Goal: Task Accomplishment & Management: Manage account settings

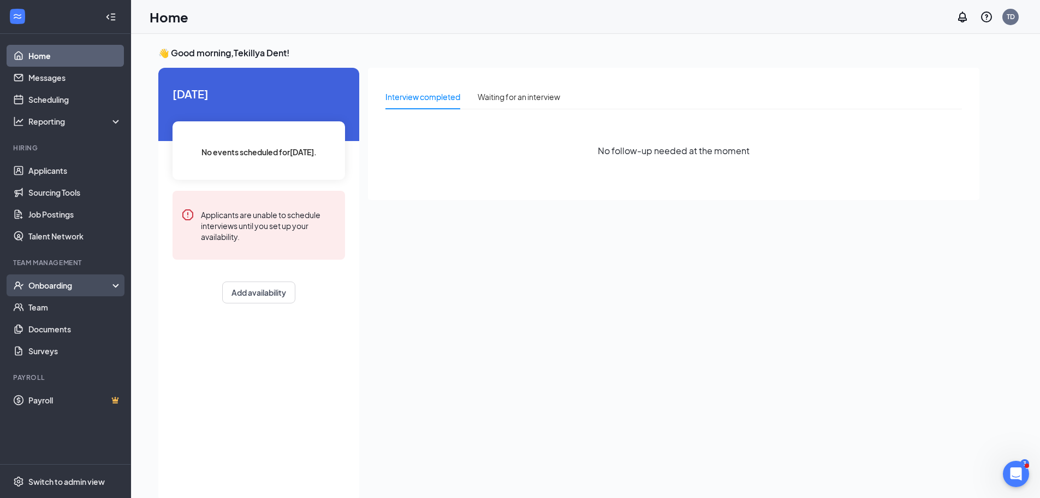
click at [61, 286] on div "Onboarding" at bounding box center [70, 285] width 84 height 11
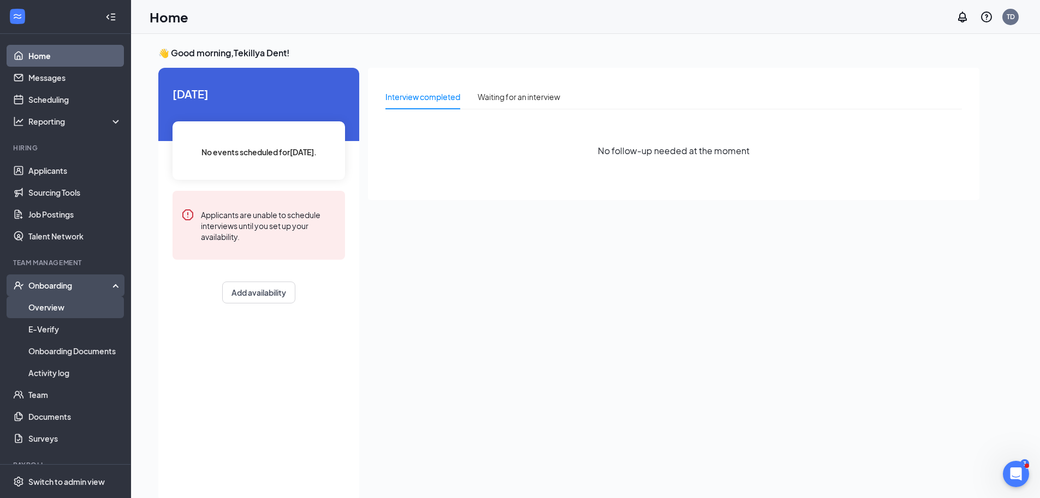
click at [51, 304] on link "Overview" at bounding box center [74, 307] width 93 height 22
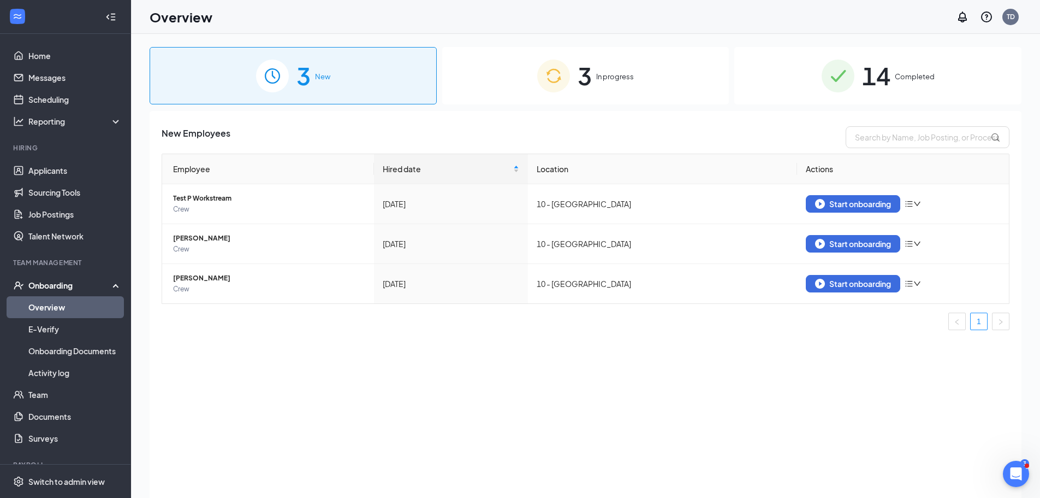
click at [898, 77] on span "Completed" at bounding box center [915, 76] width 40 height 11
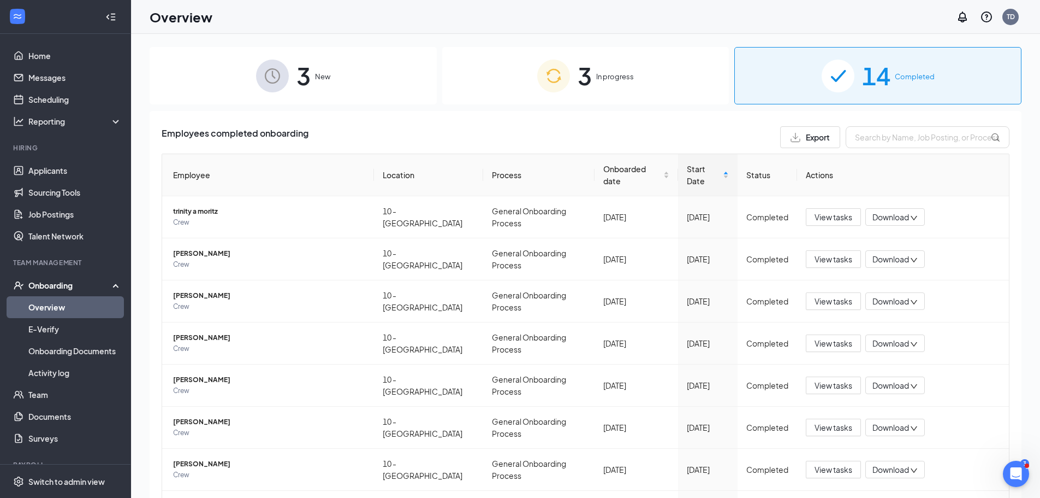
click at [298, 75] on span "3" at bounding box center [304, 76] width 14 height 38
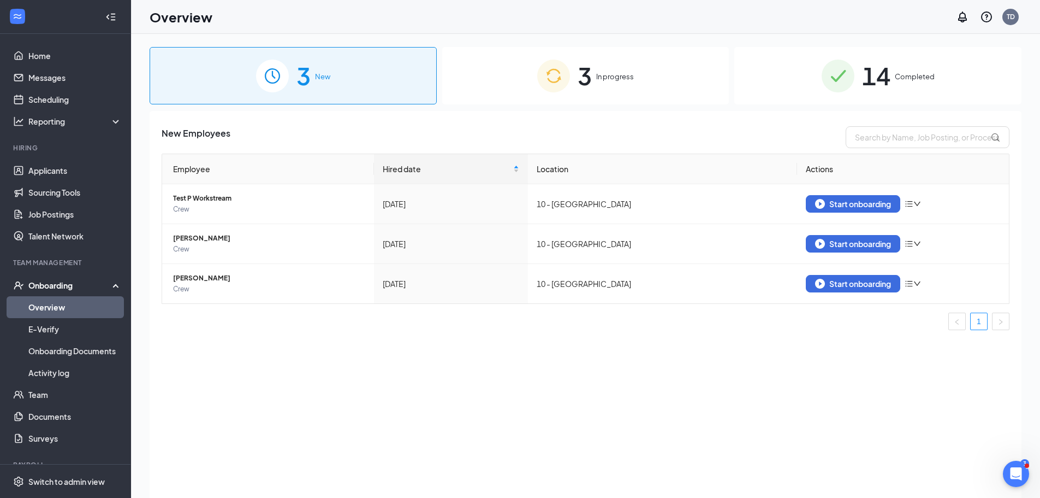
click at [627, 83] on div "3 In progress" at bounding box center [585, 75] width 287 height 57
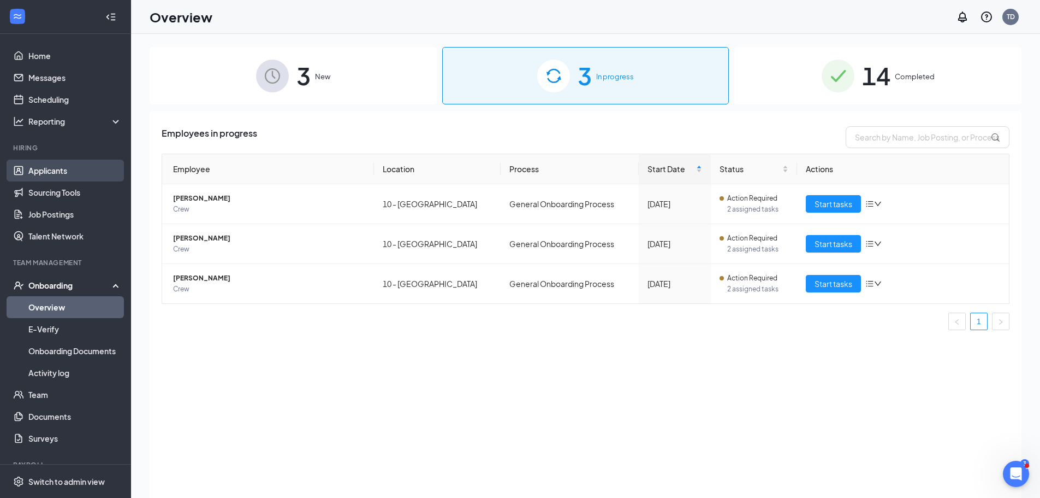
click at [54, 168] on link "Applicants" at bounding box center [74, 170] width 93 height 22
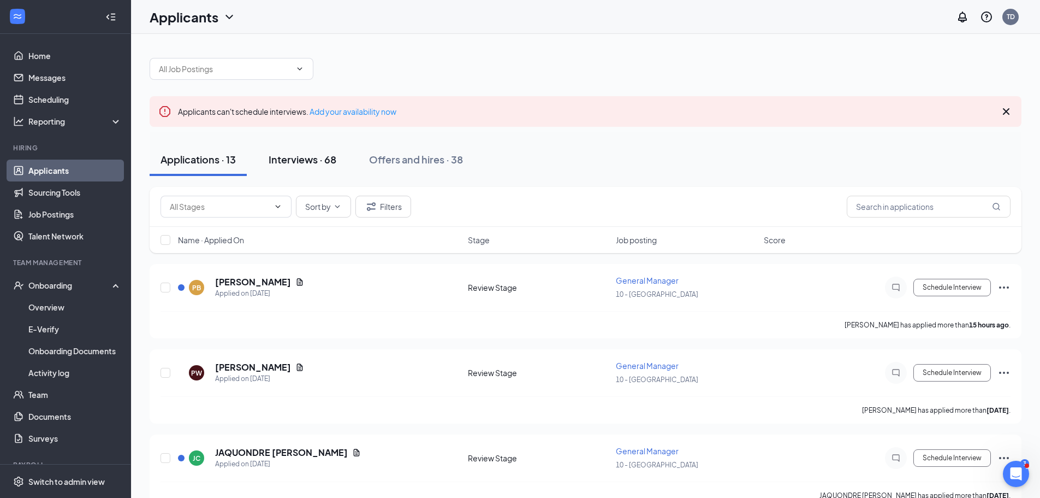
click at [282, 153] on div "Interviews · 68" at bounding box center [303, 159] width 68 height 14
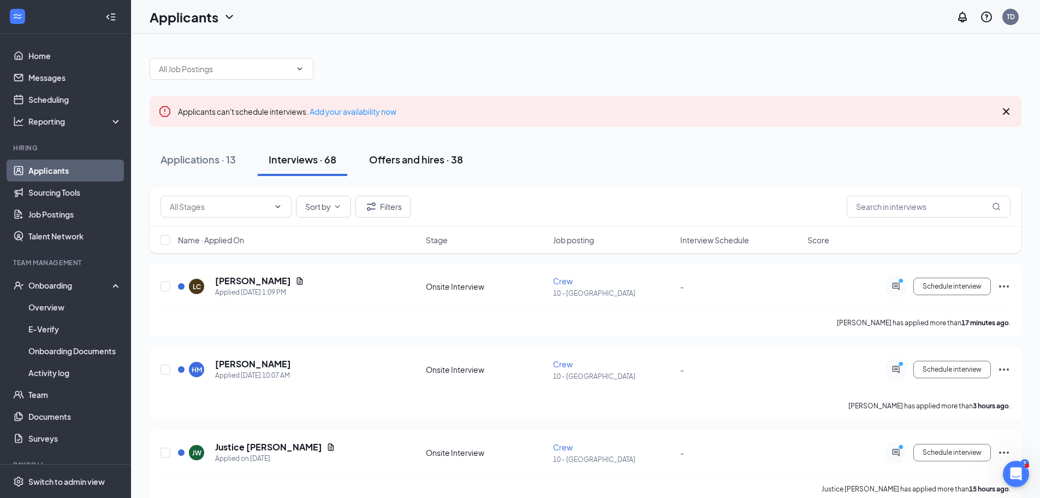
click at [413, 160] on div "Offers and hires · 38" at bounding box center [416, 159] width 94 height 14
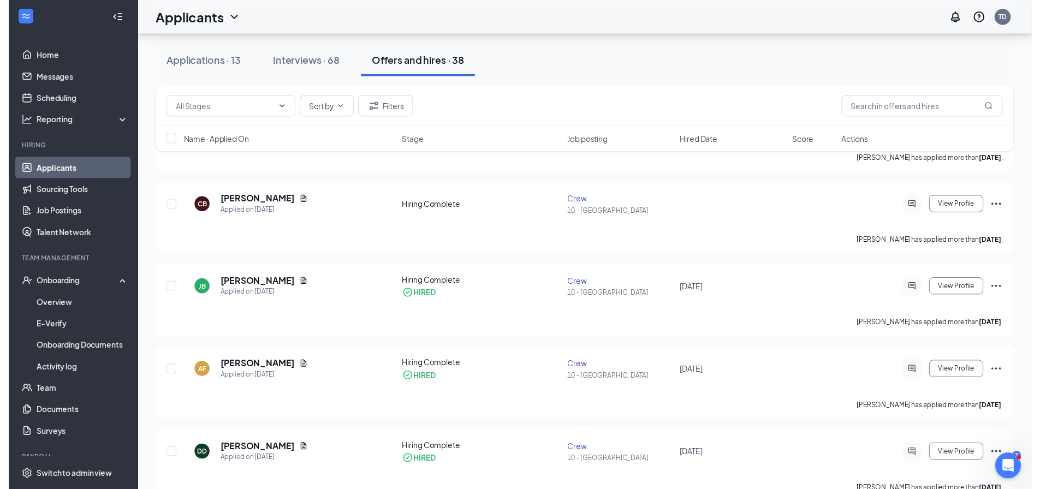
scroll to position [601, 0]
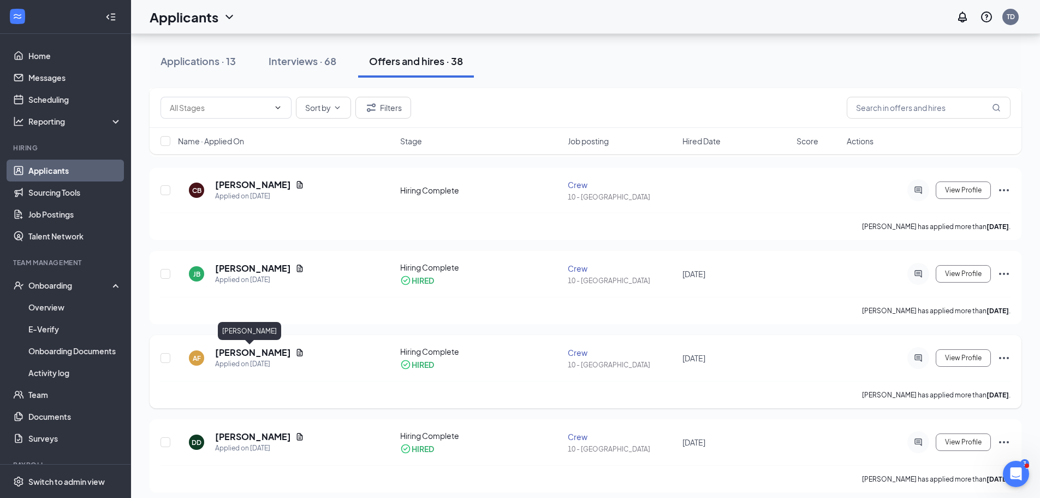
click at [233, 354] on h5 "[PERSON_NAME]" at bounding box center [253, 352] width 76 height 12
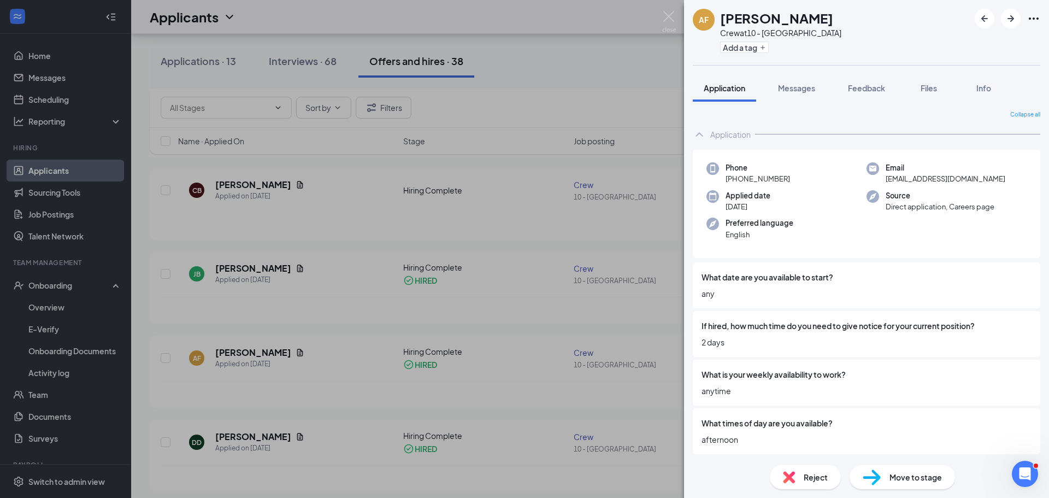
click at [914, 477] on span "Move to stage" at bounding box center [915, 477] width 52 height 12
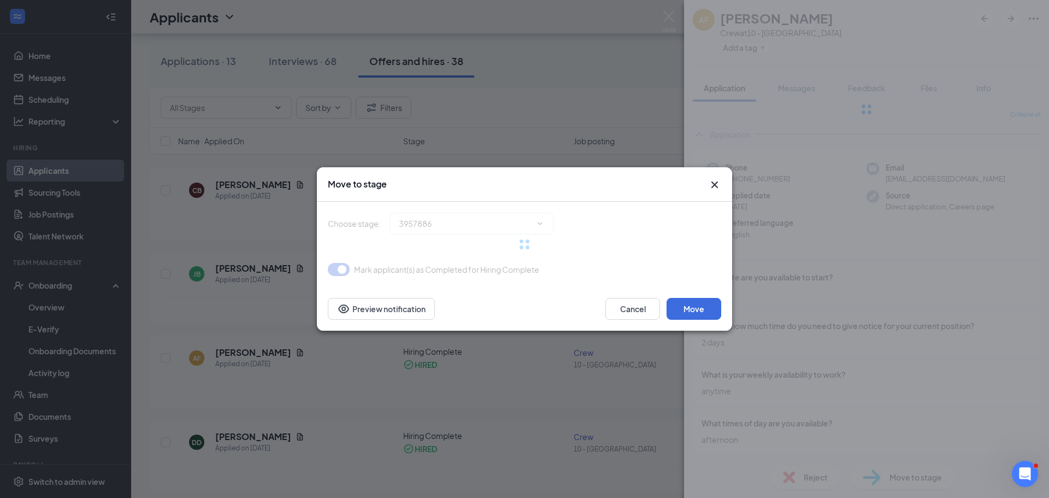
type input "Hiring Complete (current stage)"
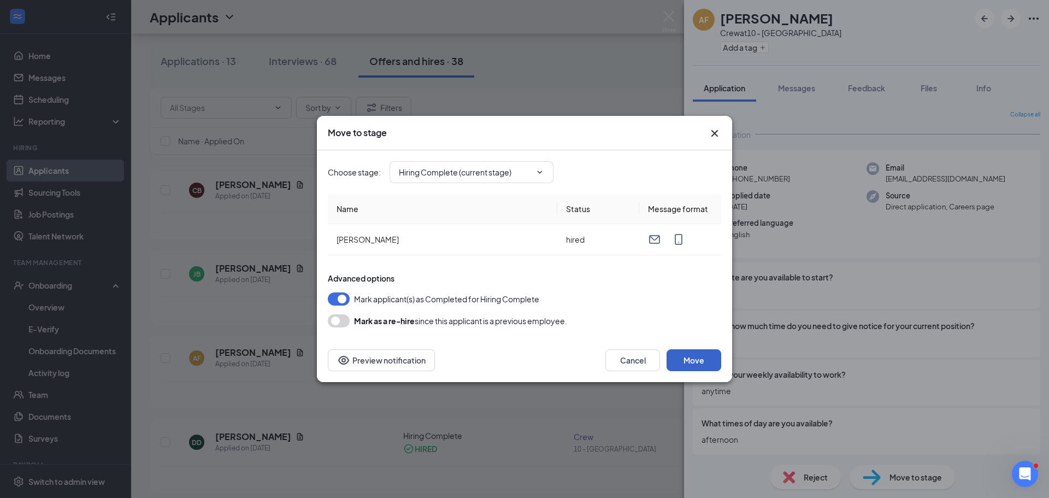
click at [688, 362] on button "Move" at bounding box center [693, 360] width 55 height 22
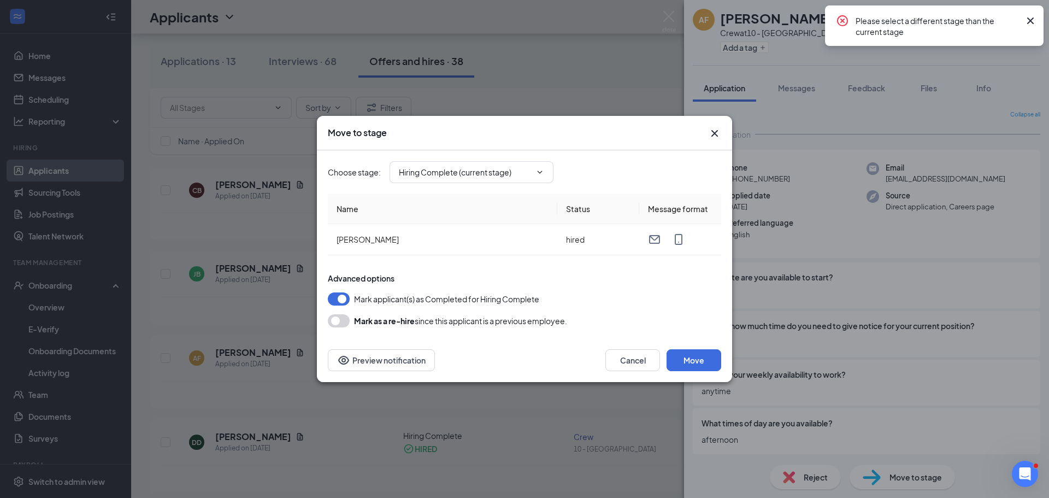
click at [1029, 20] on icon "Cross" at bounding box center [1030, 20] width 7 height 7
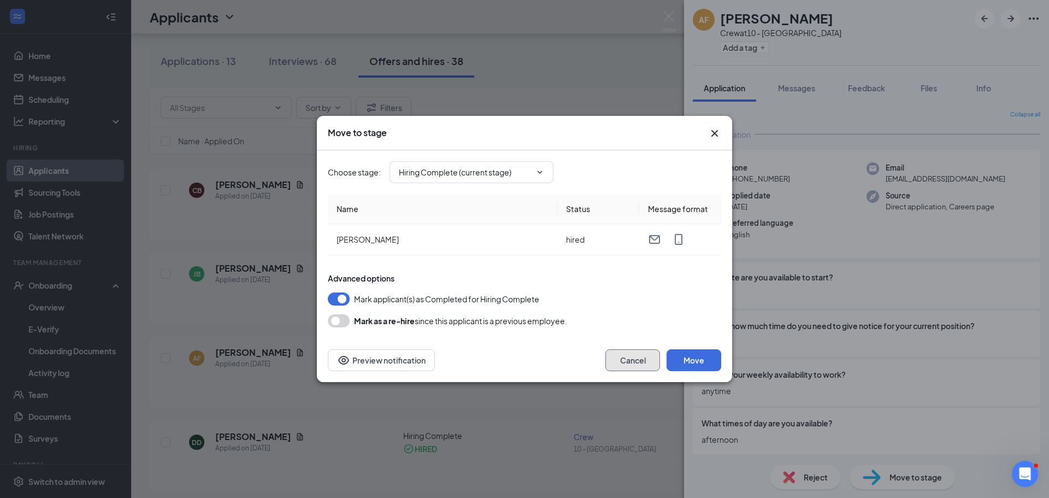
click at [631, 367] on button "Cancel" at bounding box center [632, 360] width 55 height 22
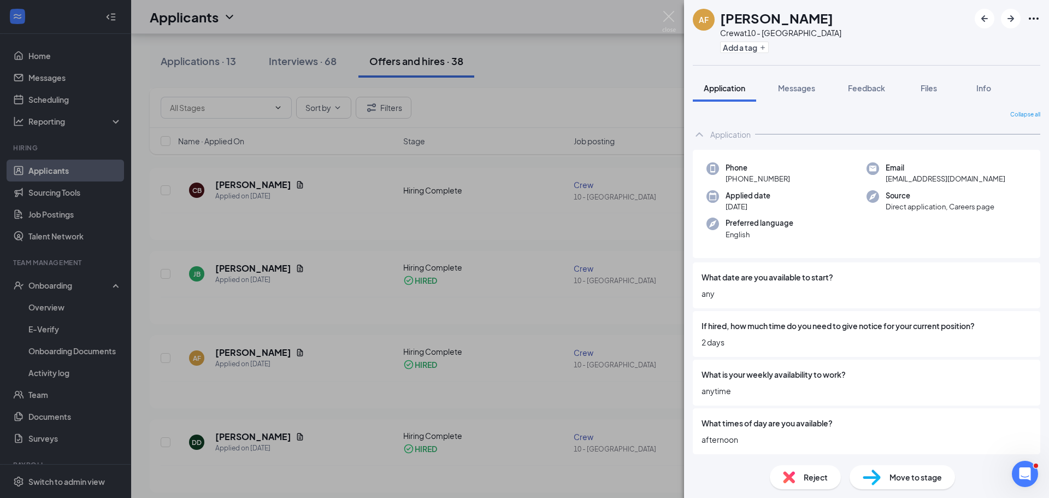
click at [676, 14] on div "AF [PERSON_NAME] Crew at 10 - Phenix City Add a tag Application Messages Feedba…" at bounding box center [524, 249] width 1049 height 498
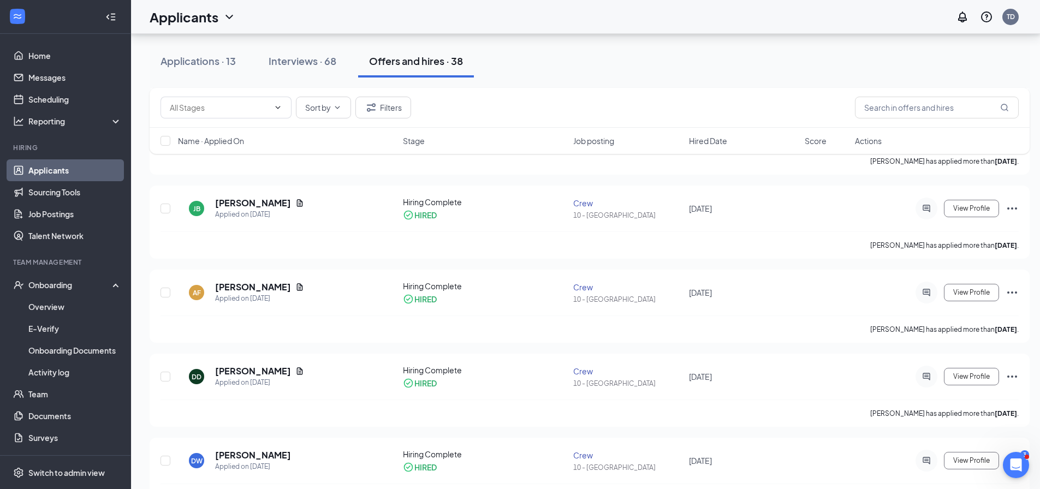
scroll to position [655, 0]
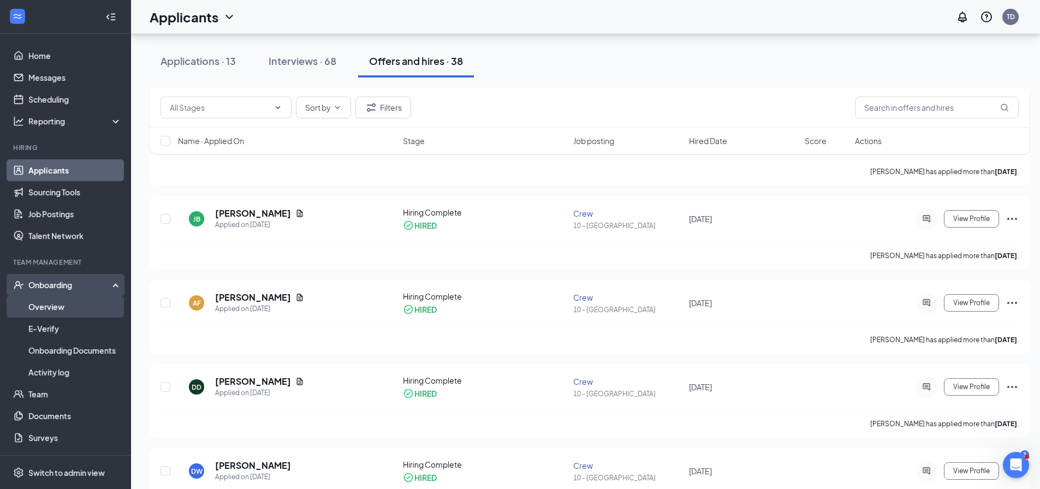
click at [67, 301] on link "Overview" at bounding box center [74, 307] width 93 height 22
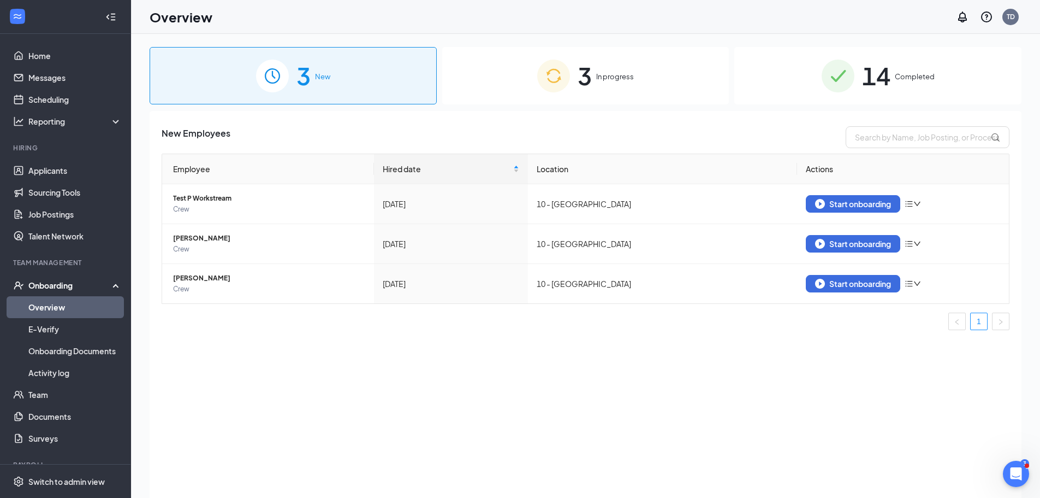
click at [588, 73] on span "3" at bounding box center [585, 76] width 14 height 38
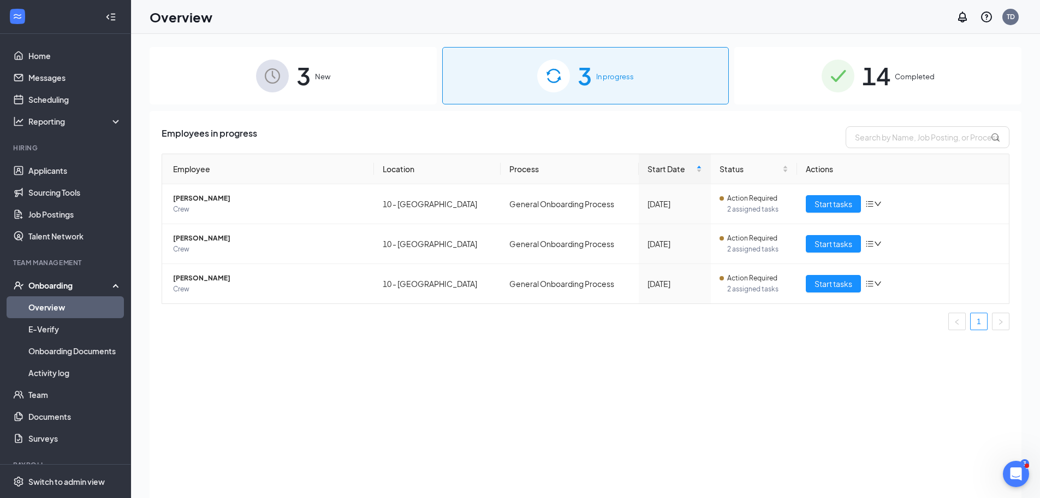
click at [897, 79] on span "Completed" at bounding box center [915, 76] width 40 height 11
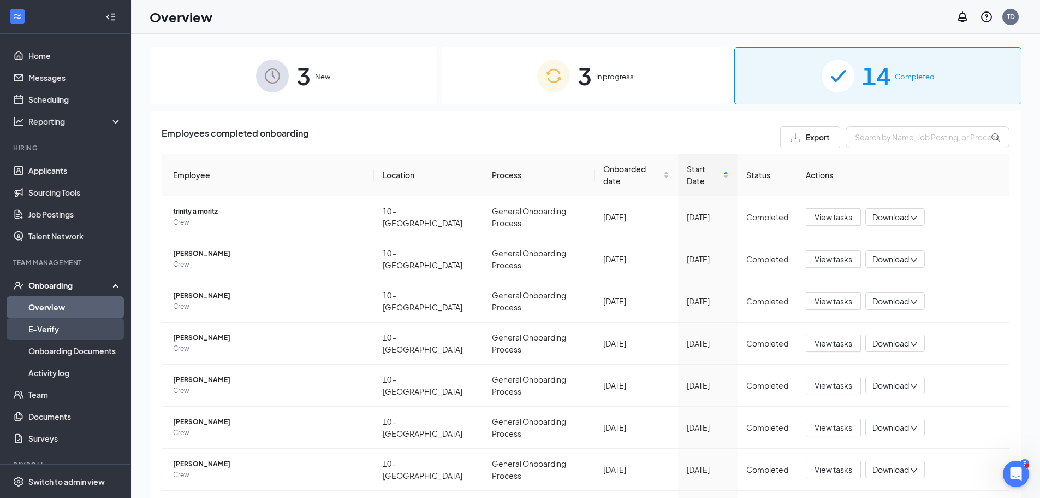
click at [62, 324] on link "E-Verify" at bounding box center [74, 329] width 93 height 22
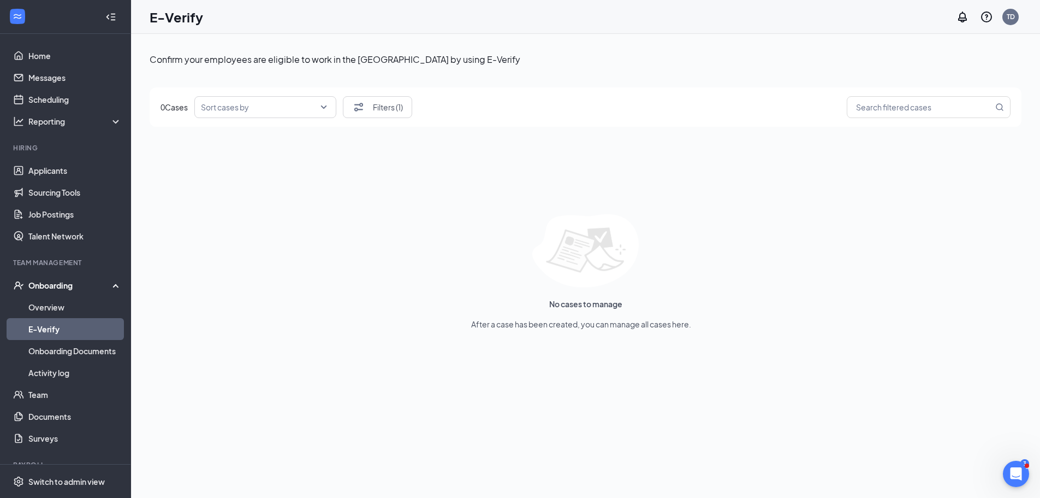
click at [332, 106] on div "Sort cases by" at bounding box center [265, 107] width 142 height 22
click at [235, 190] on span "Name A-Z" at bounding box center [222, 187] width 36 height 12
click at [919, 110] on input "search" at bounding box center [924, 107] width 140 height 14
click at [952, 109] on input "search" at bounding box center [924, 107] width 140 height 14
click at [920, 114] on span at bounding box center [929, 107] width 164 height 22
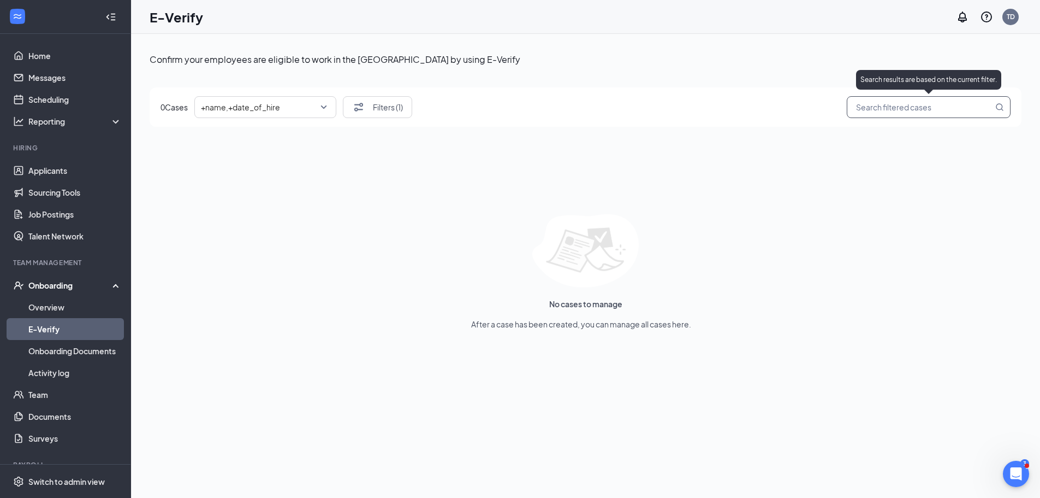
click at [915, 98] on span at bounding box center [929, 107] width 164 height 22
click at [914, 99] on span at bounding box center [929, 107] width 164 height 22
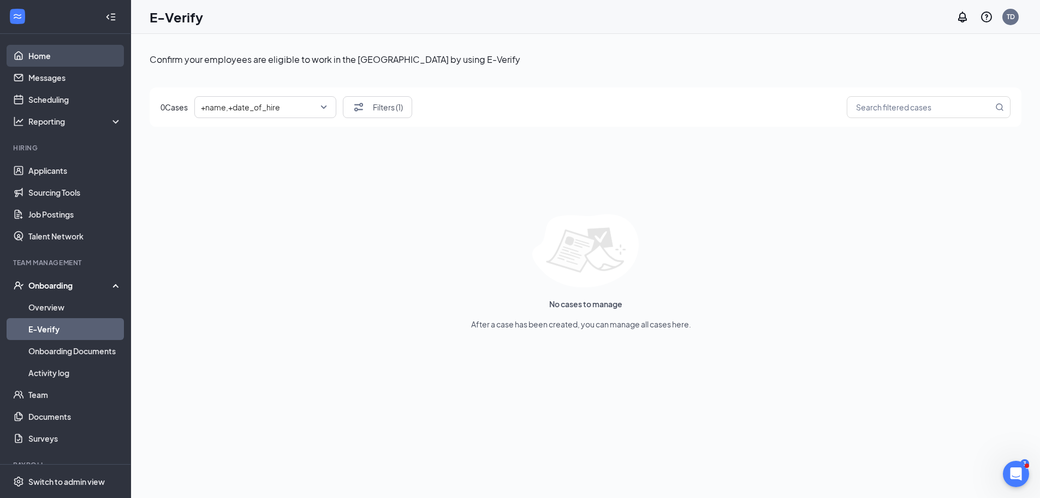
click at [51, 62] on link "Home" at bounding box center [74, 56] width 93 height 22
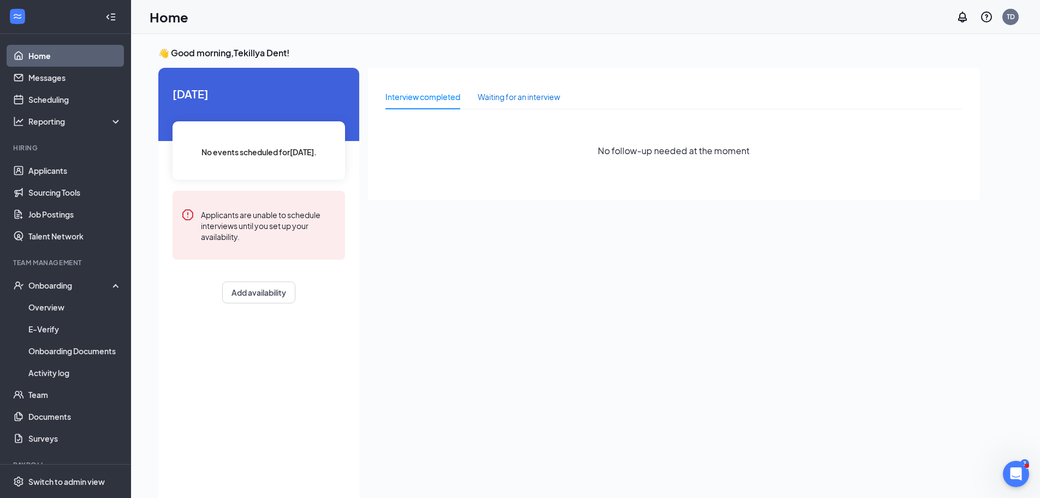
click at [504, 97] on div "Waiting for an interview" at bounding box center [519, 97] width 82 height 12
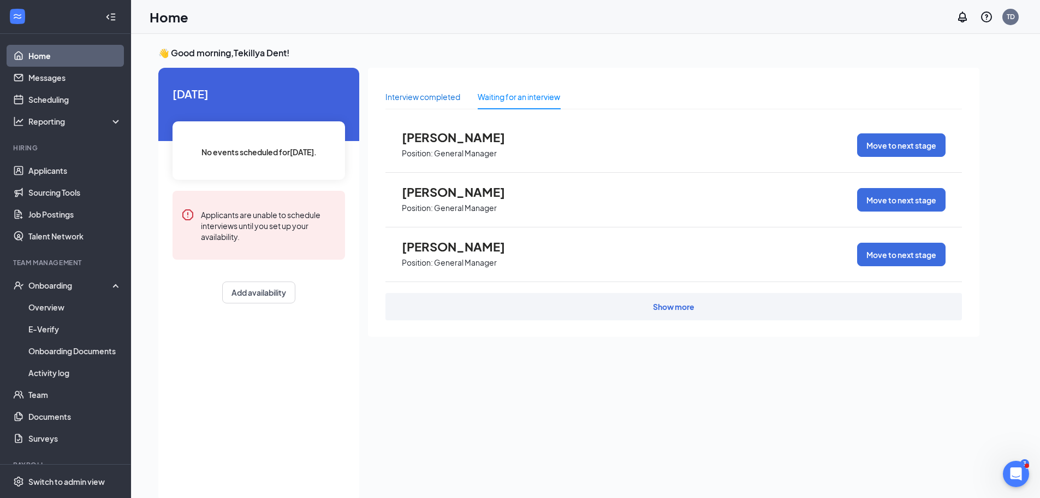
click at [401, 97] on div "Interview completed" at bounding box center [423, 97] width 75 height 12
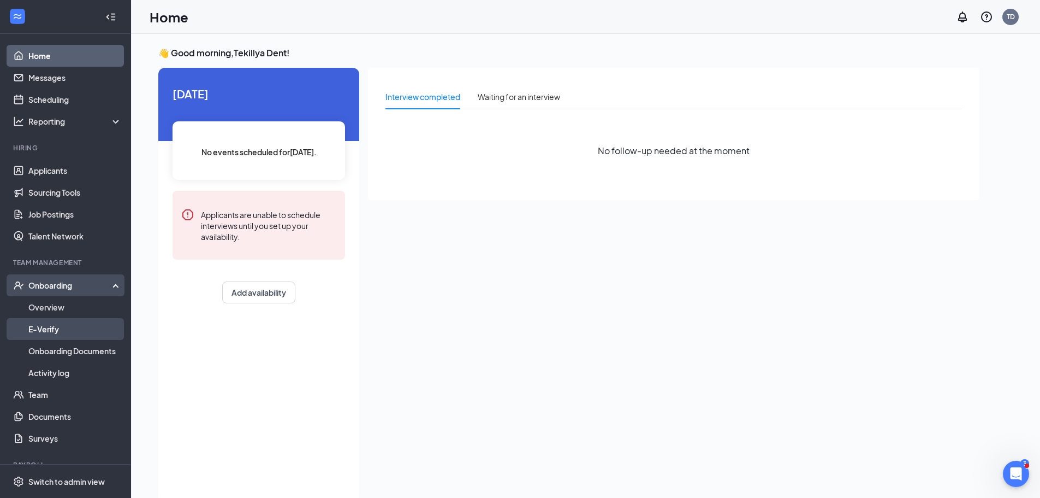
click at [61, 326] on link "E-Verify" at bounding box center [74, 329] width 93 height 22
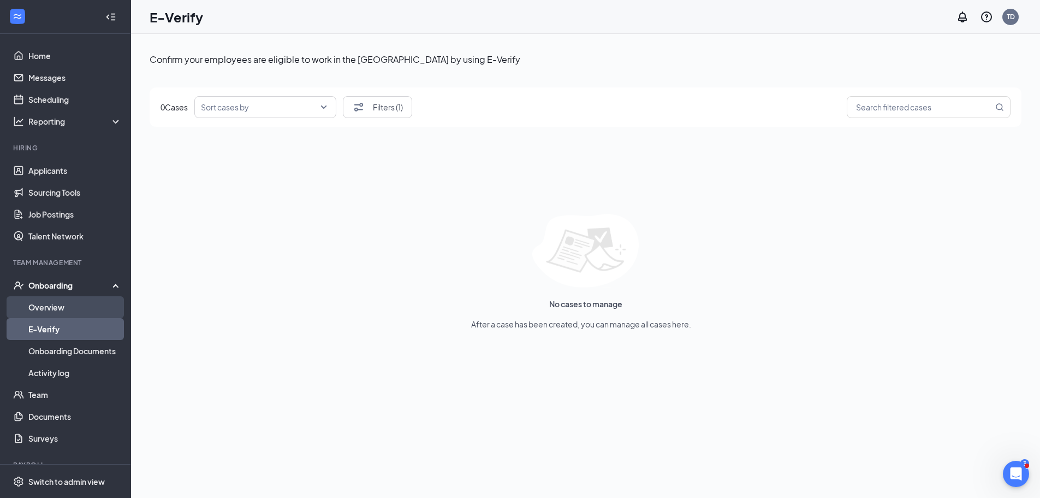
click at [64, 308] on link "Overview" at bounding box center [74, 307] width 93 height 22
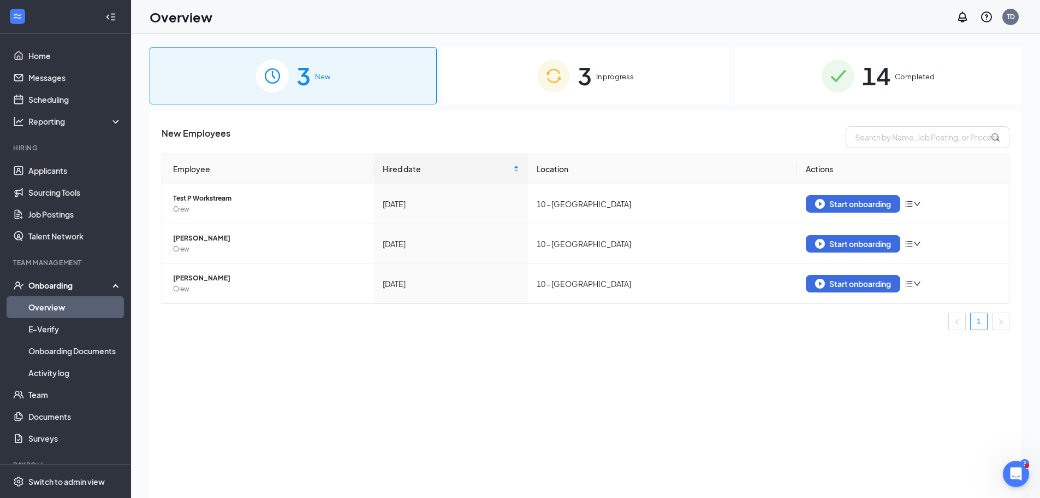
click at [576, 75] on div "3 In progress" at bounding box center [585, 75] width 287 height 57
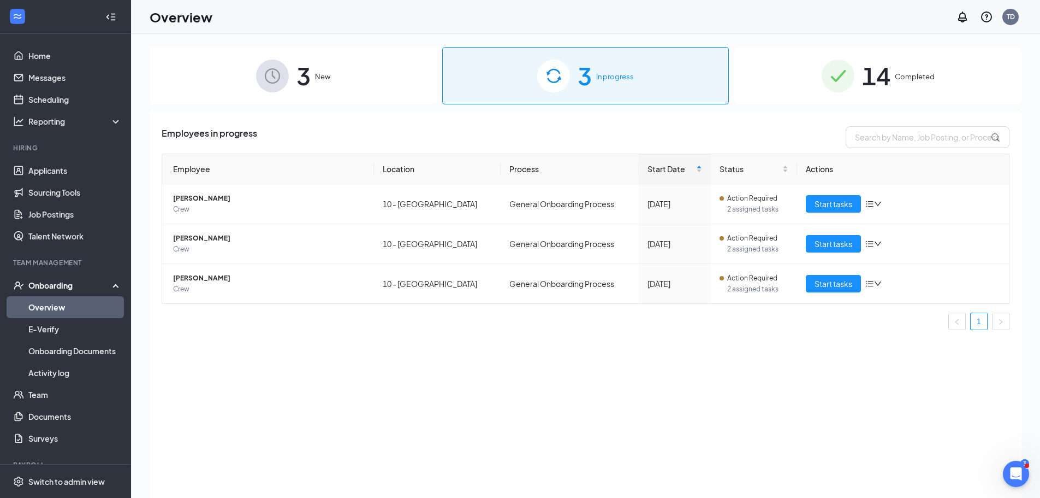
click at [910, 75] on span "Completed" at bounding box center [915, 76] width 40 height 11
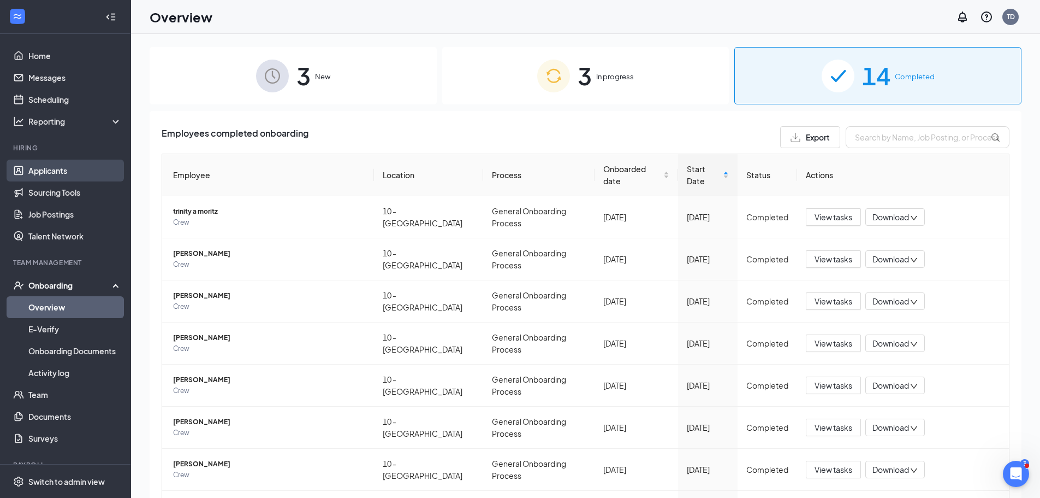
click at [76, 162] on link "Applicants" at bounding box center [74, 170] width 93 height 22
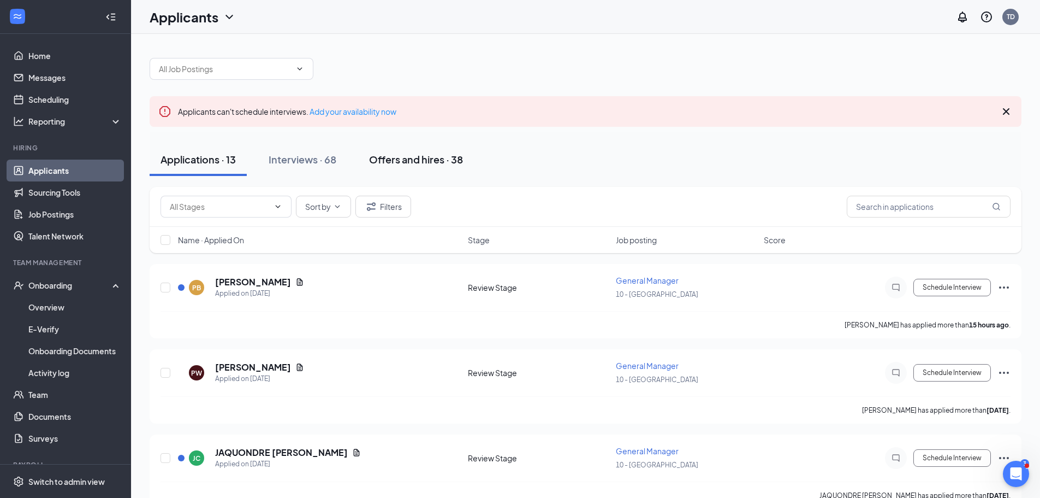
click at [415, 158] on div "Offers and hires · 38" at bounding box center [416, 159] width 94 height 14
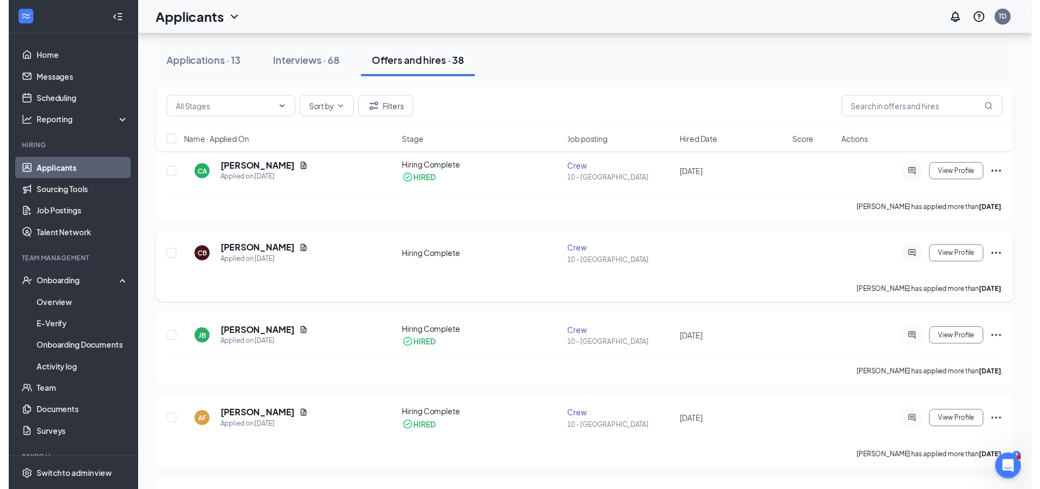
scroll to position [601, 0]
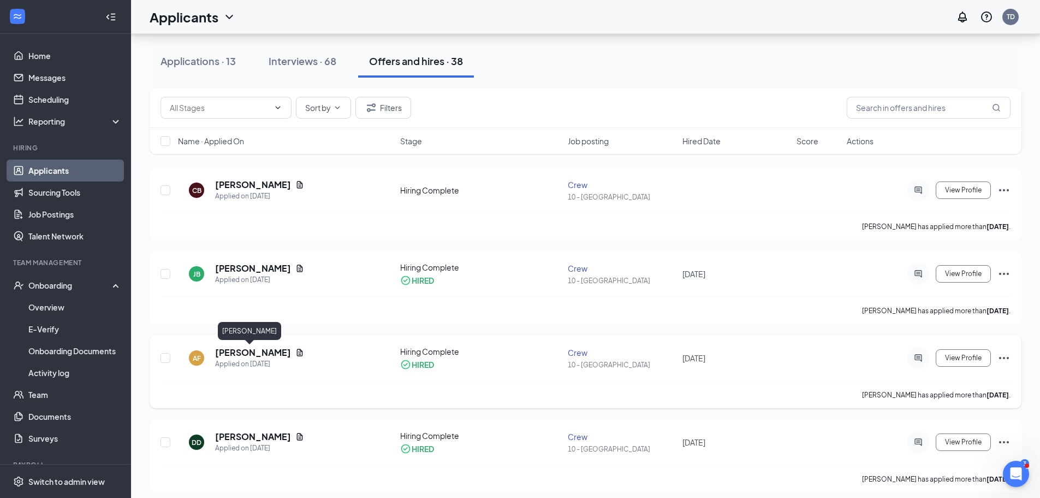
click at [256, 354] on h5 "[PERSON_NAME]" at bounding box center [253, 352] width 76 height 12
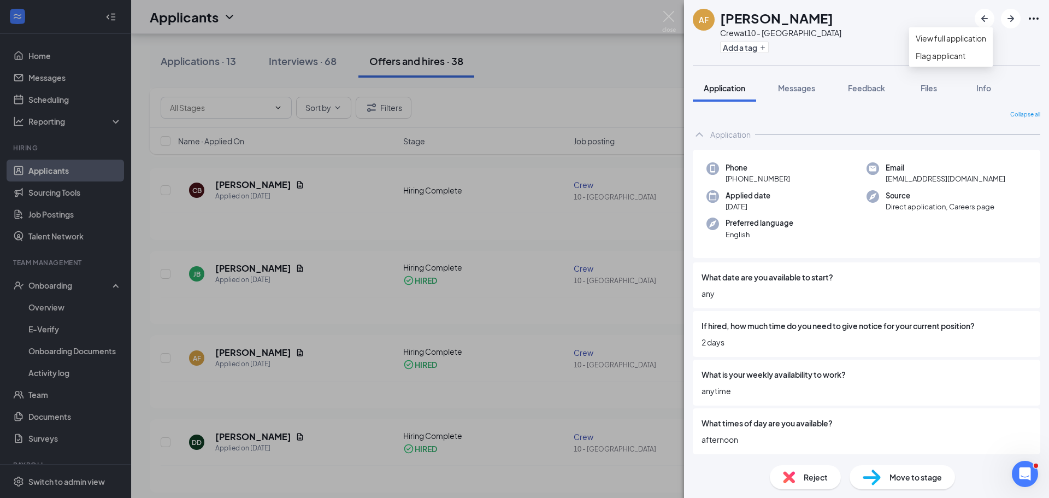
click at [1033, 15] on icon "Ellipses" at bounding box center [1033, 18] width 13 height 13
click at [910, 482] on span "Move to stage" at bounding box center [915, 477] width 52 height 12
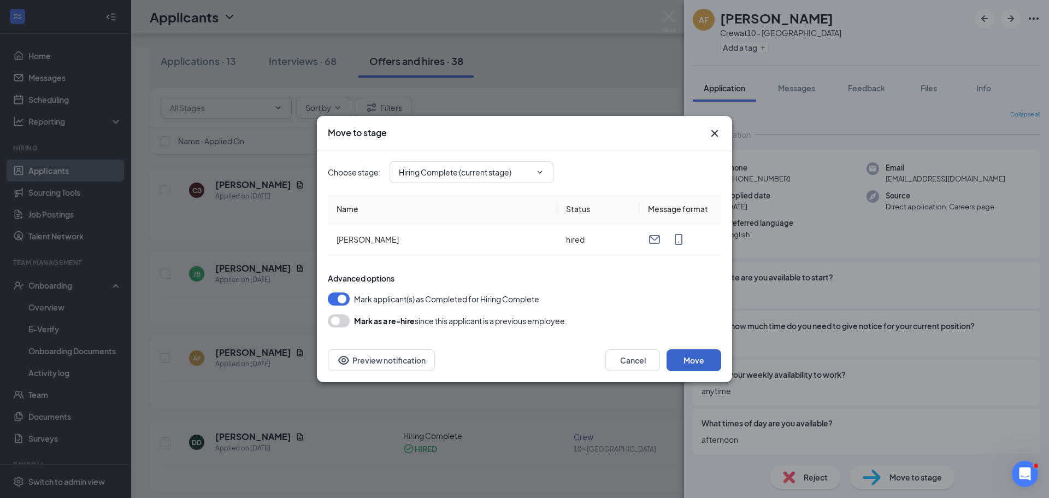
click at [704, 352] on button "Move" at bounding box center [693, 360] width 55 height 22
click at [546, 170] on span "Hiring Complete (current stage)" at bounding box center [471, 172] width 164 height 22
click at [719, 131] on icon "Cross" at bounding box center [714, 133] width 13 height 13
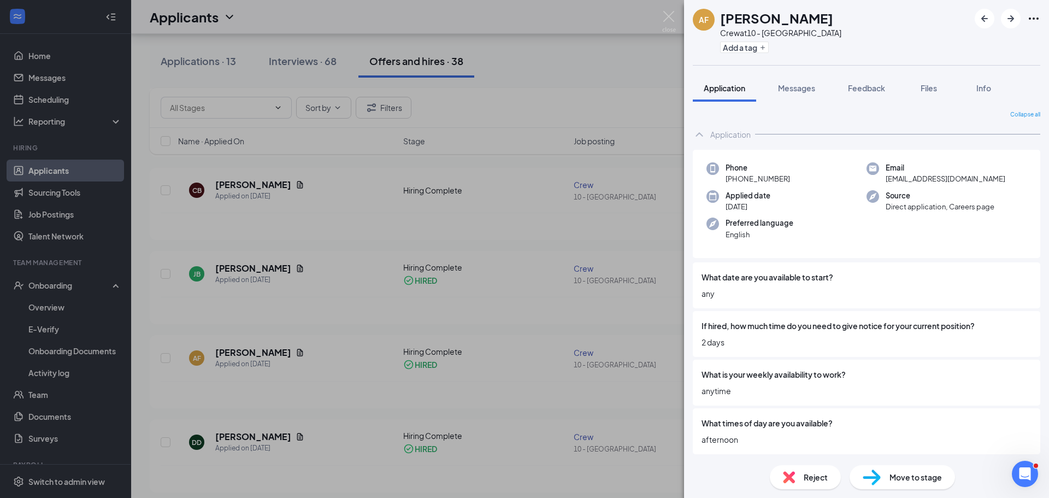
click at [664, 158] on div "AF [PERSON_NAME] Crew at 10 - Phenix City Add a tag Application Messages Feedba…" at bounding box center [524, 249] width 1049 height 498
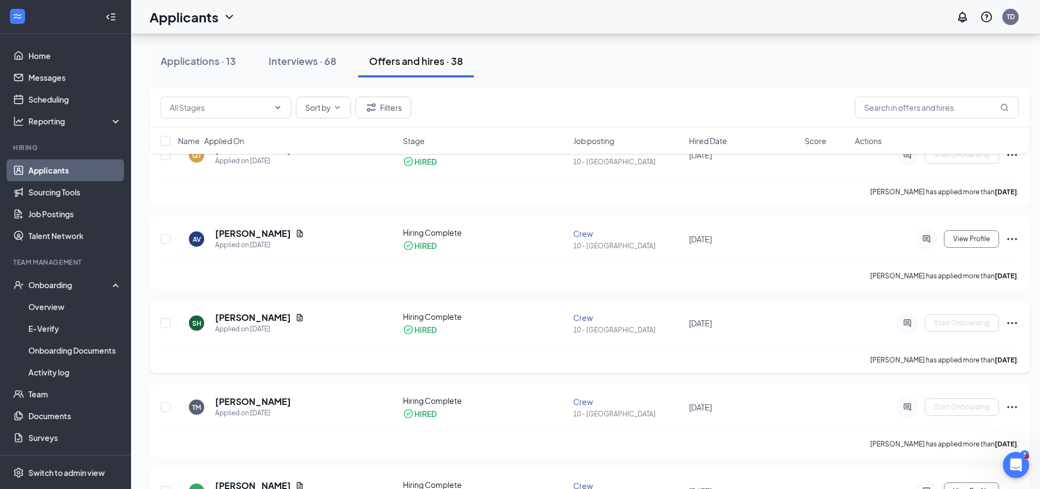
scroll to position [1748, 0]
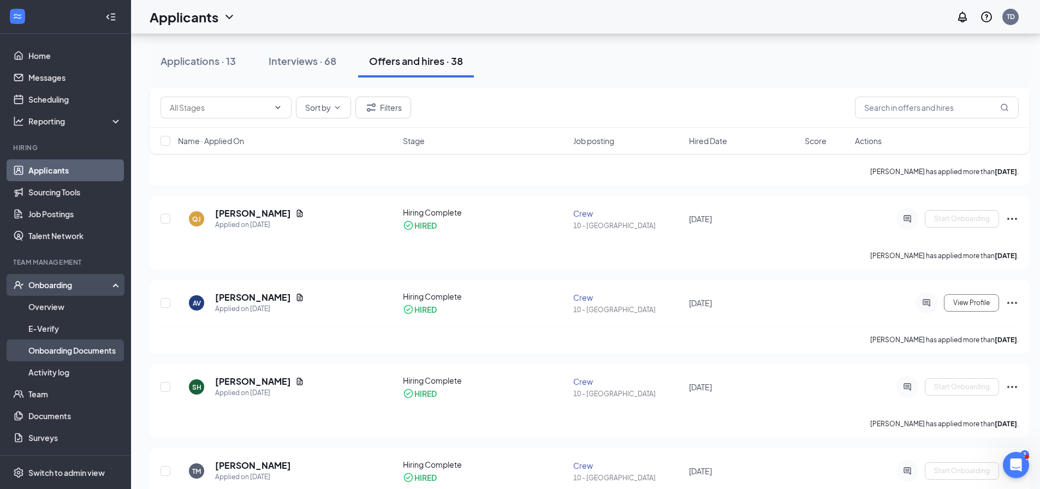
click at [61, 348] on link "Onboarding Documents" at bounding box center [74, 351] width 93 height 22
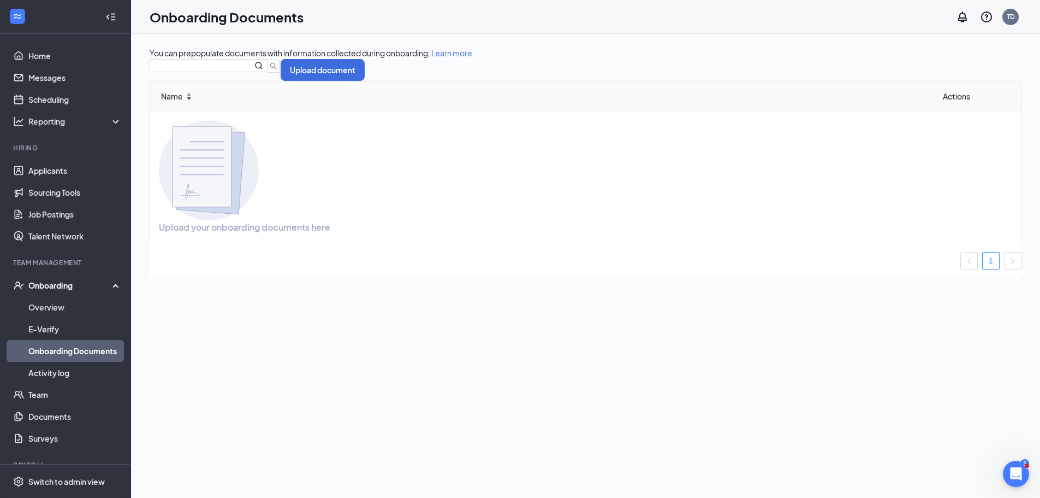
click at [193, 99] on span at bounding box center [189, 97] width 8 height 3
click at [193, 96] on span at bounding box center [189, 94] width 8 height 3
click at [191, 99] on icon at bounding box center [189, 99] width 4 height 2
click at [263, 70] on icon "MagnifyingGlass" at bounding box center [259, 65] width 9 height 9
type input "[PERSON_NAME]"
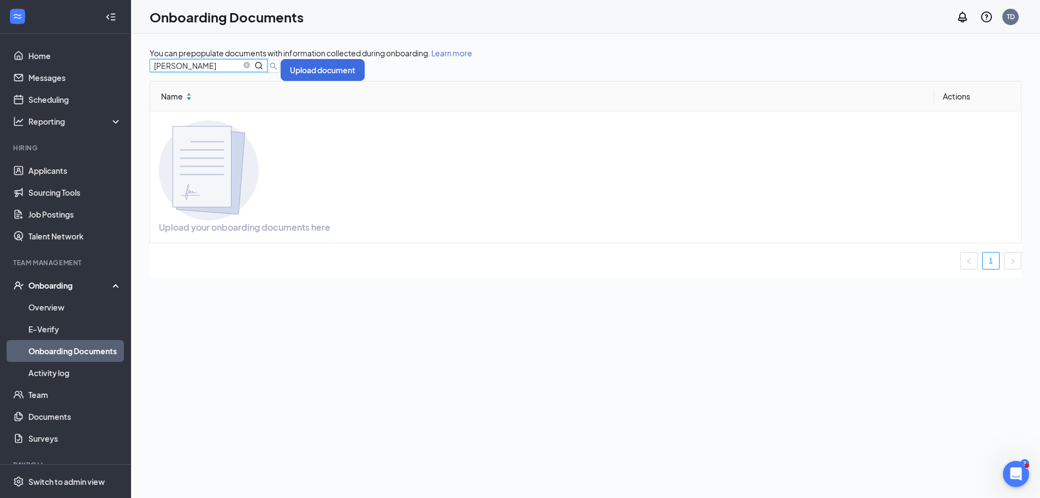
click at [263, 70] on icon "MagnifyingGlass" at bounding box center [259, 65] width 9 height 9
drag, startPoint x: 281, startPoint y: 93, endPoint x: 215, endPoint y: 91, distance: 65.6
click at [263, 70] on icon "MagnifyingGlass" at bounding box center [259, 65] width 9 height 9
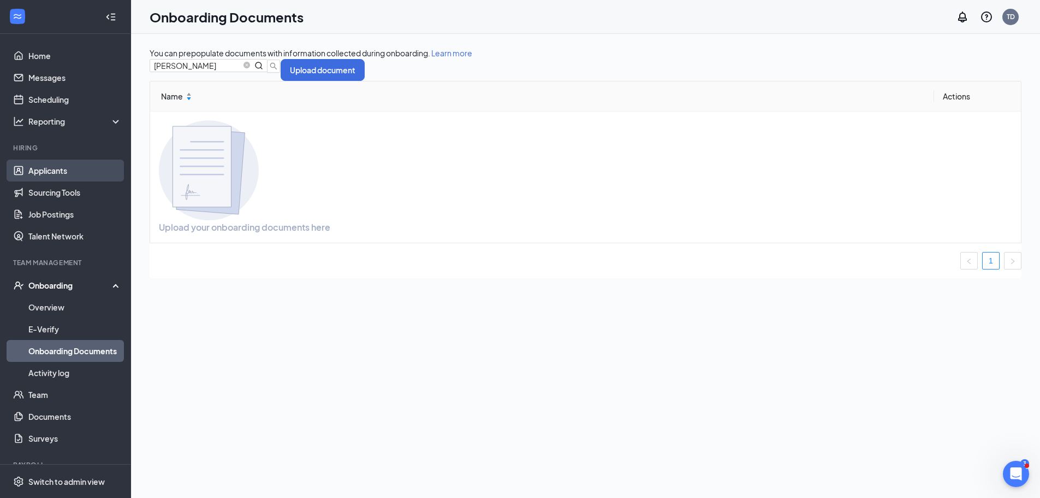
click at [78, 176] on link "Applicants" at bounding box center [74, 170] width 93 height 22
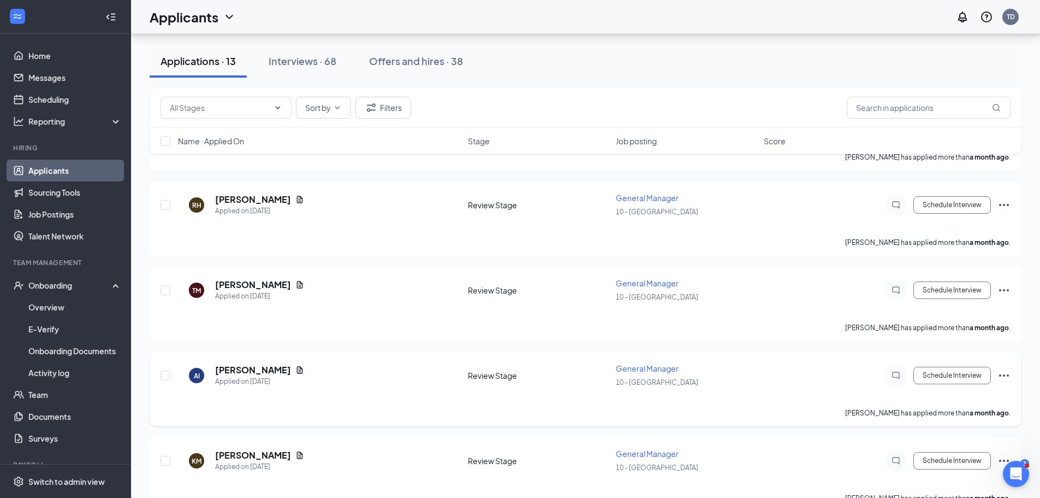
scroll to position [876, 0]
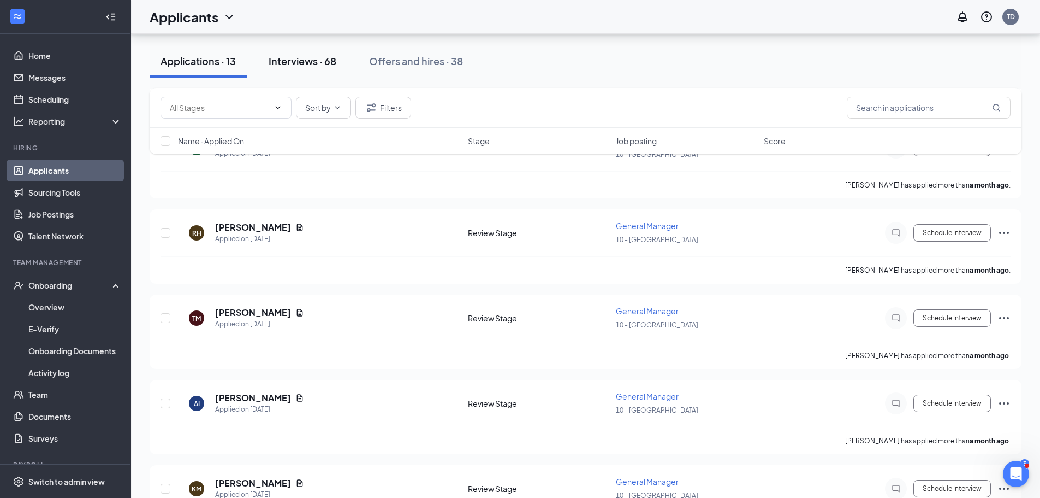
click at [285, 63] on div "Interviews · 68" at bounding box center [303, 61] width 68 height 14
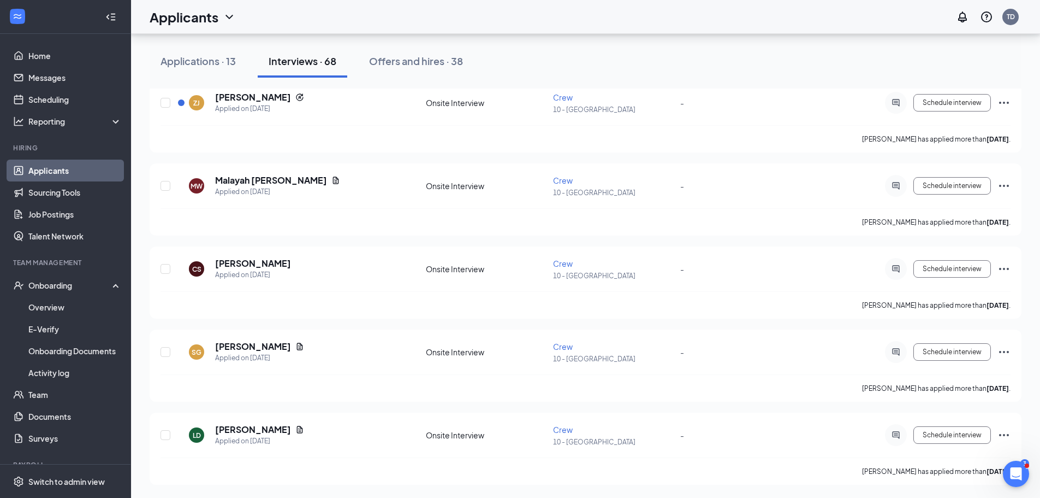
scroll to position [599, 0]
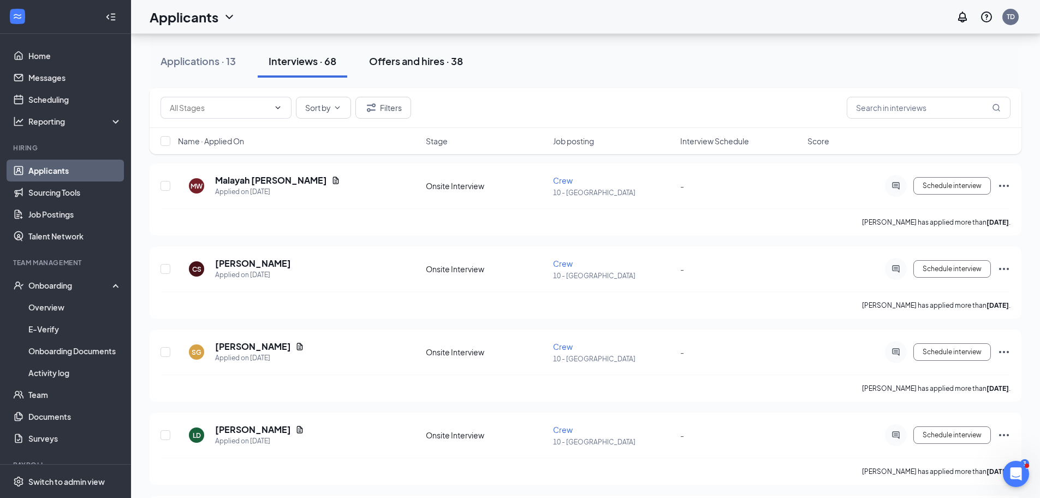
click at [408, 63] on div "Offers and hires · 38" at bounding box center [416, 61] width 94 height 14
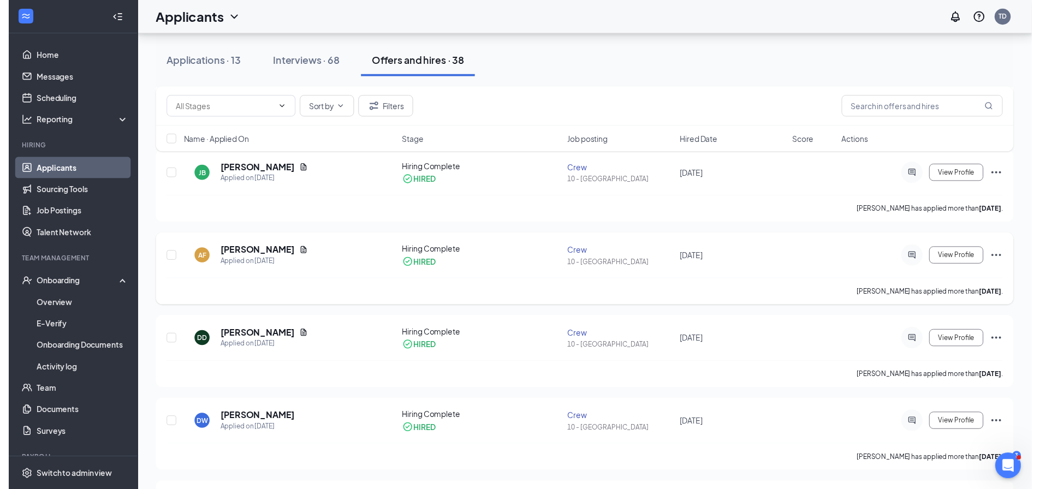
scroll to position [762, 0]
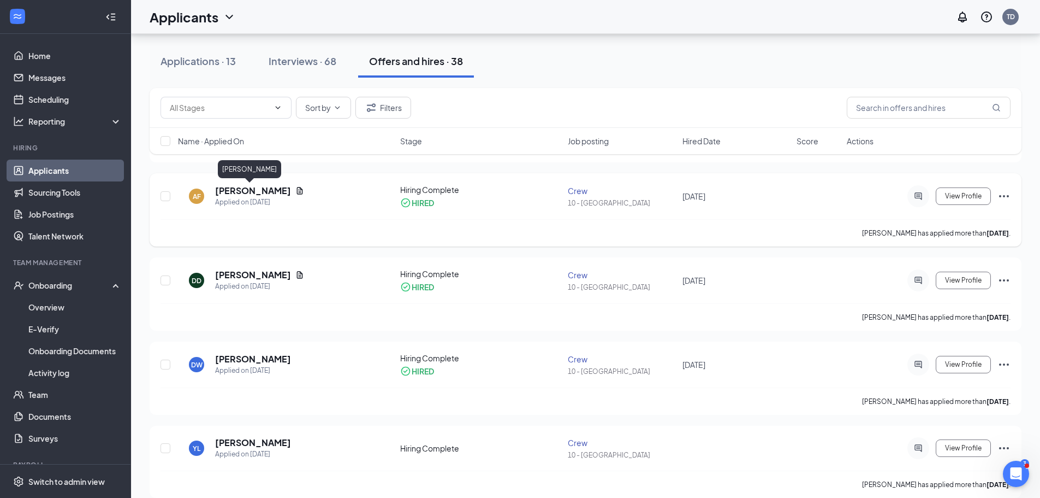
click at [233, 190] on h5 "[PERSON_NAME]" at bounding box center [253, 191] width 76 height 12
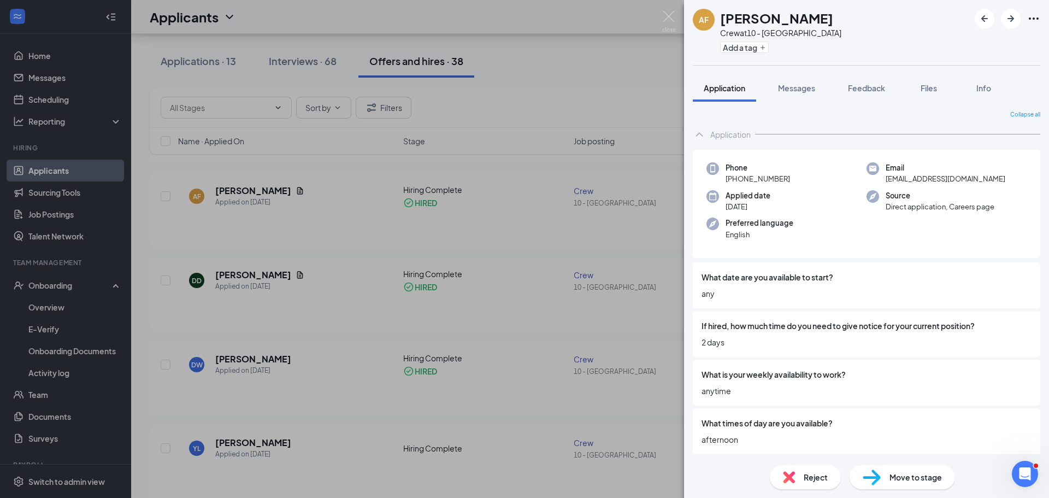
click at [904, 476] on span "Move to stage" at bounding box center [915, 477] width 52 height 12
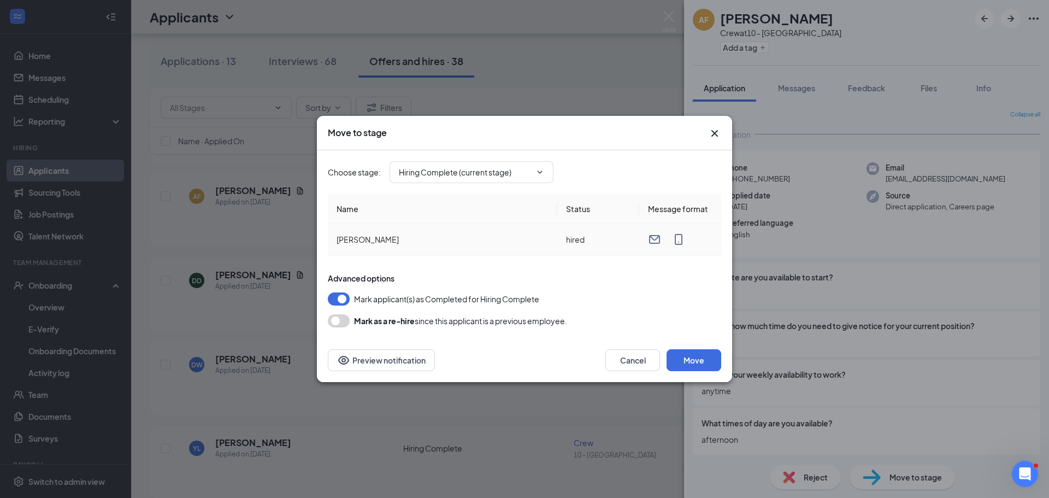
click at [569, 238] on td "hired" at bounding box center [598, 239] width 82 height 31
click at [696, 359] on button "Move" at bounding box center [693, 360] width 55 height 22
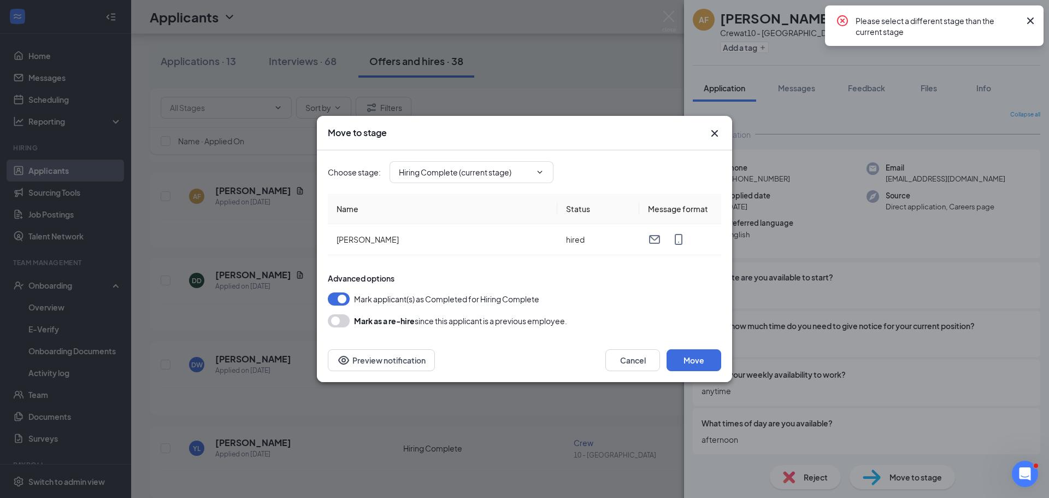
click at [841, 16] on icon "CrossCircle" at bounding box center [842, 20] width 11 height 11
click at [1032, 21] on icon "Cross" at bounding box center [1029, 20] width 13 height 13
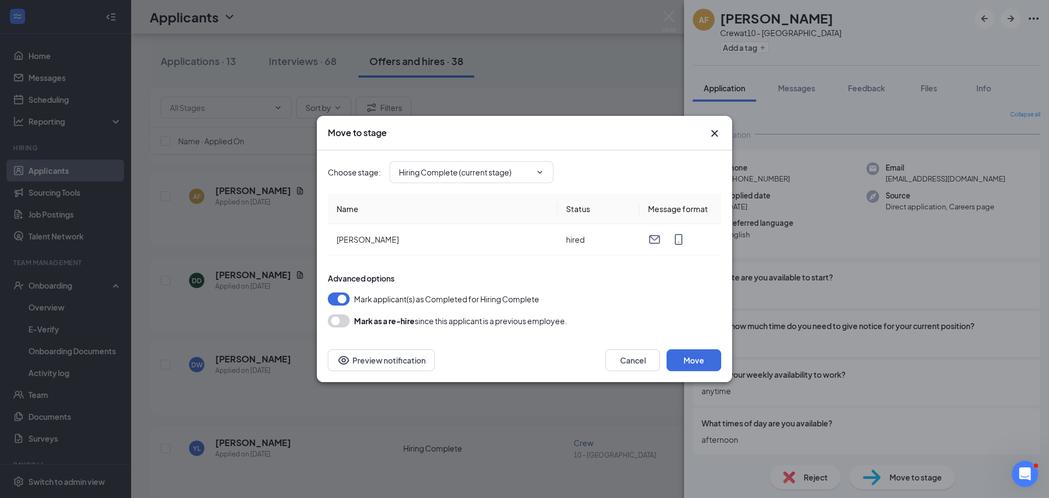
click at [715, 133] on icon "Cross" at bounding box center [714, 133] width 13 height 13
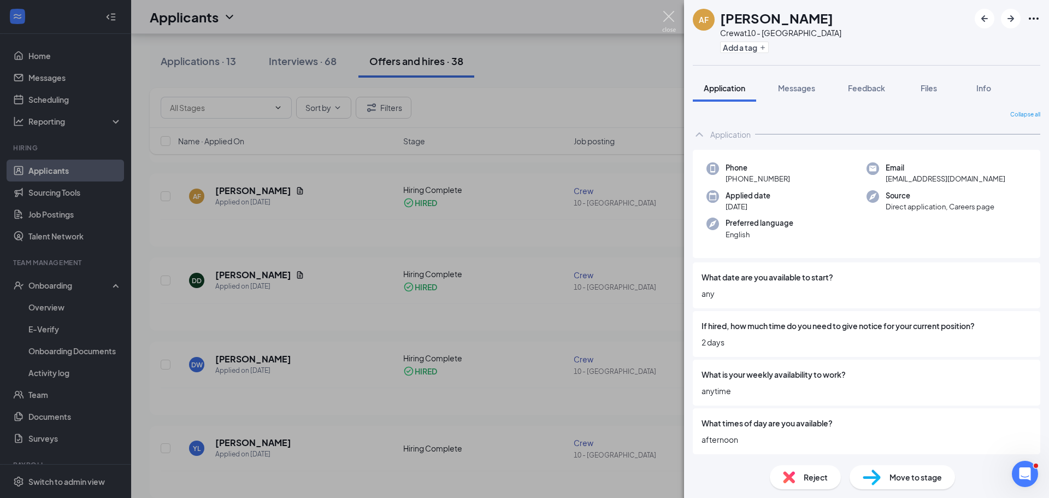
click at [668, 14] on img at bounding box center [669, 21] width 14 height 21
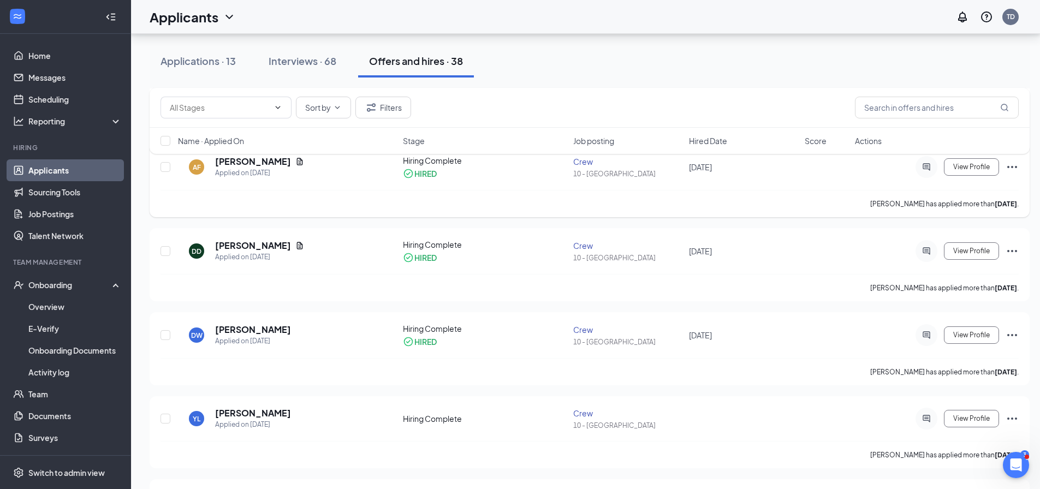
scroll to position [762, 0]
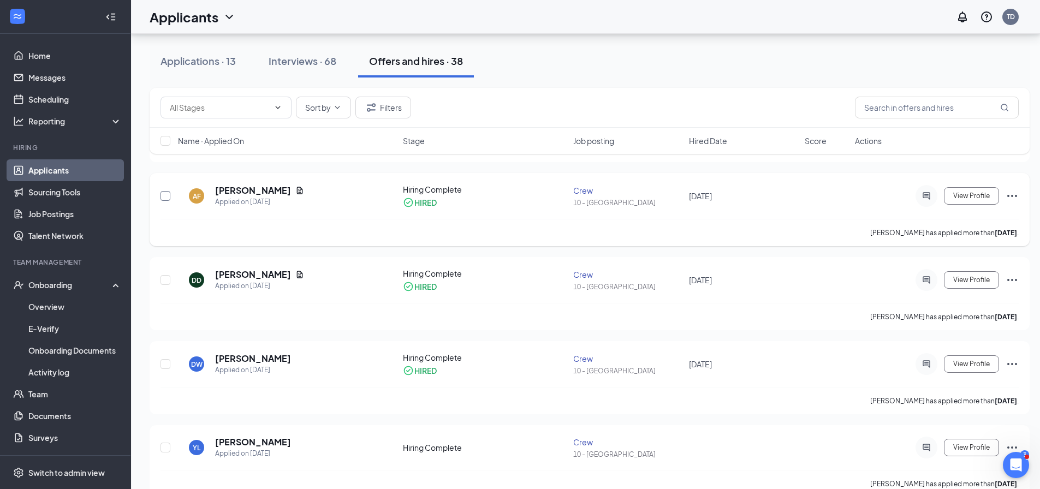
click at [164, 196] on input "checkbox" at bounding box center [166, 196] width 10 height 10
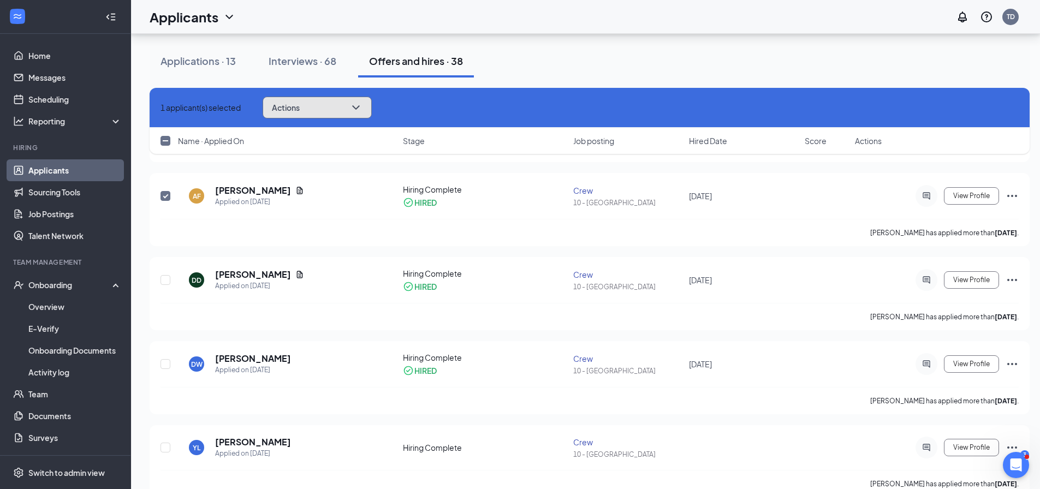
click at [363, 106] on icon "ChevronDown" at bounding box center [356, 107] width 13 height 13
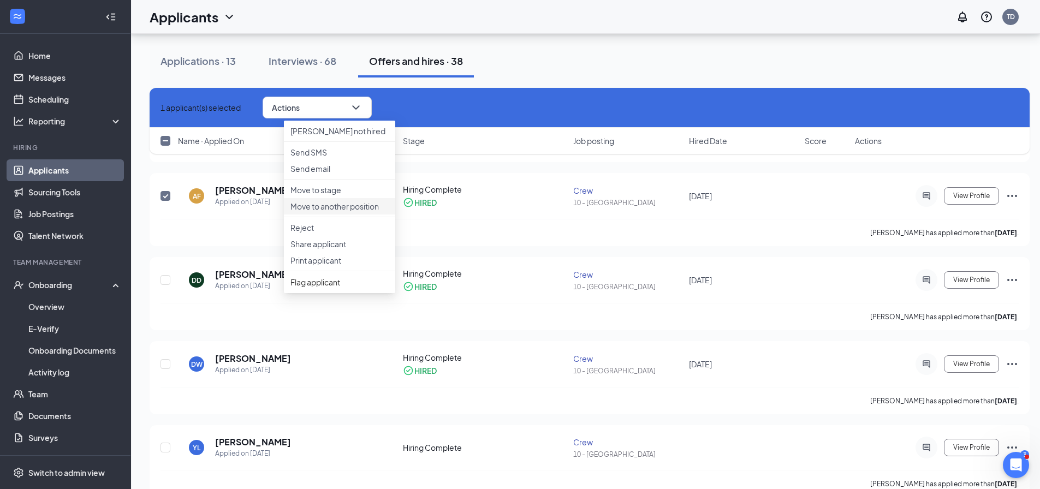
click at [333, 212] on p "Move to another position" at bounding box center [340, 206] width 98 height 11
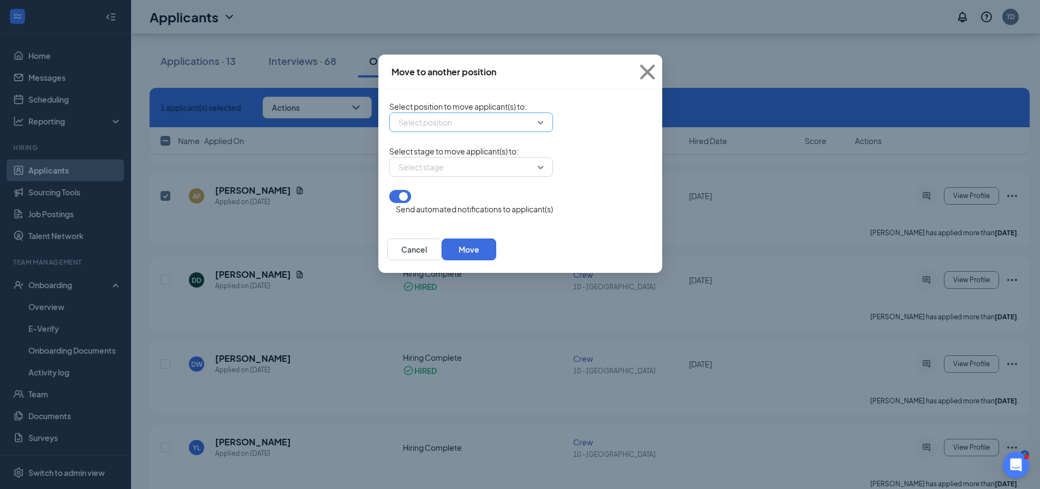
click at [476, 126] on div "Select position" at bounding box center [471, 123] width 164 height 20
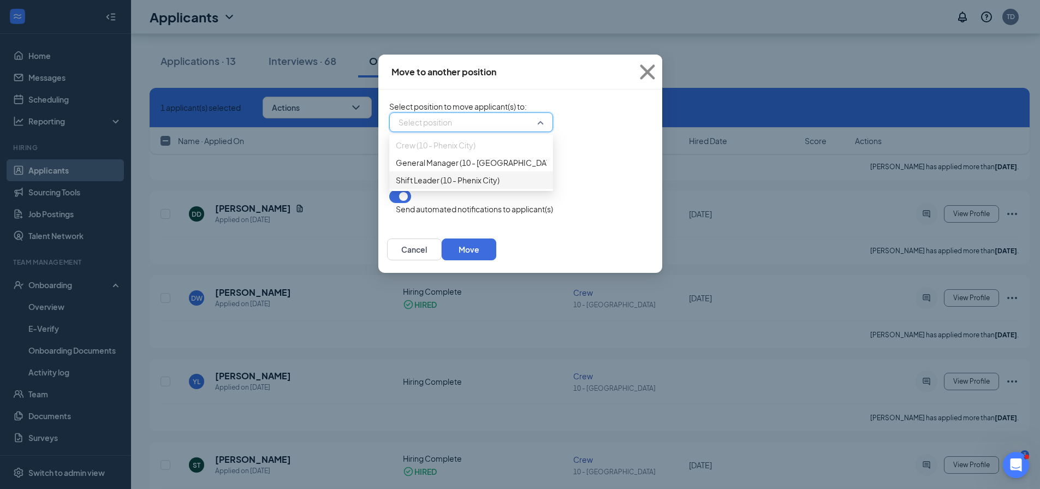
scroll to position [872, 0]
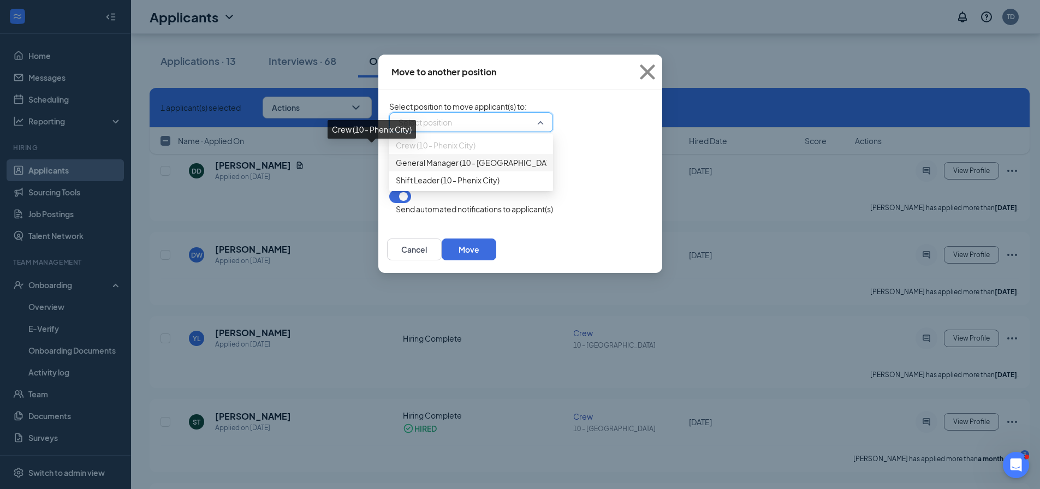
click at [399, 151] on span "Crew (10 - Phenix City)" at bounding box center [436, 145] width 80 height 12
click at [404, 151] on span "Crew (10 - Phenix City)" at bounding box center [436, 145] width 80 height 12
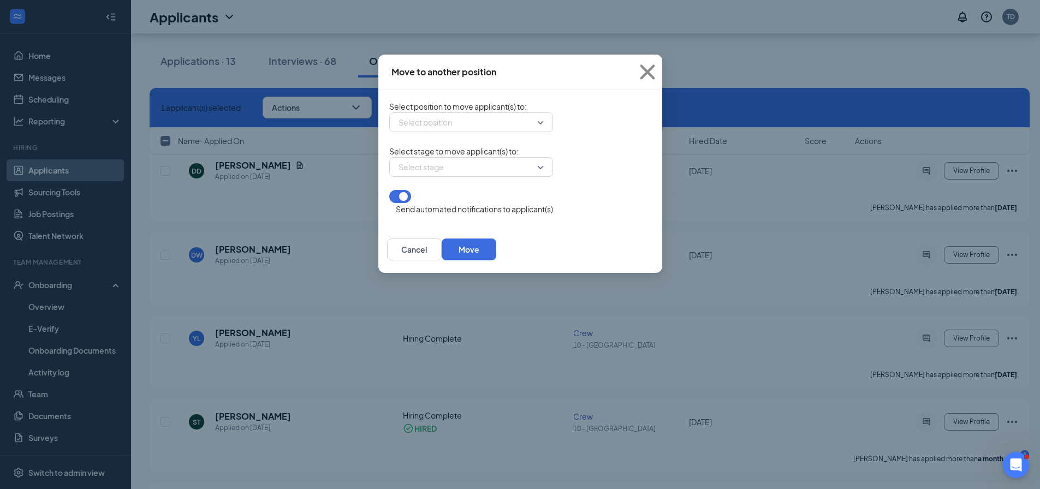
click at [553, 125] on div "Select position 455822 455823 455824 Crew (10 - Phenix City) General Manager (1…" at bounding box center [471, 123] width 164 height 20
click at [476, 175] on div "Select stage" at bounding box center [471, 167] width 164 height 20
click at [478, 125] on div "Select position" at bounding box center [471, 123] width 164 height 20
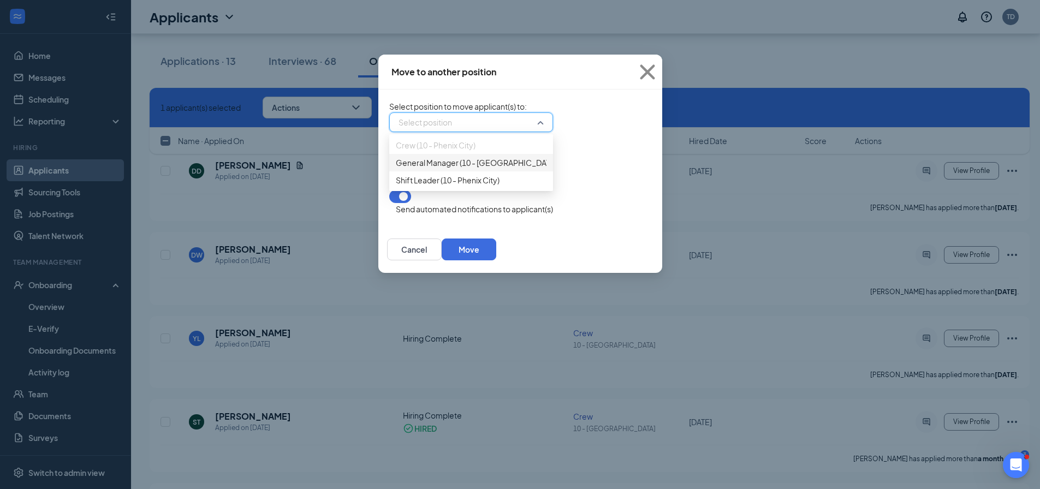
click at [416, 154] on div "Crew (10 - Phenix City)" at bounding box center [471, 145] width 164 height 17
click at [553, 140] on form "Select position to move applicant(s) to : Select position 455822 455823 455824 …" at bounding box center [471, 157] width 164 height 115
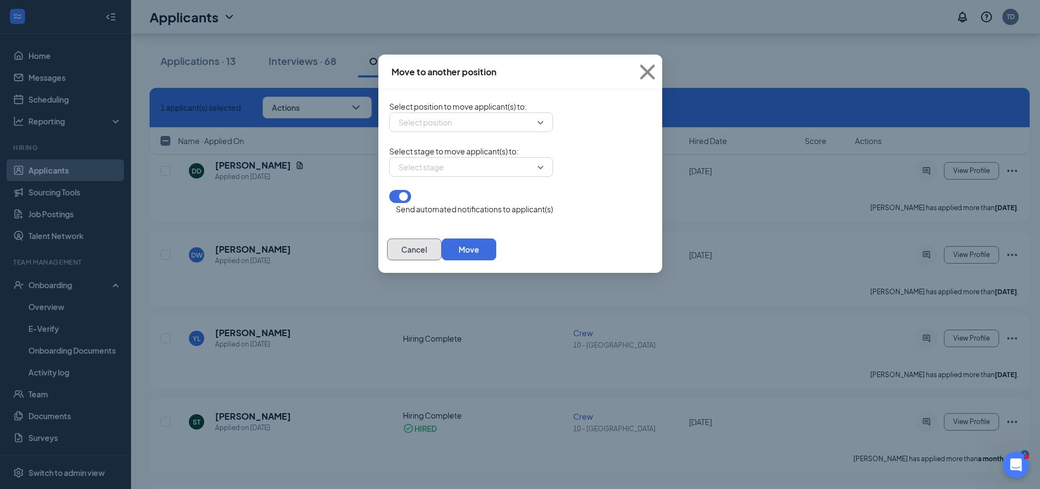
click at [442, 252] on button "Cancel" at bounding box center [414, 250] width 55 height 22
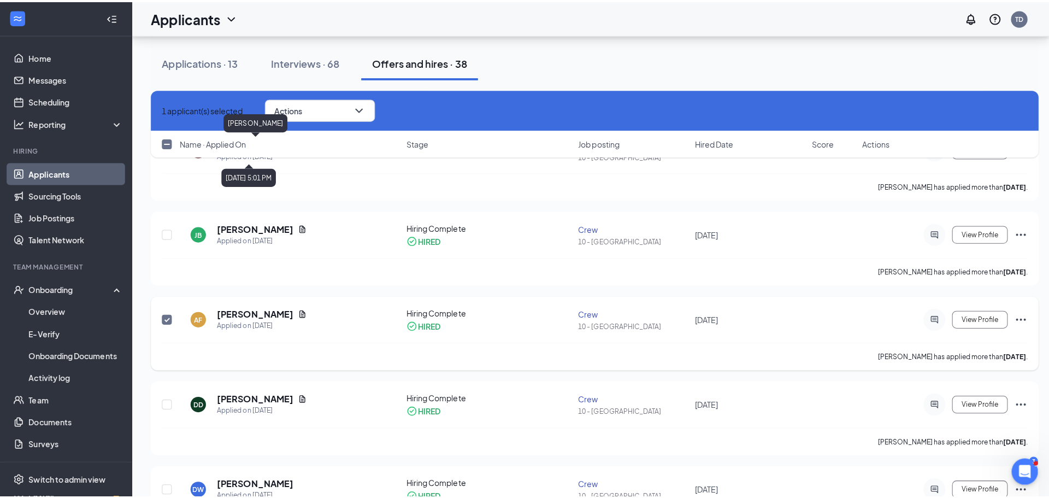
scroll to position [677, 0]
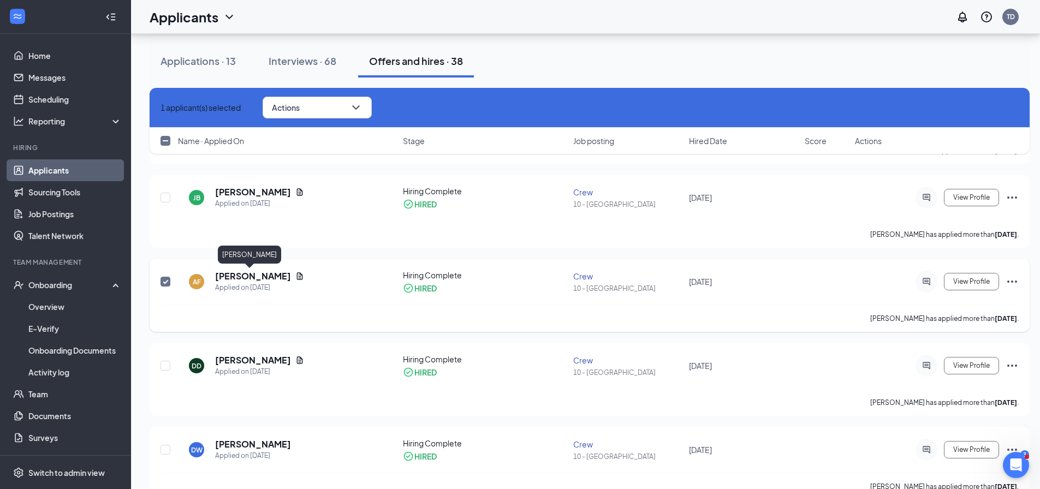
click at [227, 274] on h5 "[PERSON_NAME]" at bounding box center [253, 276] width 76 height 12
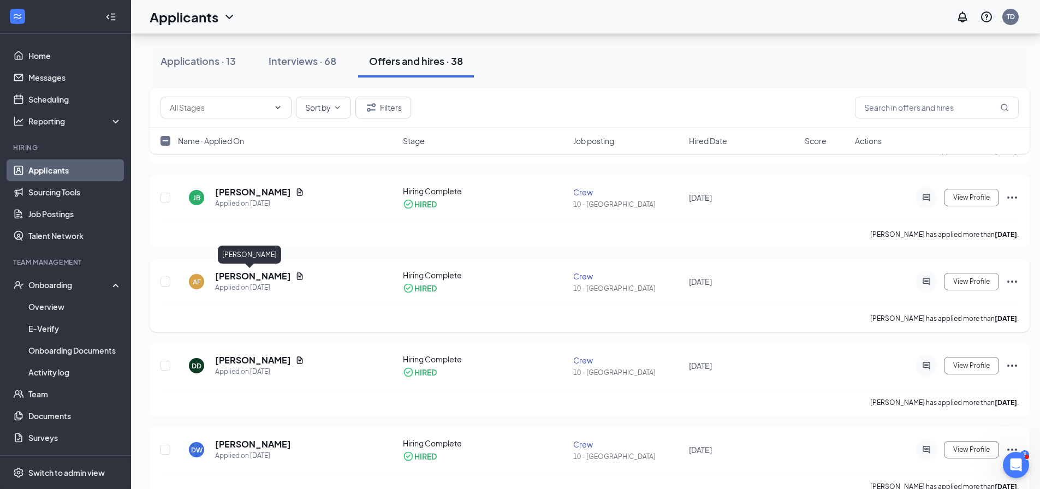
checkbox input "false"
click at [978, 280] on span "View Profile" at bounding box center [972, 282] width 37 height 8
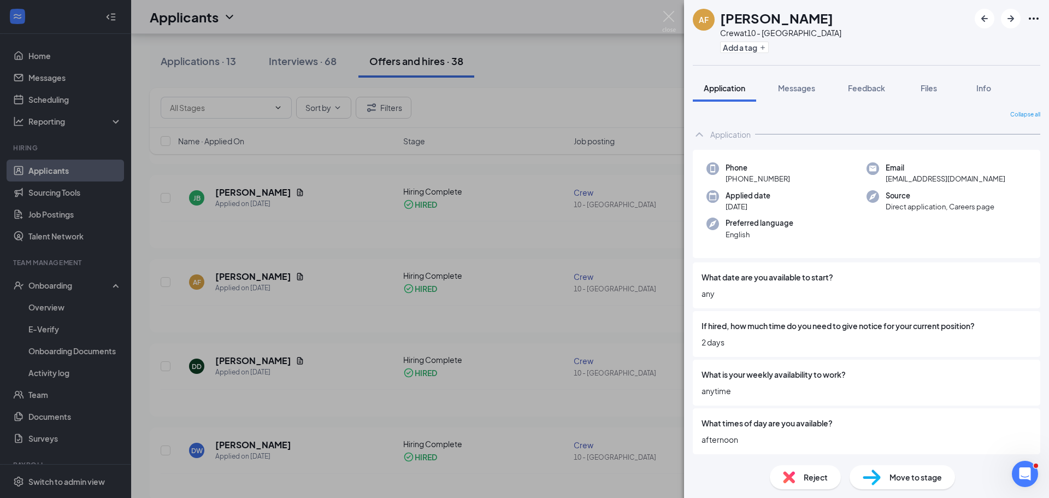
click at [780, 17] on h1 "[PERSON_NAME]" at bounding box center [776, 18] width 113 height 19
drag, startPoint x: 780, startPoint y: 17, endPoint x: 756, endPoint y: 17, distance: 24.6
click at [765, 17] on h1 "[PERSON_NAME]" at bounding box center [776, 18] width 113 height 19
click at [703, 23] on div "AF" at bounding box center [704, 19] width 10 height 11
click at [704, 22] on div "AF" at bounding box center [704, 19] width 10 height 11
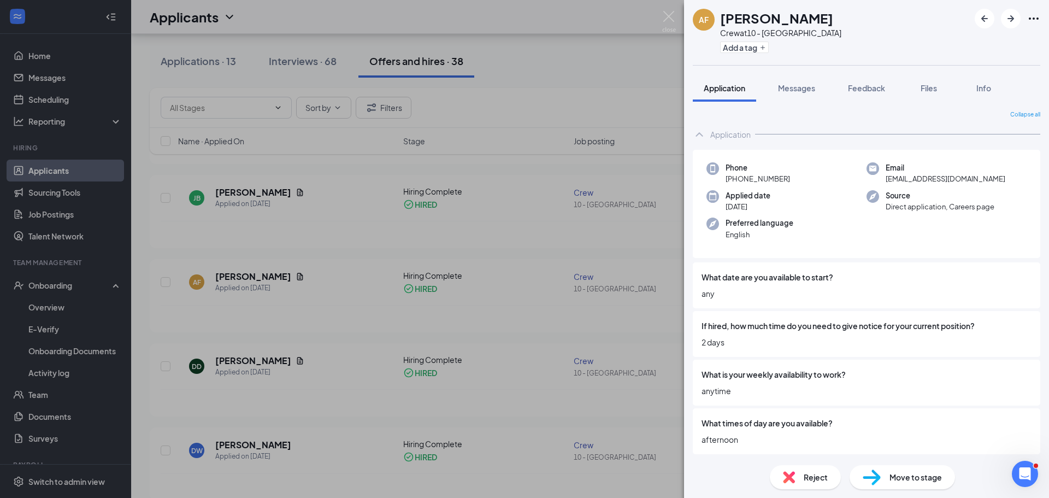
click at [743, 21] on h1 "[PERSON_NAME]" at bounding box center [776, 18] width 113 height 19
drag, startPoint x: 747, startPoint y: 21, endPoint x: 992, endPoint y: 22, distance: 244.7
click at [816, 21] on div "AF [PERSON_NAME] Crew at 10 - [GEOGRAPHIC_DATA] Add a tag" at bounding box center [866, 32] width 365 height 65
click at [1034, 14] on icon "Ellipses" at bounding box center [1033, 18] width 13 height 13
click at [760, 34] on div "Crew at 10 - [GEOGRAPHIC_DATA]" at bounding box center [780, 32] width 121 height 11
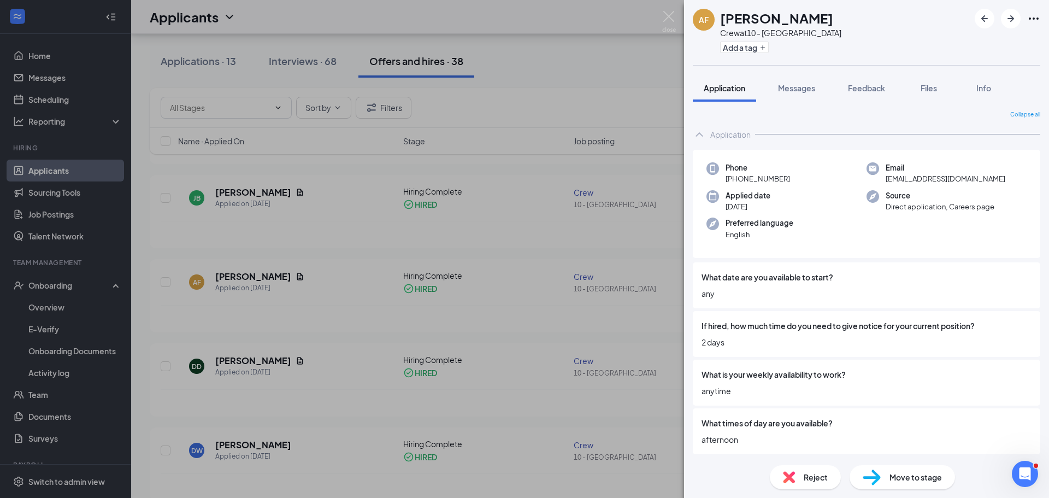
drag, startPoint x: 753, startPoint y: 32, endPoint x: 737, endPoint y: 33, distance: 16.4
click at [753, 32] on div "Crew at 10 - [GEOGRAPHIC_DATA]" at bounding box center [780, 32] width 121 height 11
click at [788, 87] on span "Messages" at bounding box center [796, 88] width 37 height 10
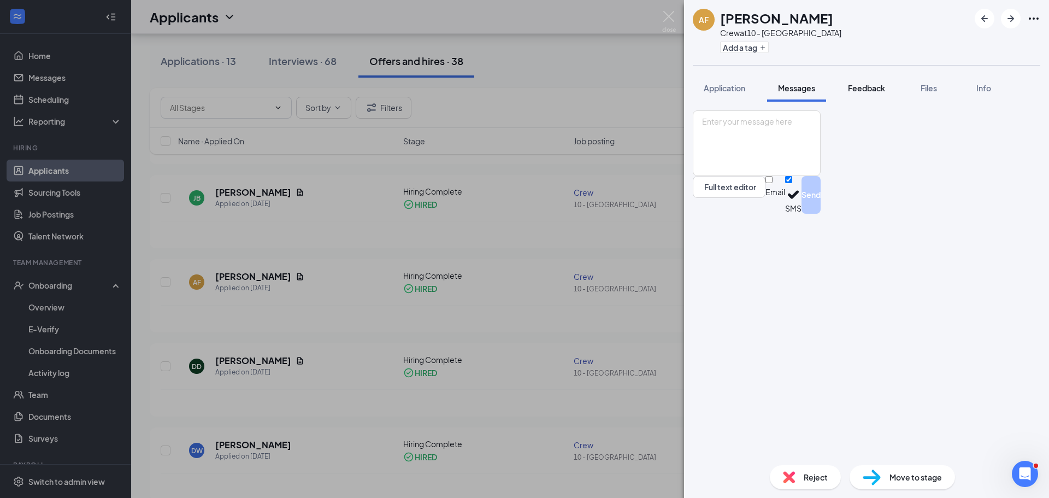
click at [869, 84] on span "Feedback" at bounding box center [866, 88] width 37 height 10
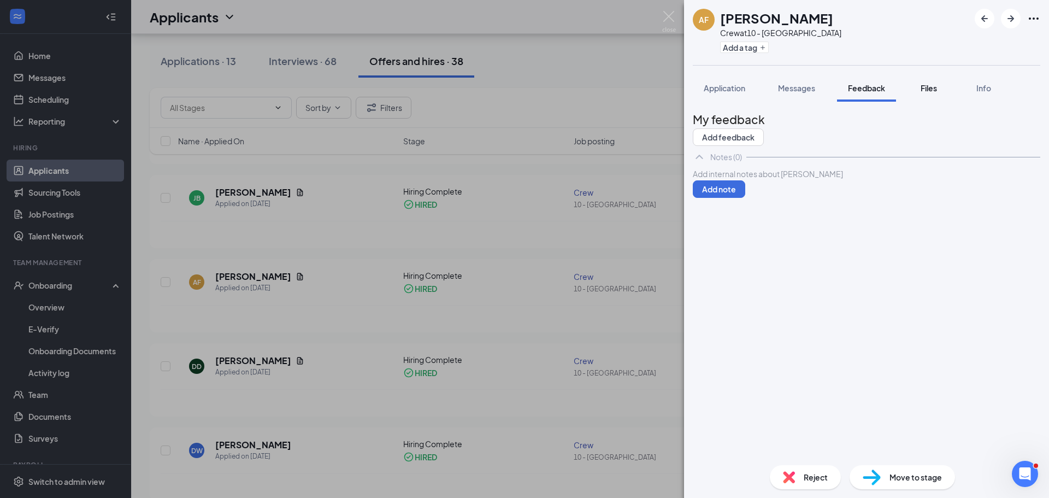
drag, startPoint x: 921, startPoint y: 85, endPoint x: 951, endPoint y: 86, distance: 29.5
click at [924, 86] on span "Files" at bounding box center [928, 88] width 16 height 10
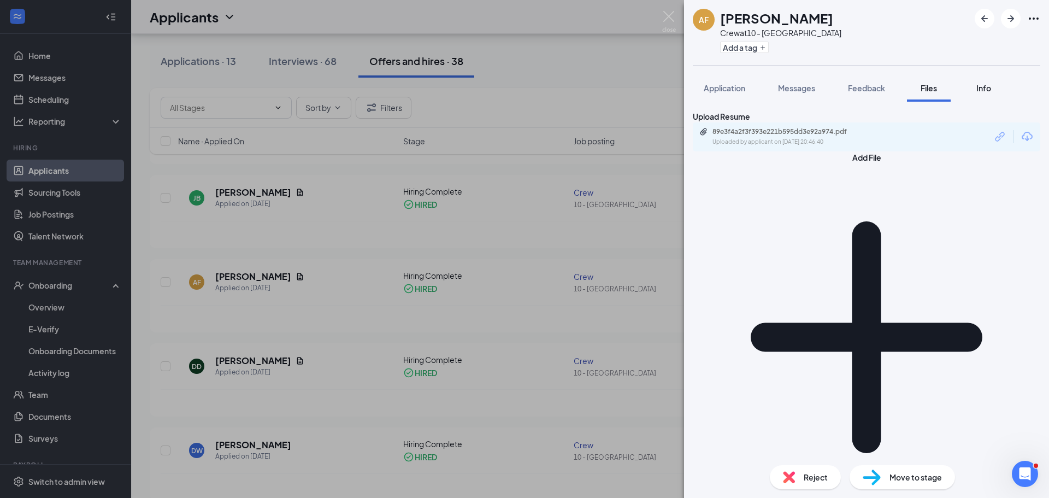
click at [985, 85] on span "Info" at bounding box center [983, 88] width 15 height 10
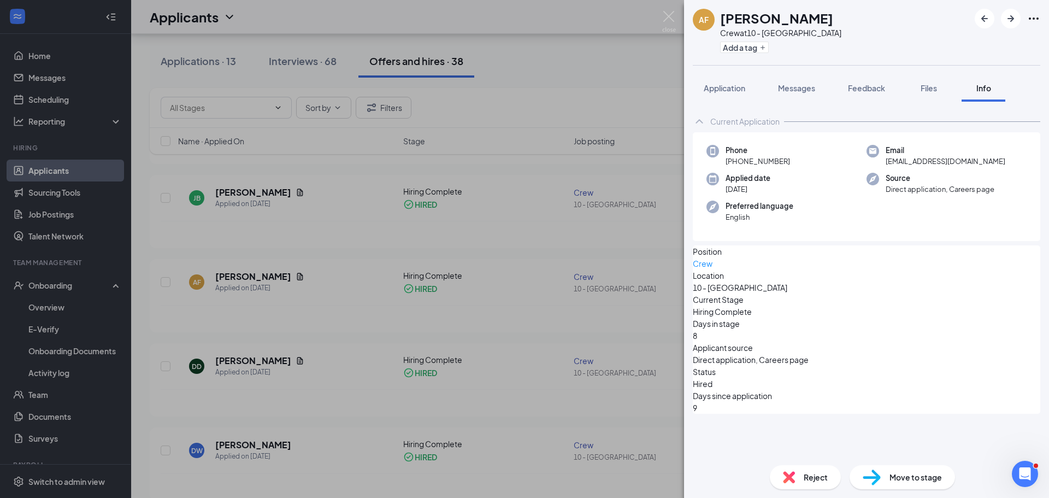
click at [919, 479] on span "Move to stage" at bounding box center [915, 477] width 52 height 12
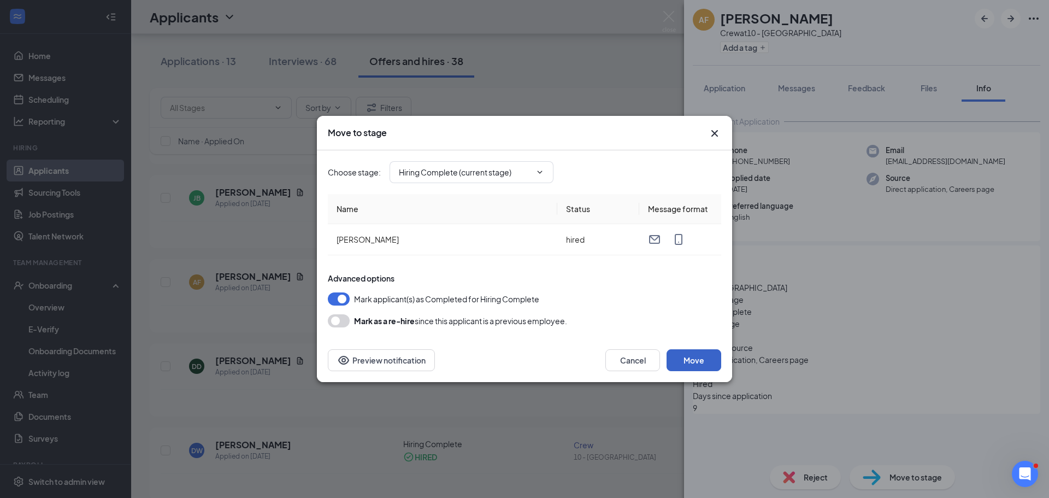
click at [691, 353] on button "Move" at bounding box center [693, 360] width 55 height 22
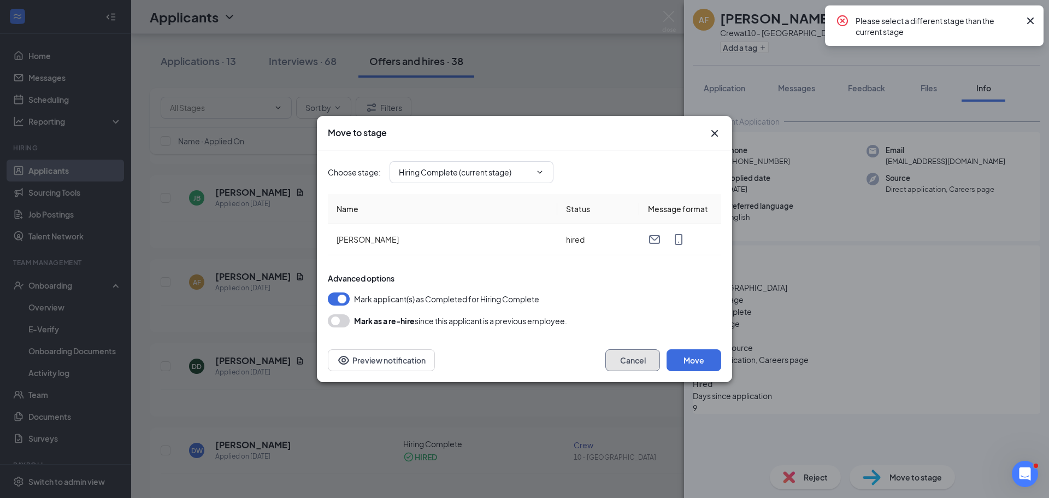
drag, startPoint x: 641, startPoint y: 358, endPoint x: 605, endPoint y: 362, distance: 36.2
click at [640, 358] on button "Cancel" at bounding box center [632, 360] width 55 height 22
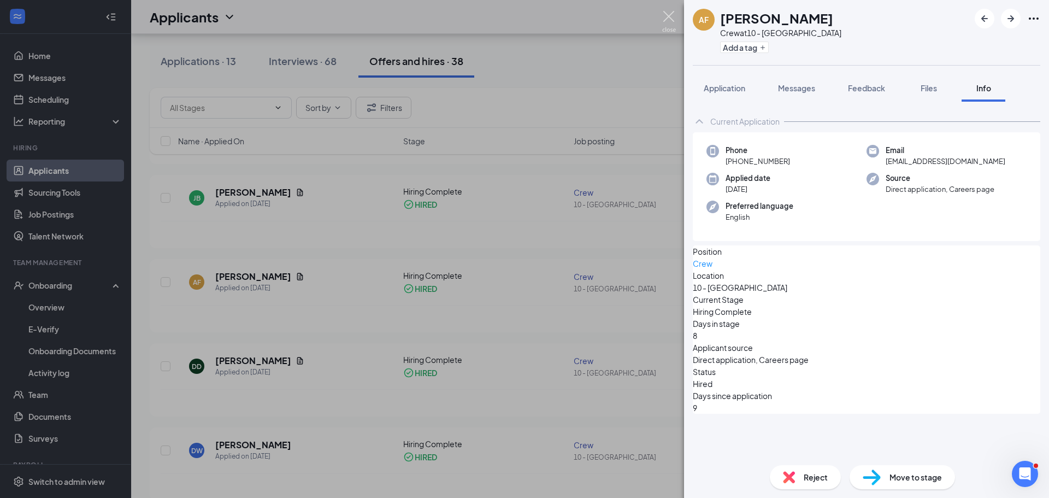
click at [676, 21] on div "AF [PERSON_NAME] Crew at 10 - Phenix City Add a tag Application Messages Feedba…" at bounding box center [524, 249] width 1049 height 498
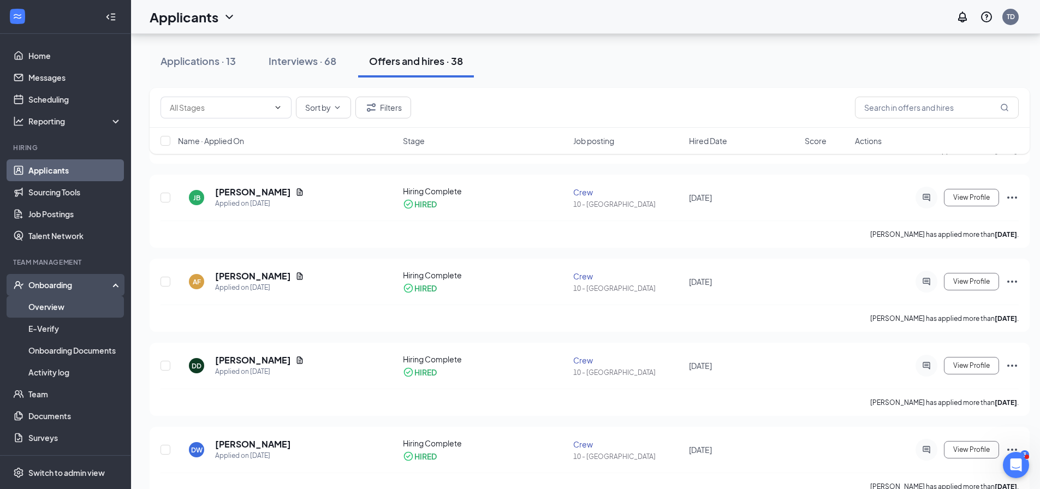
click at [57, 306] on link "Overview" at bounding box center [74, 307] width 93 height 22
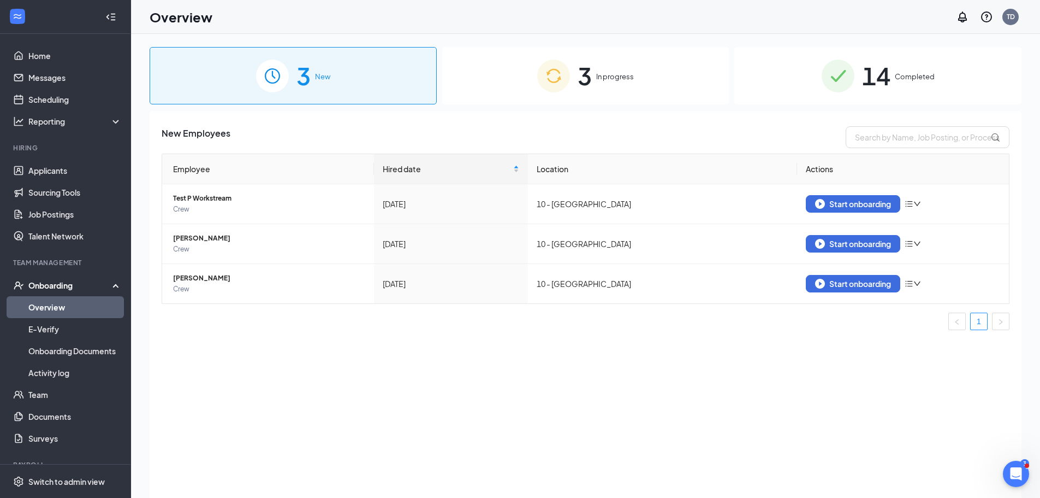
click at [886, 75] on span "14" at bounding box center [876, 76] width 28 height 38
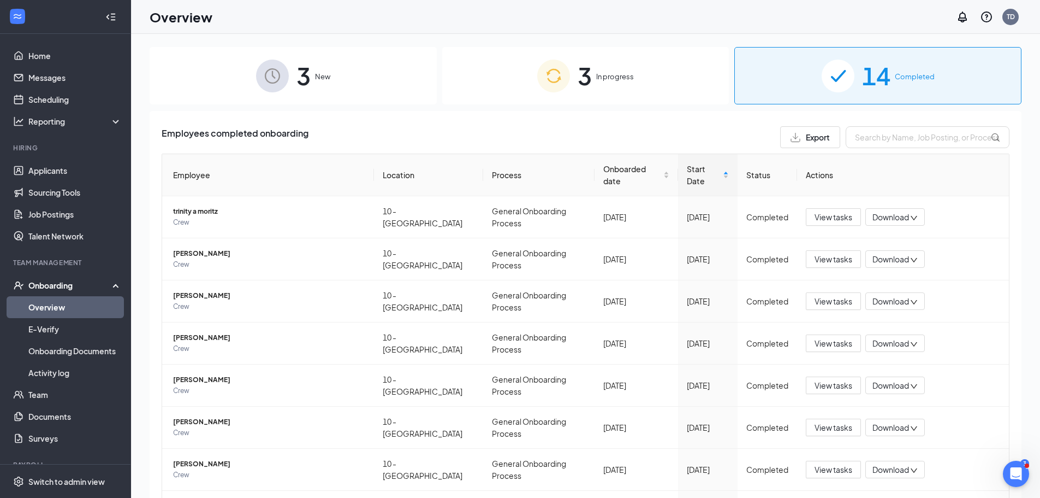
click at [319, 69] on div "3 New" at bounding box center [293, 75] width 287 height 57
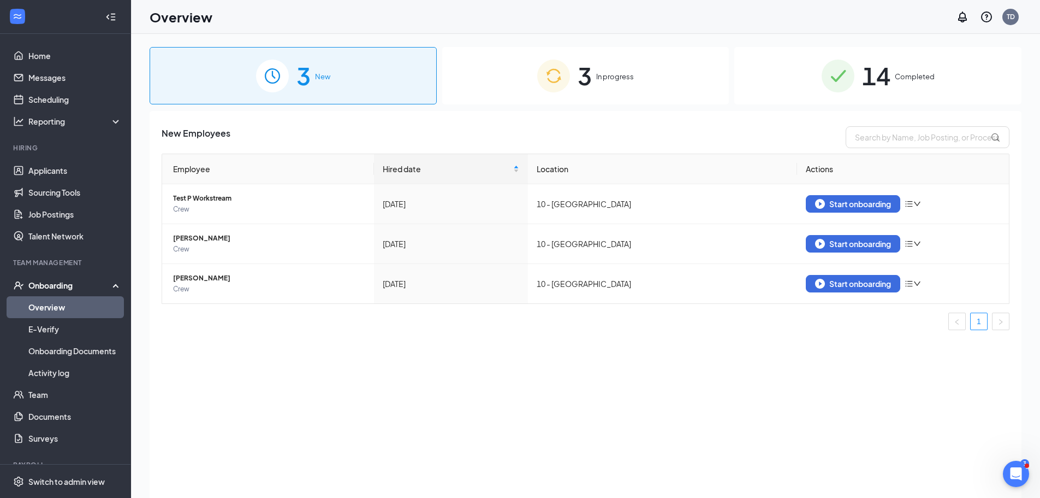
click at [624, 68] on div "3 In progress" at bounding box center [585, 75] width 287 height 57
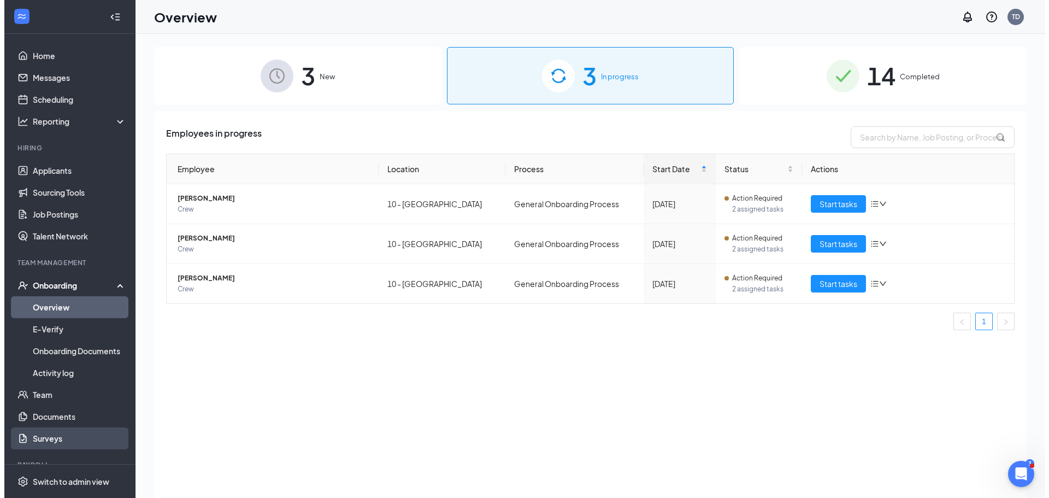
scroll to position [39, 0]
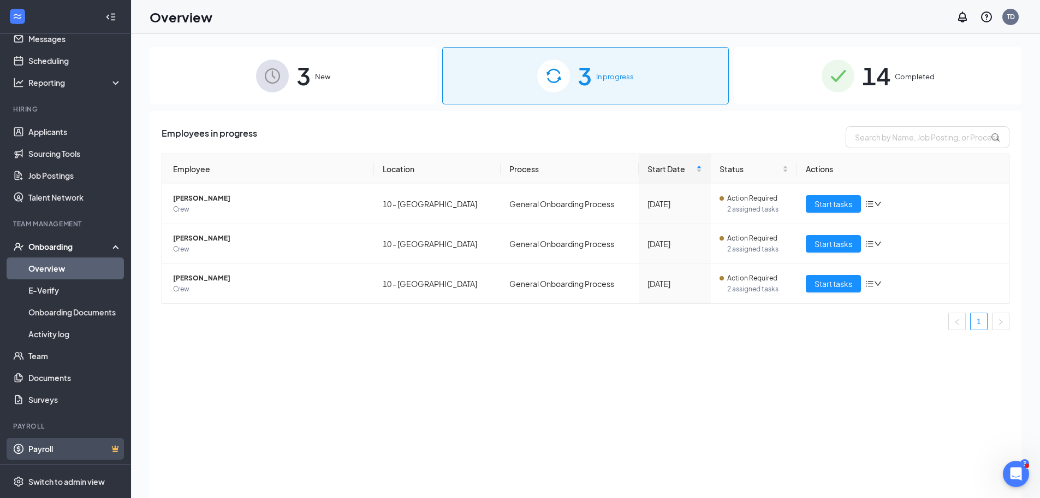
click at [71, 451] on link "Payroll" at bounding box center [74, 448] width 93 height 22
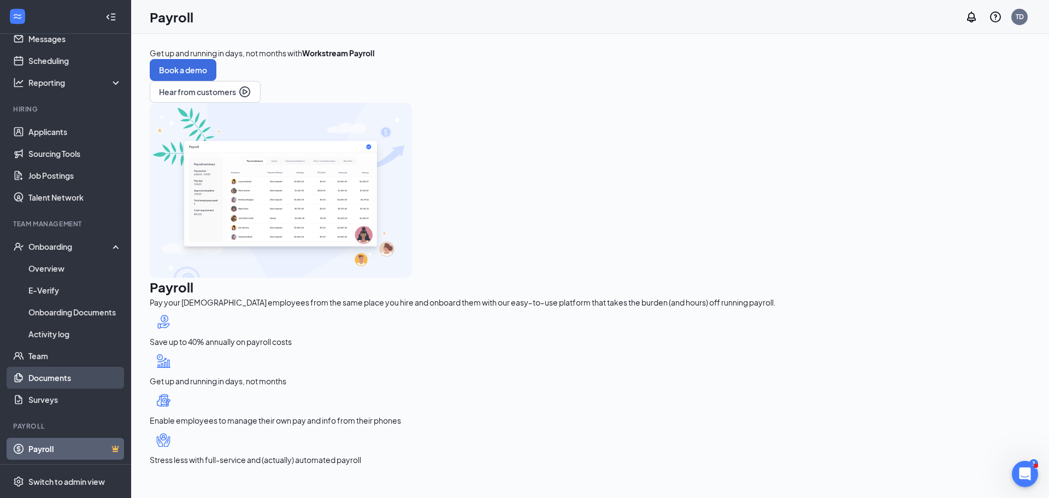
click at [50, 383] on link "Documents" at bounding box center [74, 377] width 93 height 22
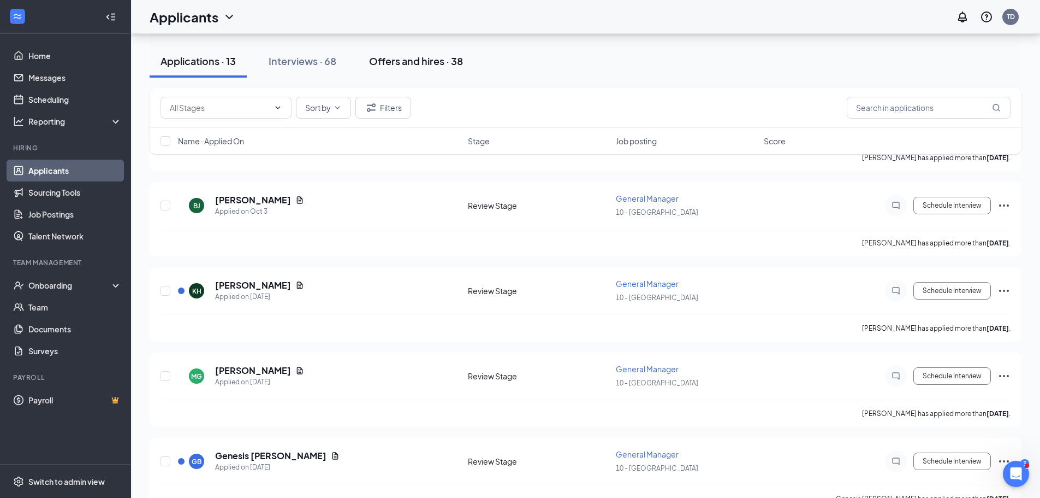
scroll to position [384, 0]
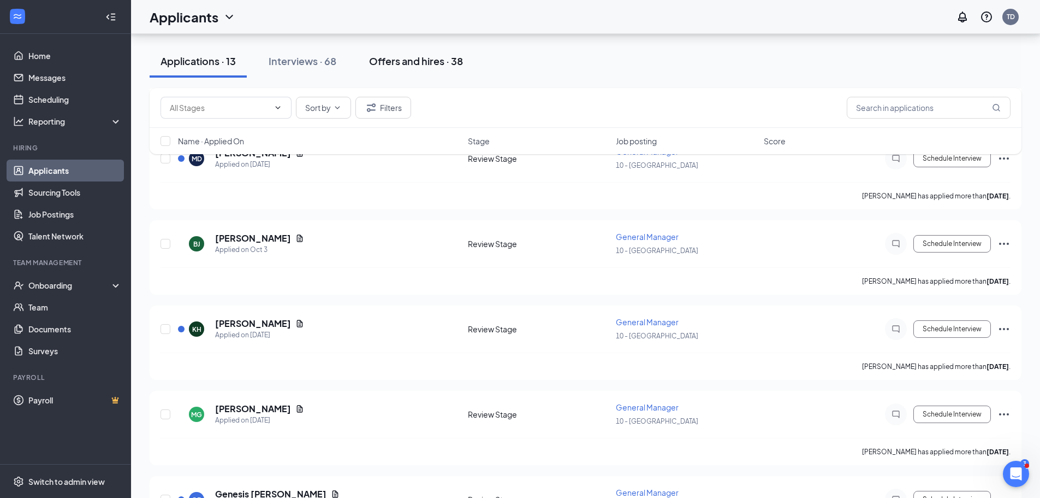
click at [399, 60] on div "Offers and hires · 38" at bounding box center [416, 61] width 94 height 14
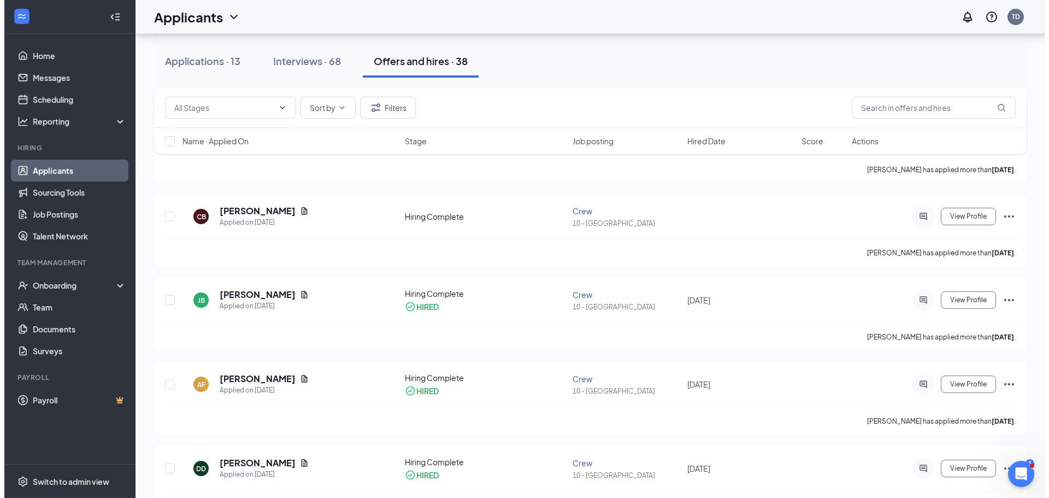
scroll to position [601, 0]
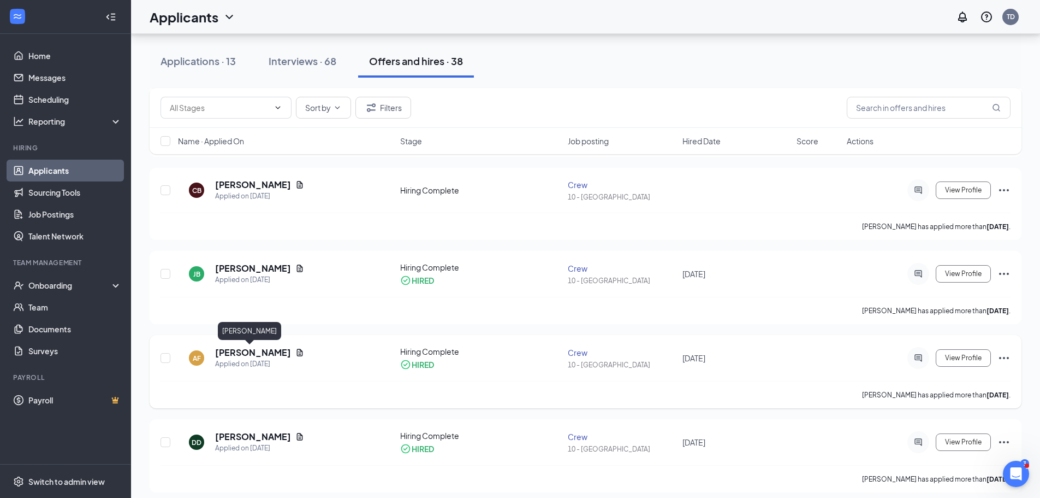
click at [227, 352] on h5 "[PERSON_NAME]" at bounding box center [253, 352] width 76 height 12
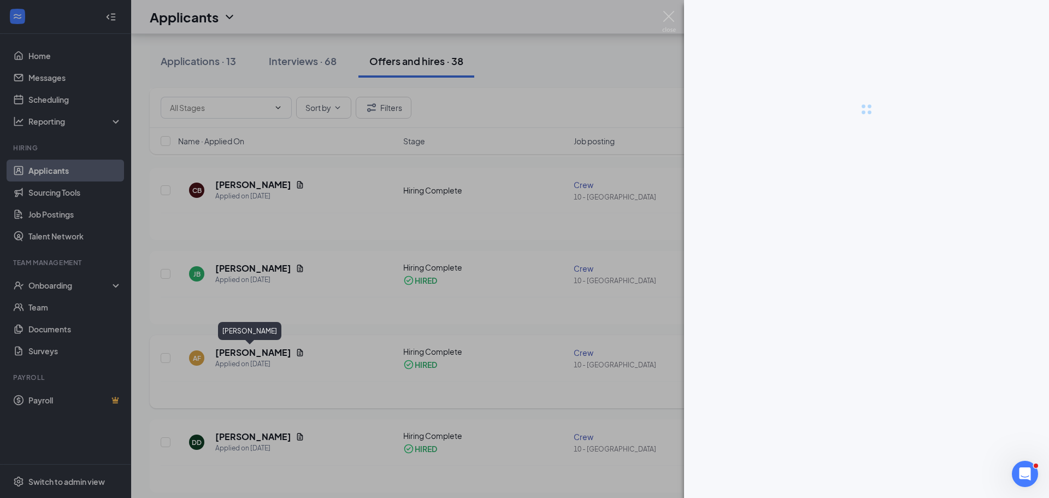
click at [227, 352] on div at bounding box center [524, 249] width 1049 height 498
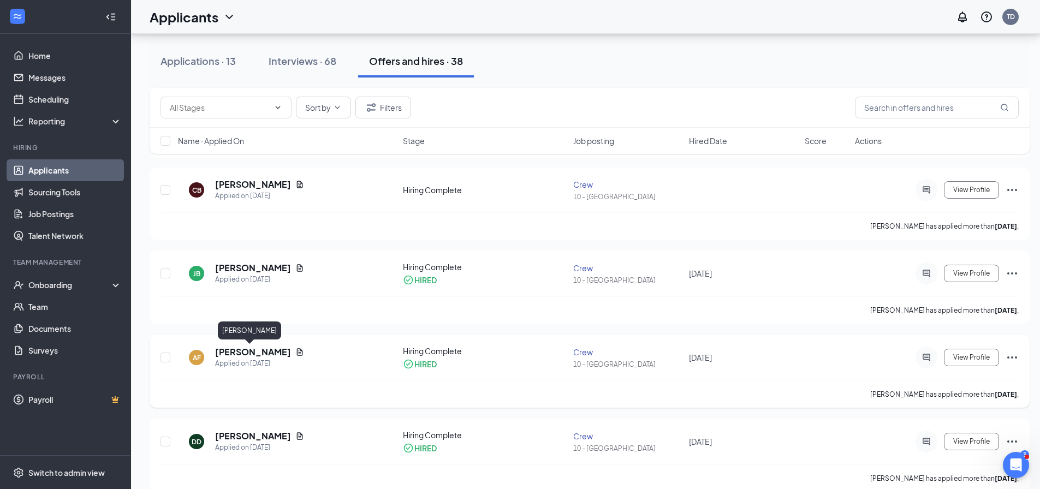
click at [227, 352] on h5 "[PERSON_NAME]" at bounding box center [253, 352] width 76 height 12
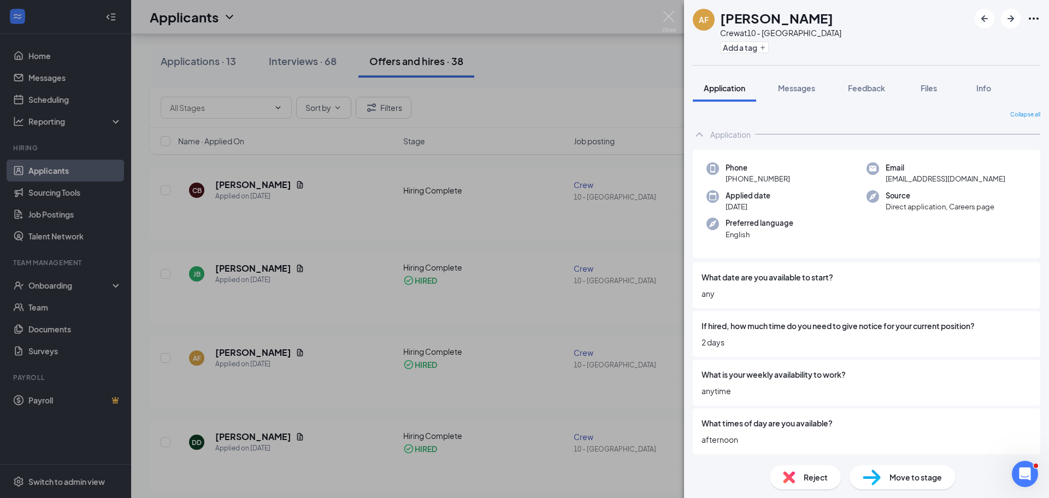
click at [812, 477] on span "Reject" at bounding box center [815, 477] width 24 height 12
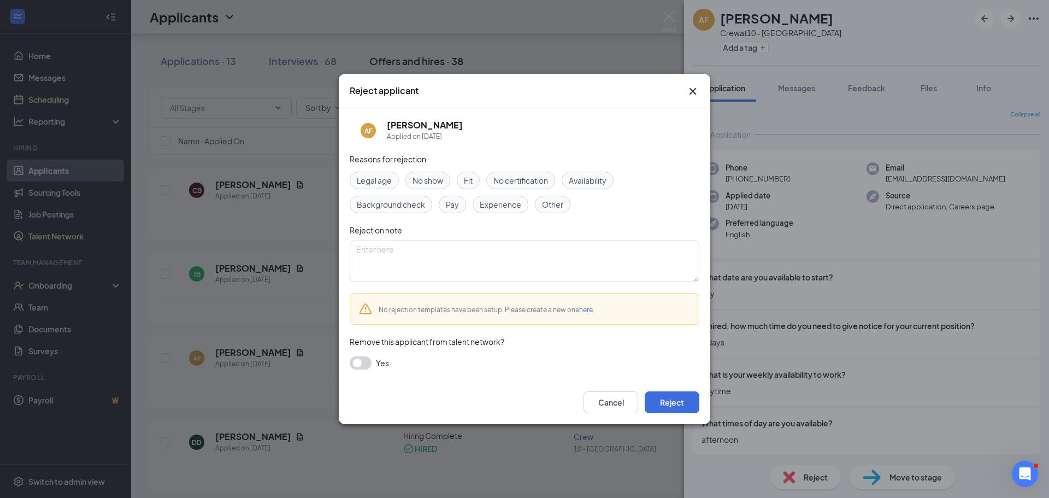
click at [357, 363] on button "button" at bounding box center [361, 362] width 22 height 13
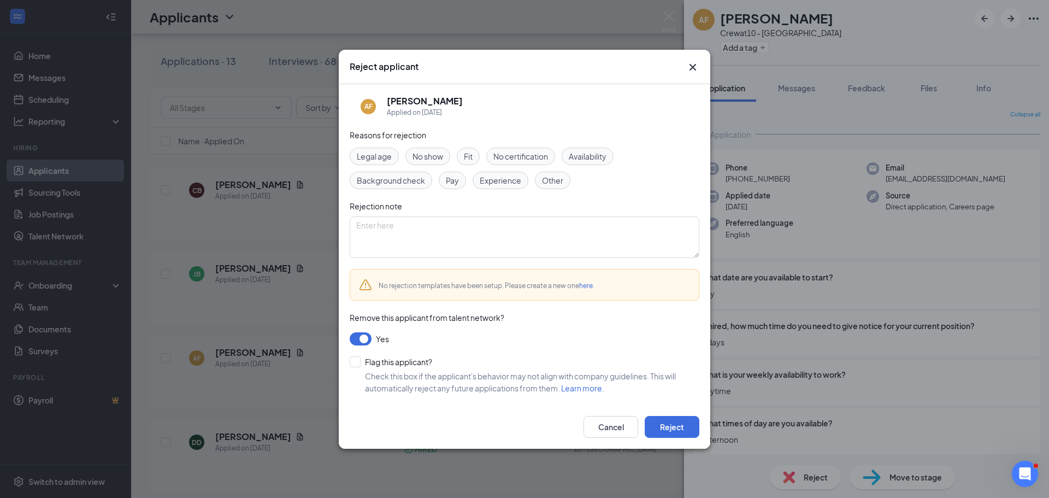
click at [368, 336] on button "button" at bounding box center [361, 338] width 22 height 13
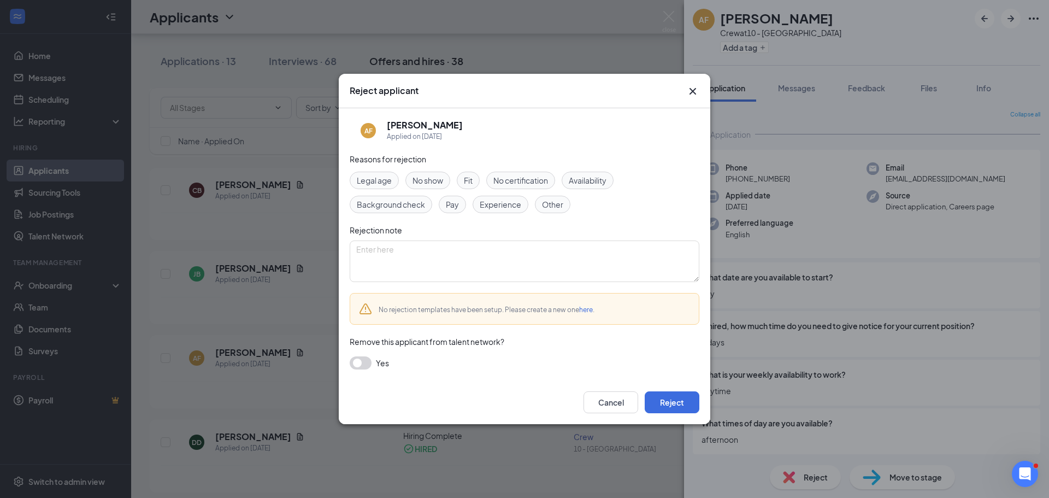
click at [546, 205] on span "Other" at bounding box center [552, 204] width 21 height 12
click at [611, 396] on button "Cancel" at bounding box center [610, 402] width 55 height 22
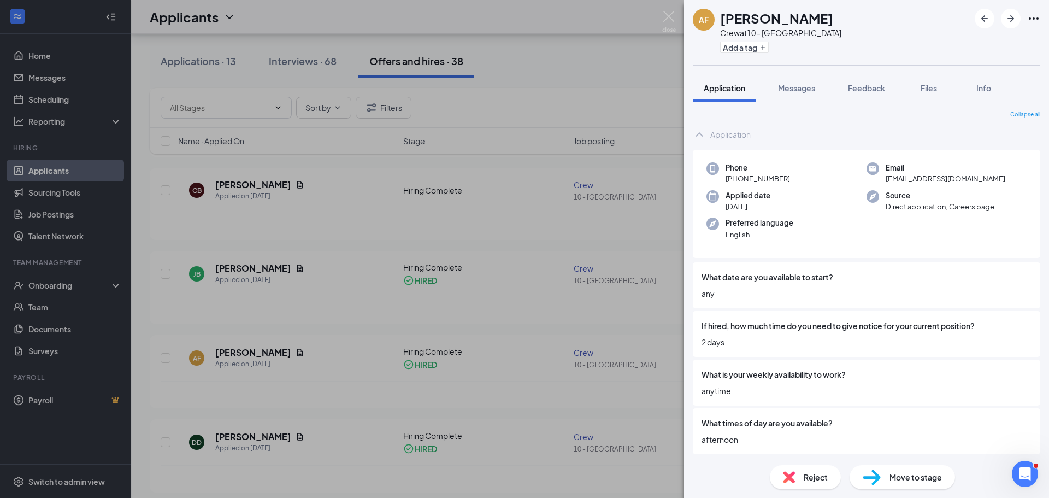
click at [676, 14] on div "AF [PERSON_NAME] Crew at 10 - Phenix City Add a tag Application Messages Feedba…" at bounding box center [524, 249] width 1049 height 498
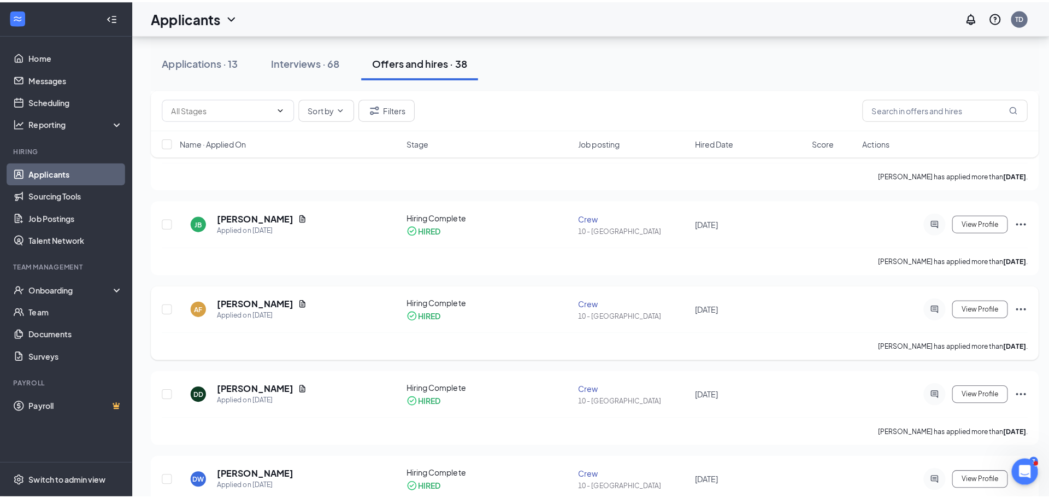
scroll to position [655, 0]
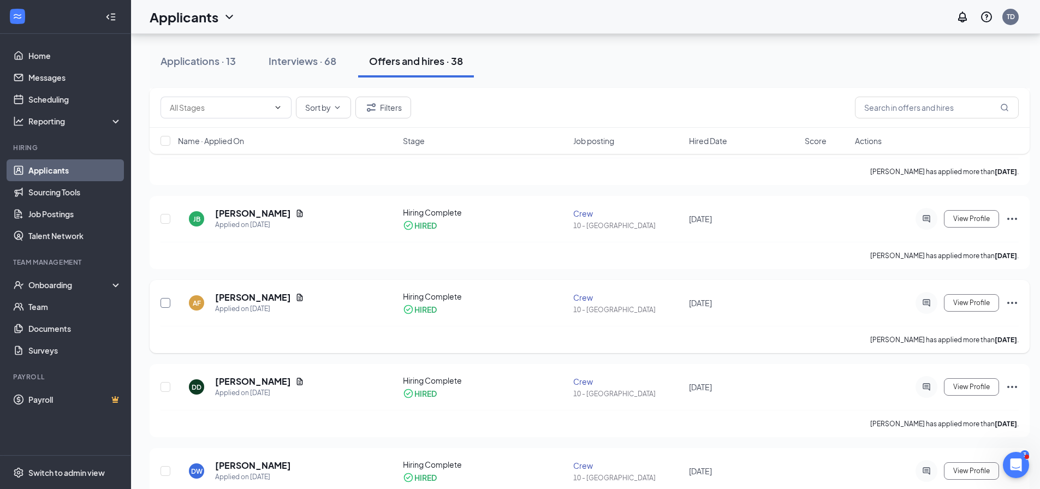
click at [164, 305] on input "checkbox" at bounding box center [166, 303] width 10 height 10
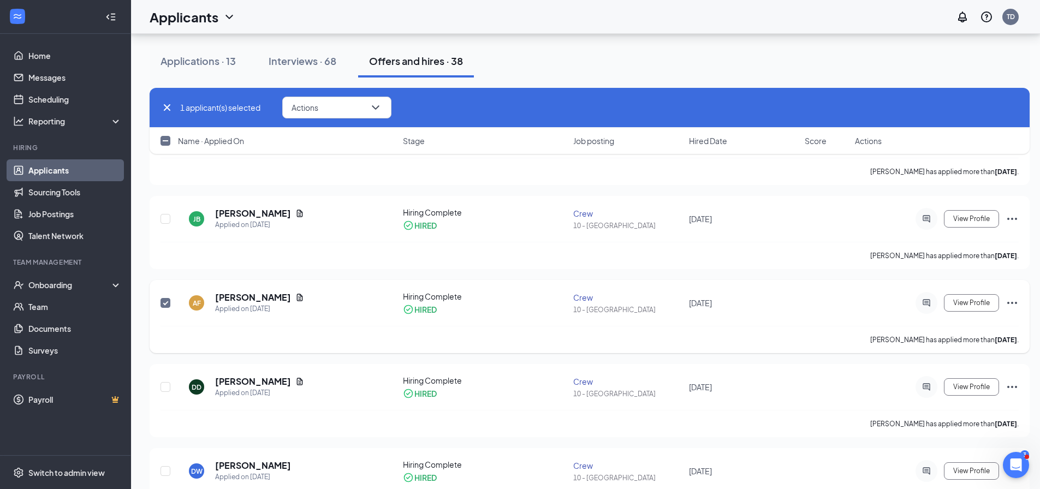
click at [164, 305] on input "checkbox" at bounding box center [166, 303] width 10 height 10
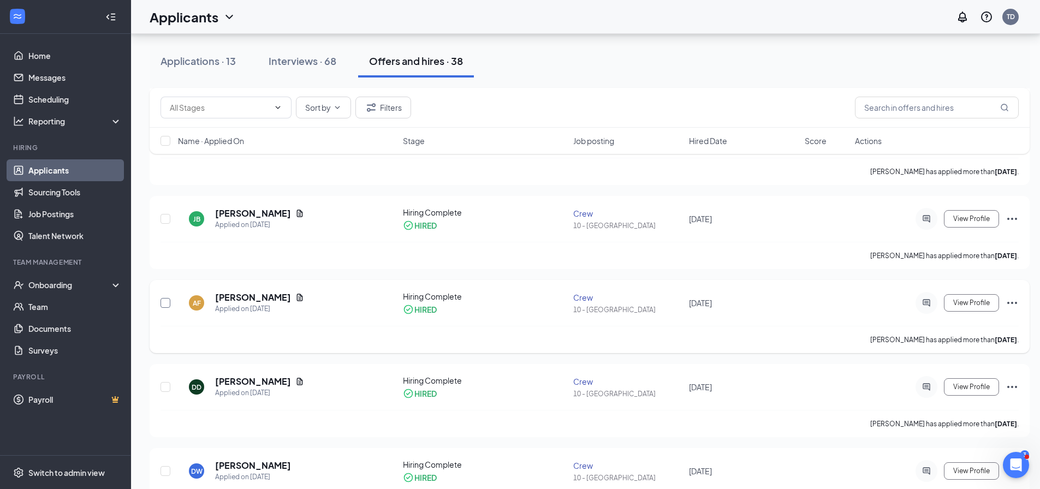
click at [164, 305] on input "checkbox" at bounding box center [166, 303] width 10 height 10
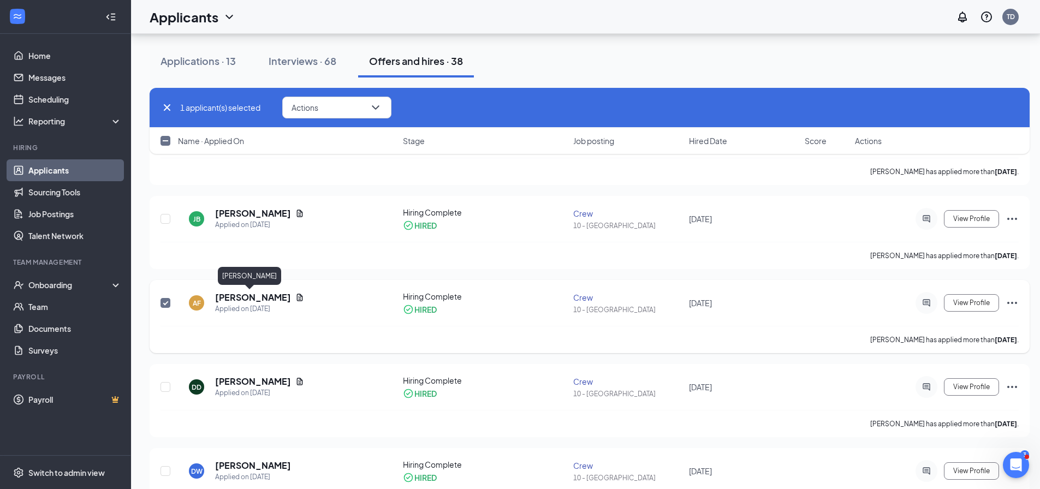
click at [234, 298] on h5 "[PERSON_NAME]" at bounding box center [253, 298] width 76 height 12
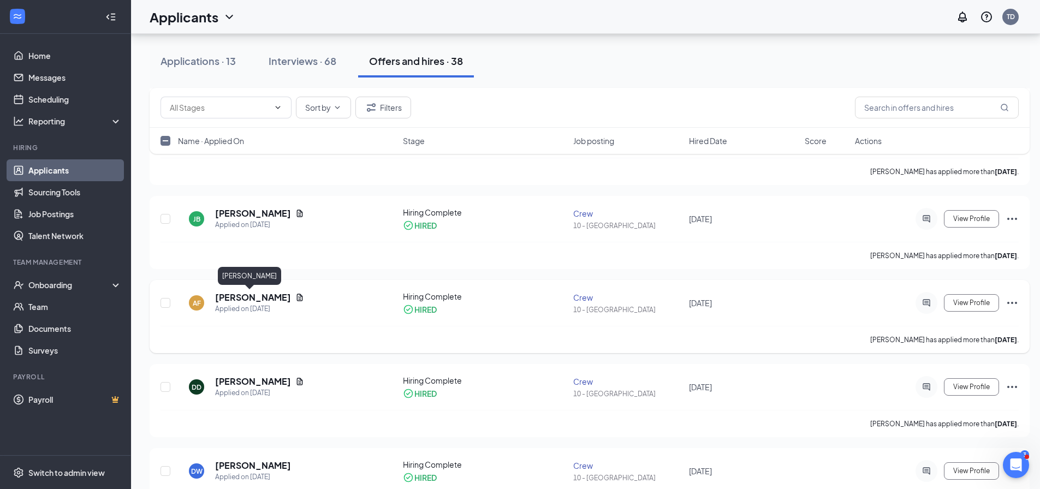
checkbox input "false"
click at [255, 294] on h5 "[PERSON_NAME]" at bounding box center [253, 298] width 76 height 12
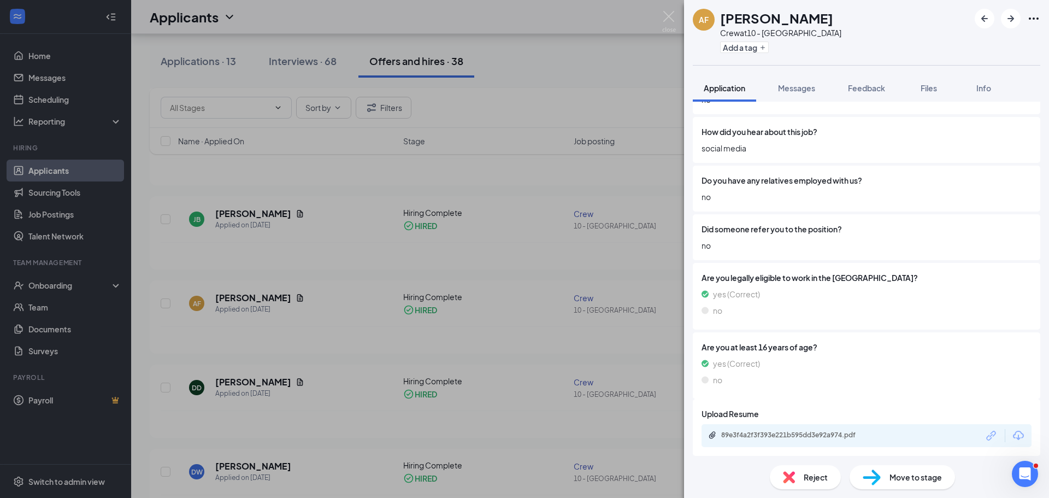
scroll to position [850, 0]
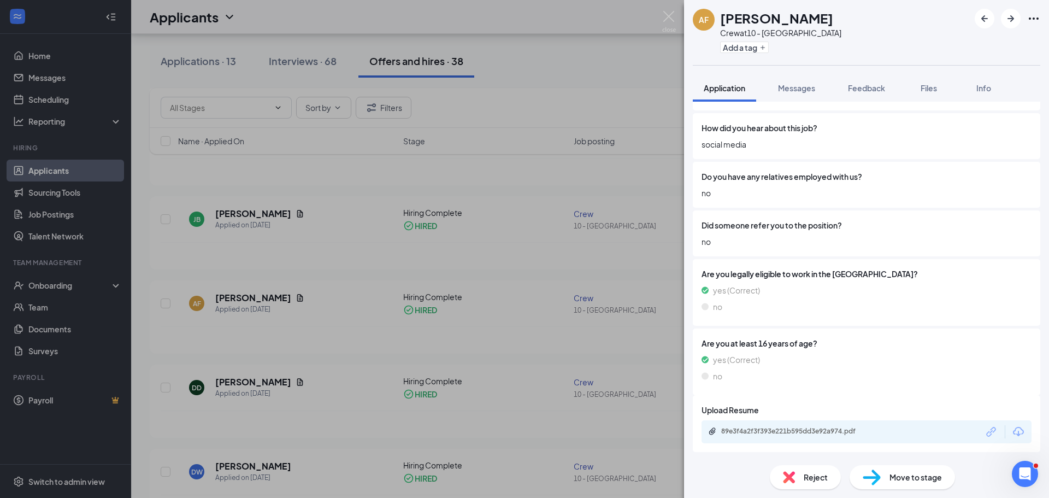
click at [898, 476] on span "Move to stage" at bounding box center [915, 477] width 52 height 12
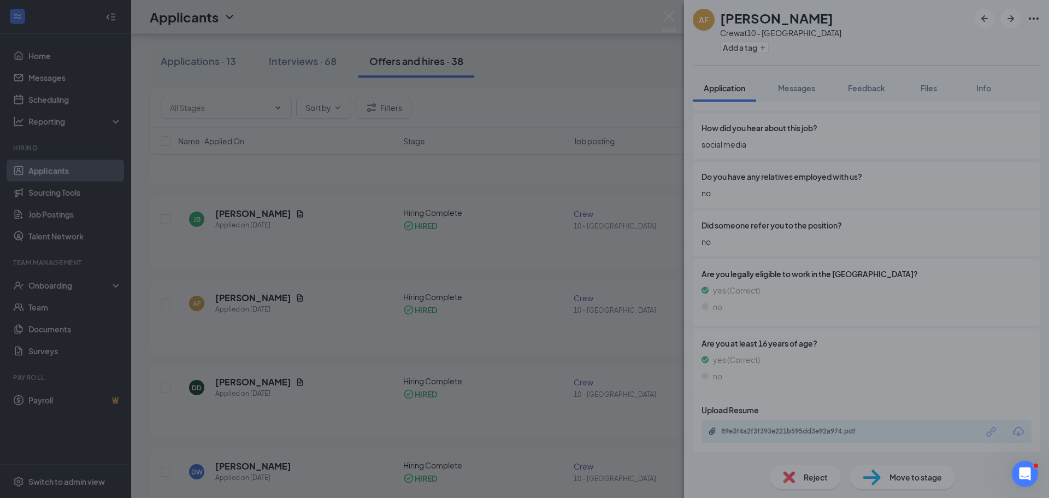
scroll to position [846, 0]
type input "Hiring Complete (current stage)"
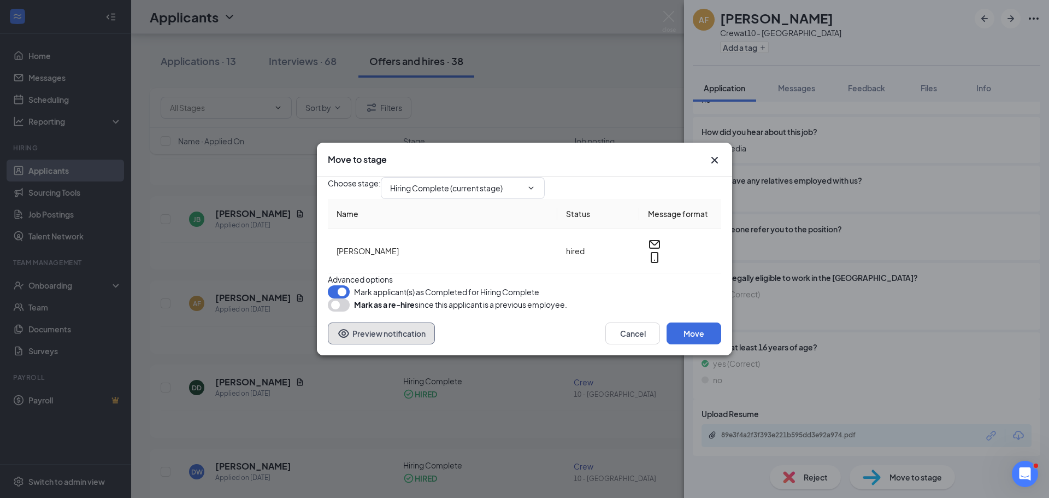
click at [414, 344] on button "Preview notification" at bounding box center [381, 333] width 107 height 22
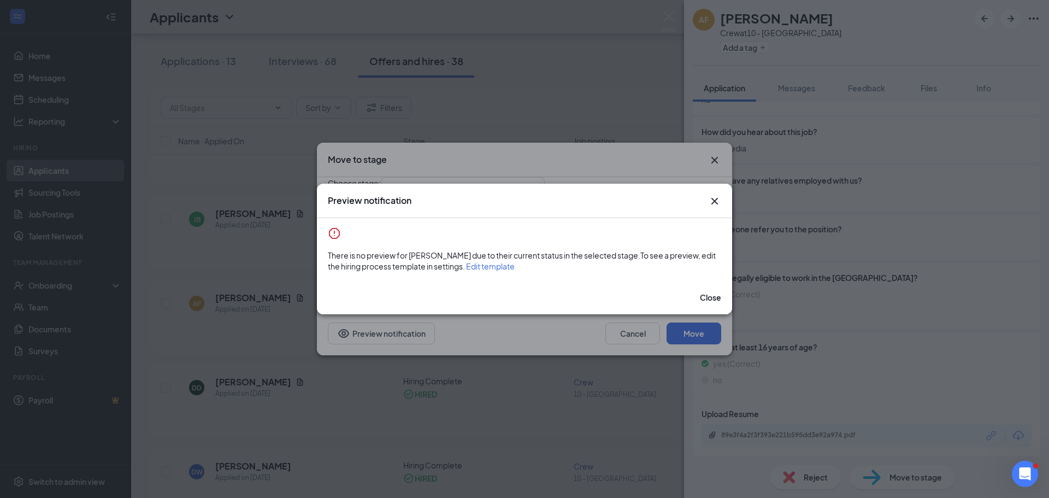
click at [514, 261] on span "Edit template" at bounding box center [490, 266] width 49 height 10
click at [708, 194] on icon "Cross" at bounding box center [714, 200] width 13 height 13
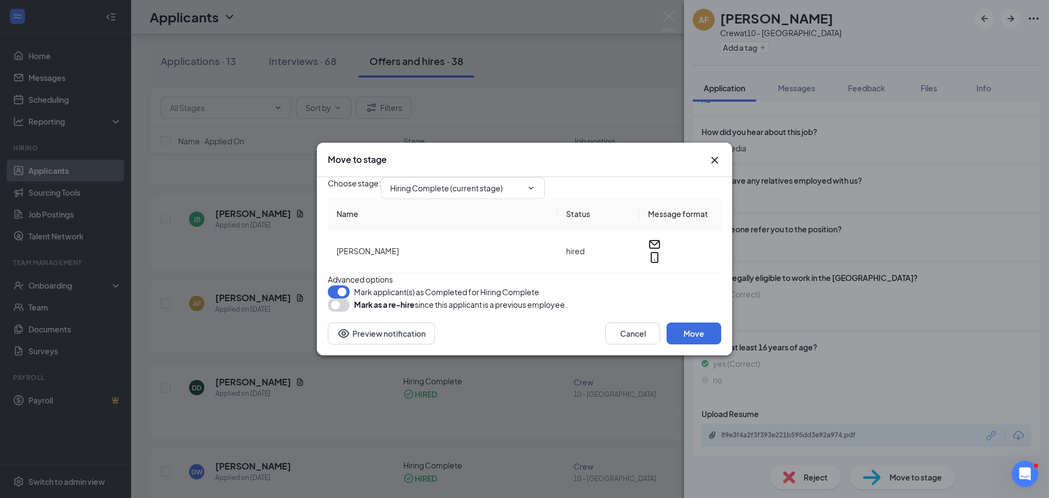
click at [717, 153] on icon "Cross" at bounding box center [714, 159] width 13 height 13
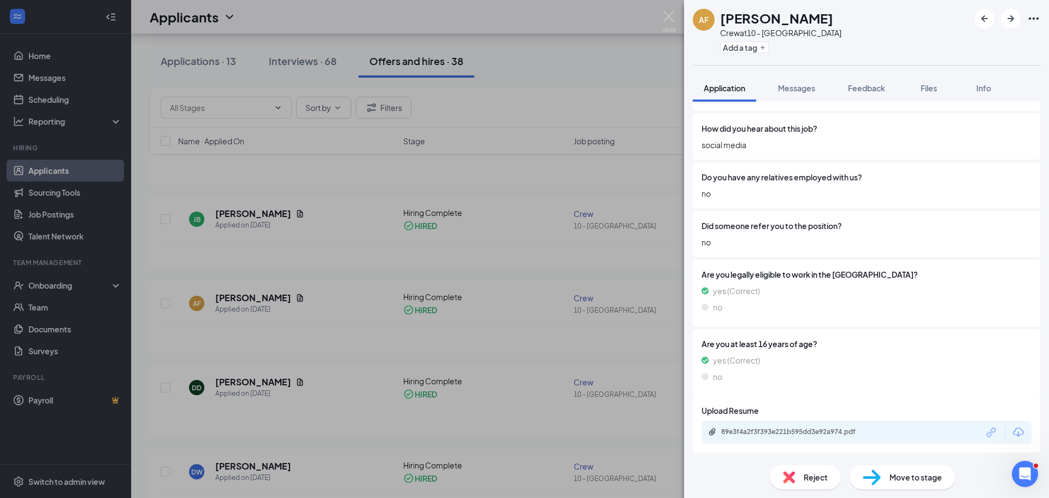
scroll to position [850, 0]
click at [663, 14] on img at bounding box center [669, 21] width 14 height 21
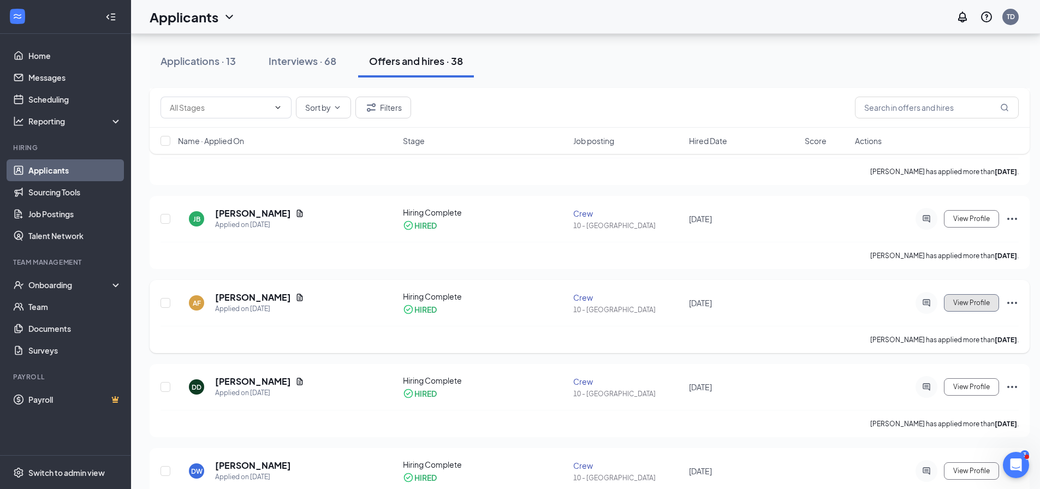
click at [975, 305] on span "View Profile" at bounding box center [972, 303] width 37 height 8
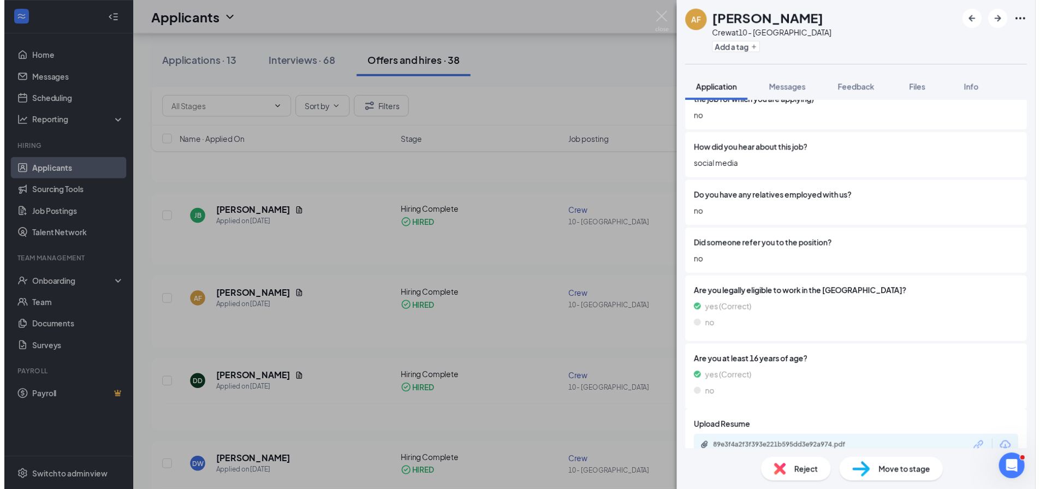
scroll to position [850, 0]
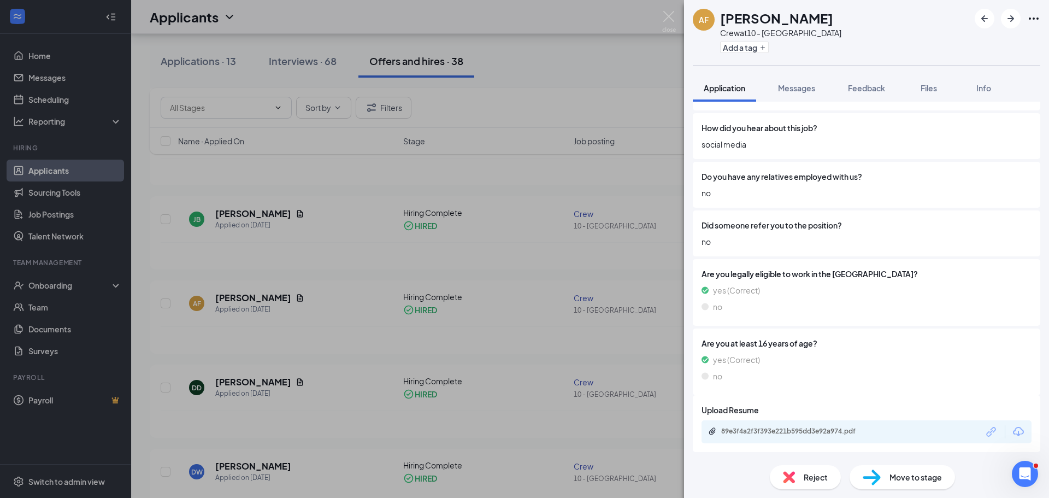
click at [528, 279] on div "AF [PERSON_NAME] Crew at 10 - Phenix City Add a tag Application Messages Feedba…" at bounding box center [524, 249] width 1049 height 498
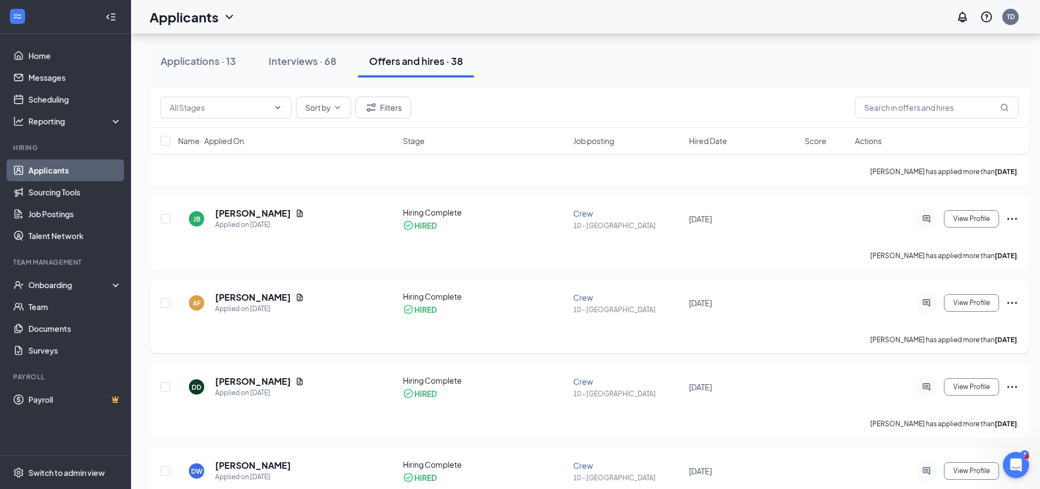
click at [1009, 301] on icon "Ellipses" at bounding box center [1012, 303] width 13 height 13
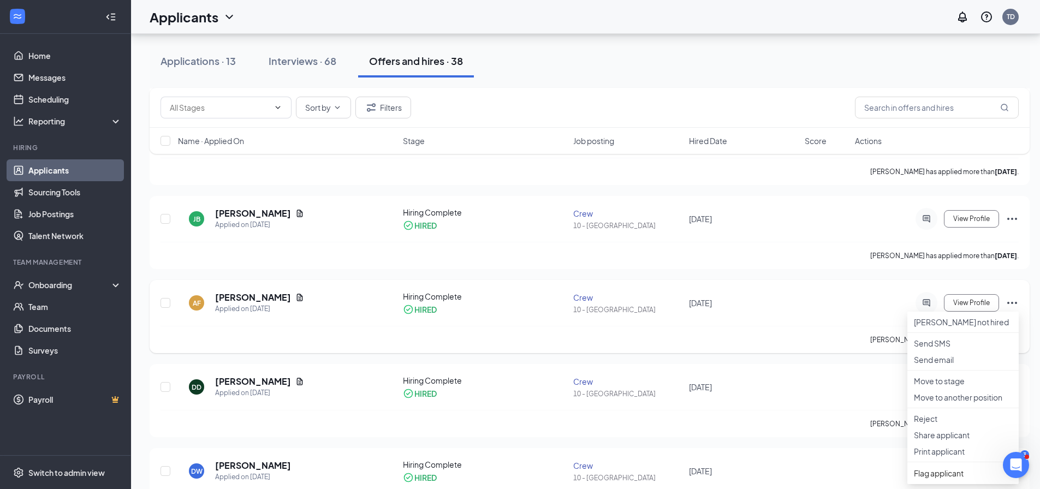
click at [1009, 301] on icon "Ellipses" at bounding box center [1012, 303] width 13 height 13
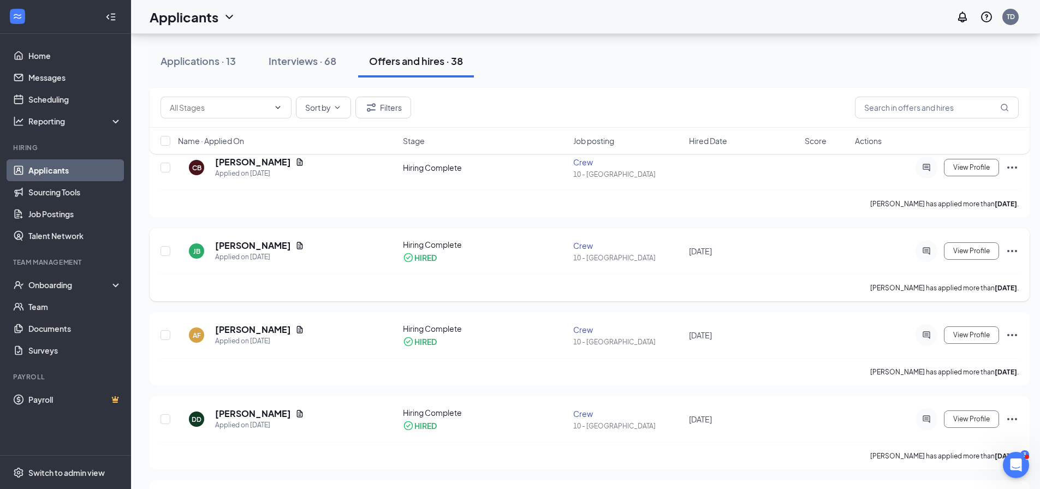
scroll to position [601, 0]
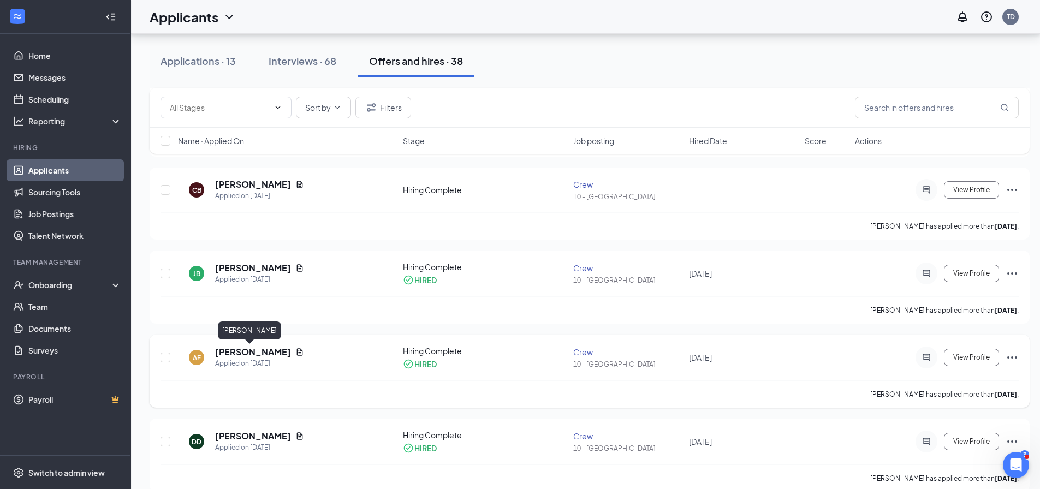
click at [237, 351] on h5 "[PERSON_NAME]" at bounding box center [253, 352] width 76 height 12
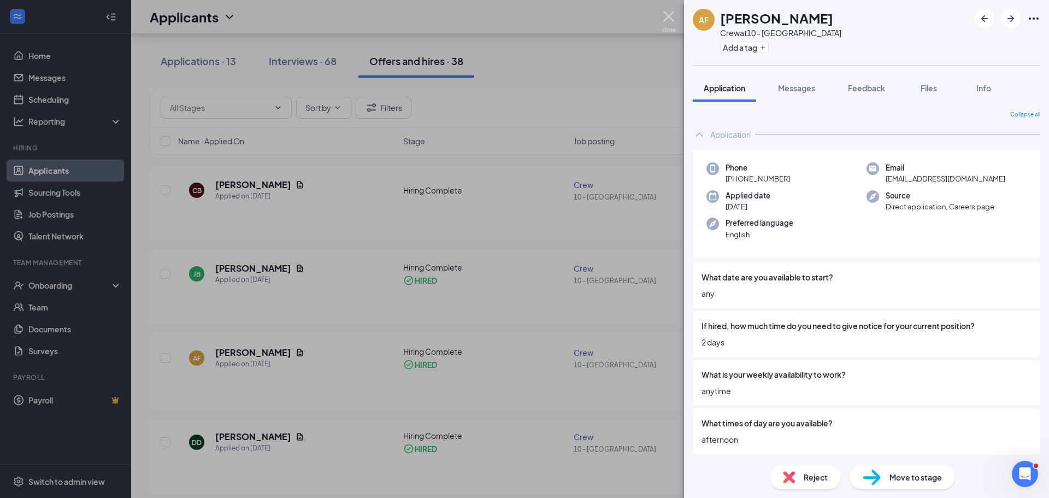
click at [672, 16] on img at bounding box center [669, 21] width 14 height 21
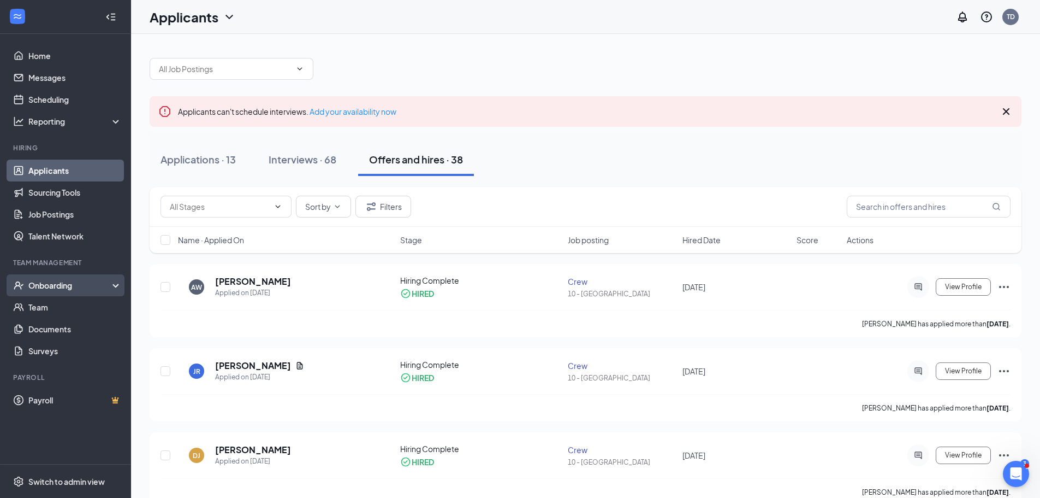
click at [44, 283] on div "Onboarding" at bounding box center [70, 285] width 84 height 11
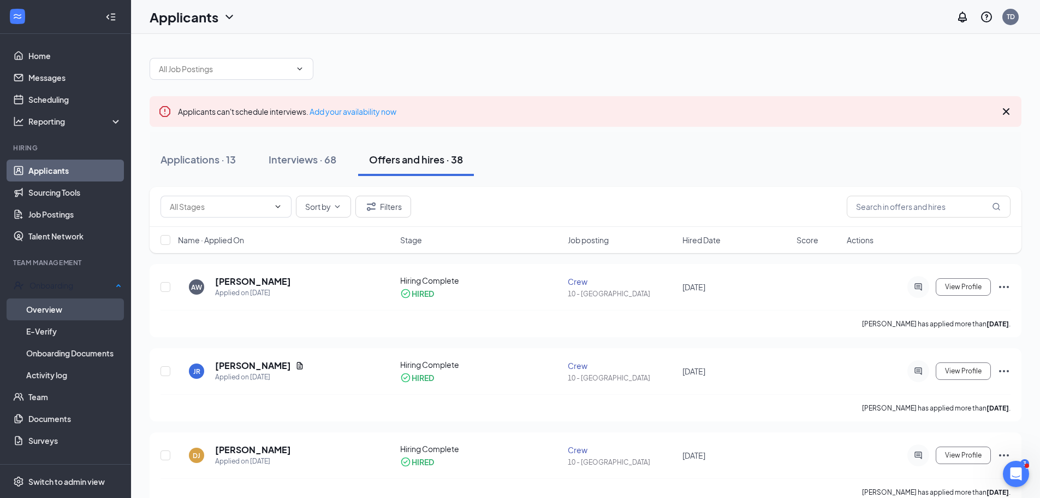
click at [47, 310] on link "Overview" at bounding box center [74, 309] width 96 height 22
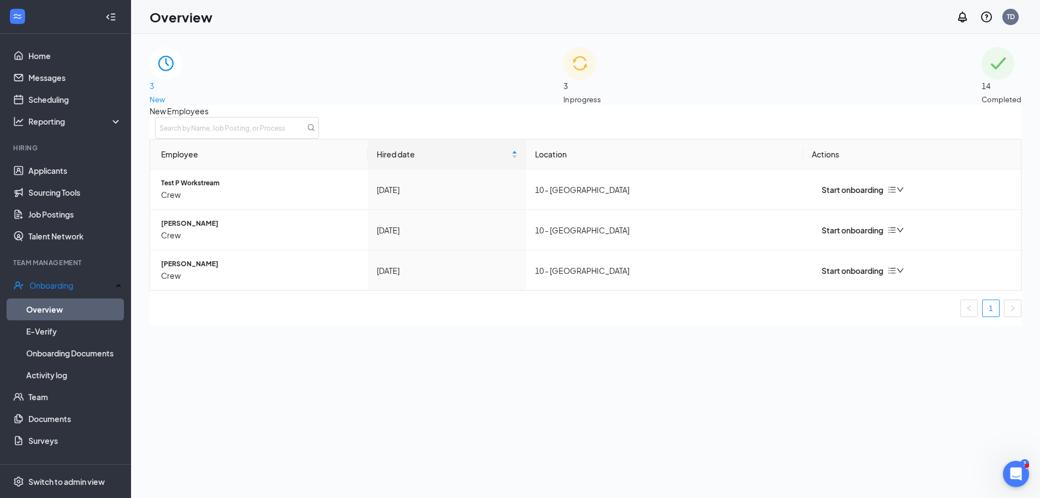
click at [579, 80] on span "3" at bounding box center [583, 86] width 38 height 12
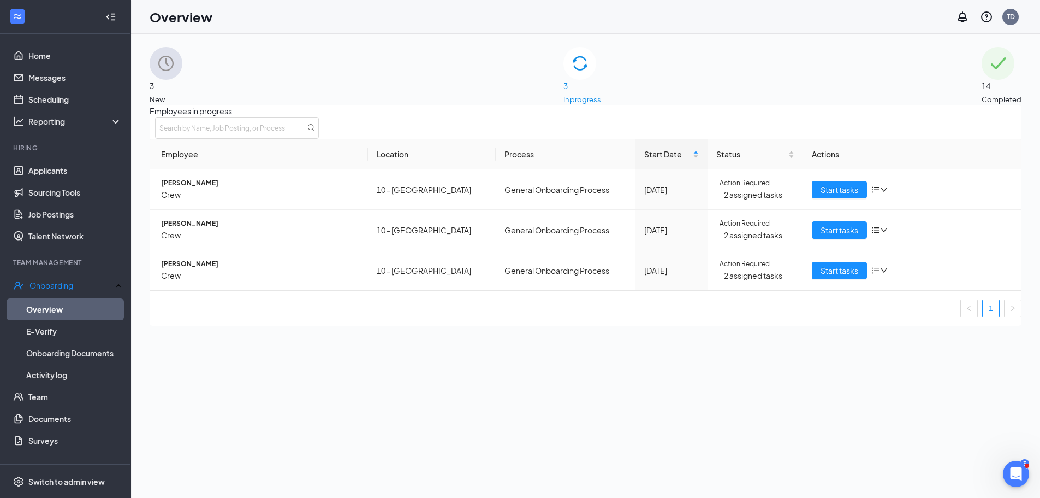
click at [982, 64] on div "14 Completed" at bounding box center [1002, 76] width 40 height 58
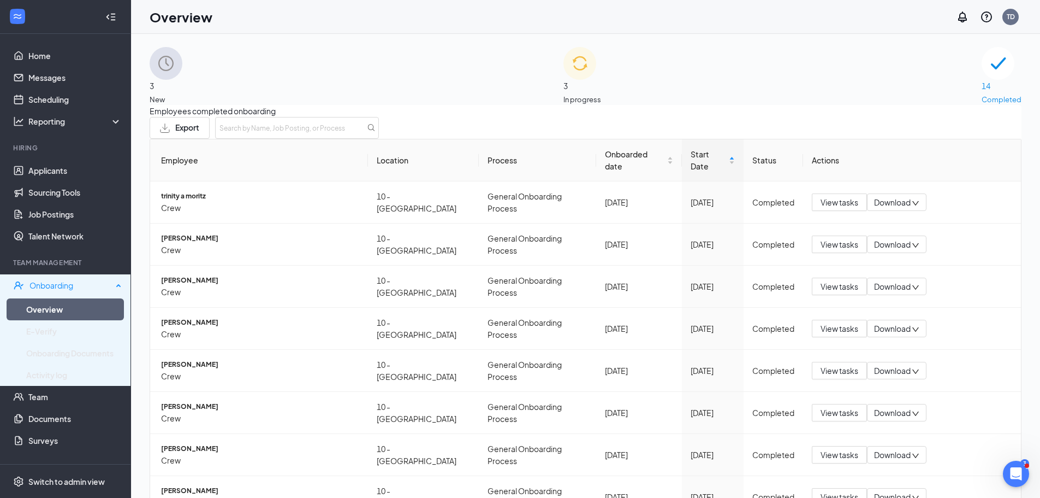
click at [84, 287] on div "Onboarding" at bounding box center [70, 285] width 83 height 11
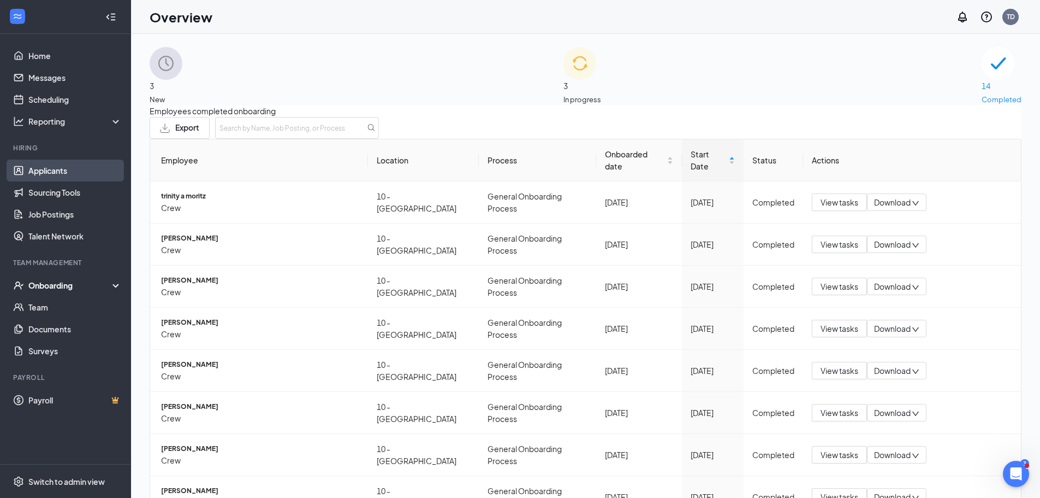
click at [50, 169] on link "Applicants" at bounding box center [74, 170] width 93 height 22
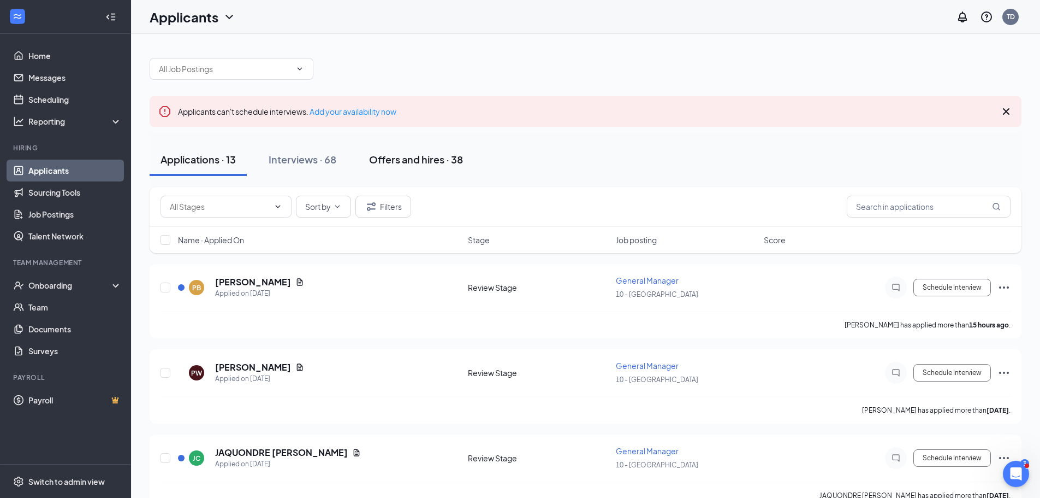
click at [426, 157] on div "Offers and hires · 38" at bounding box center [416, 159] width 94 height 14
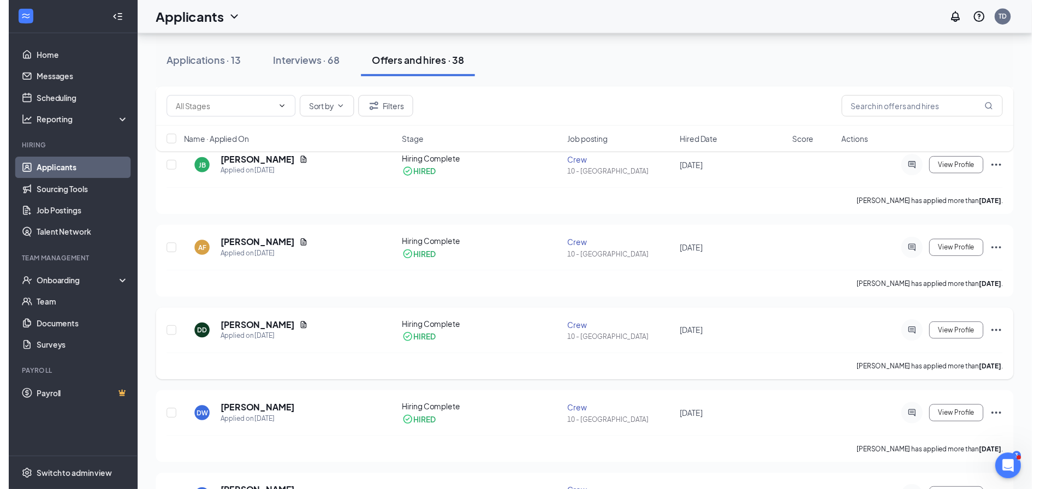
scroll to position [710, 0]
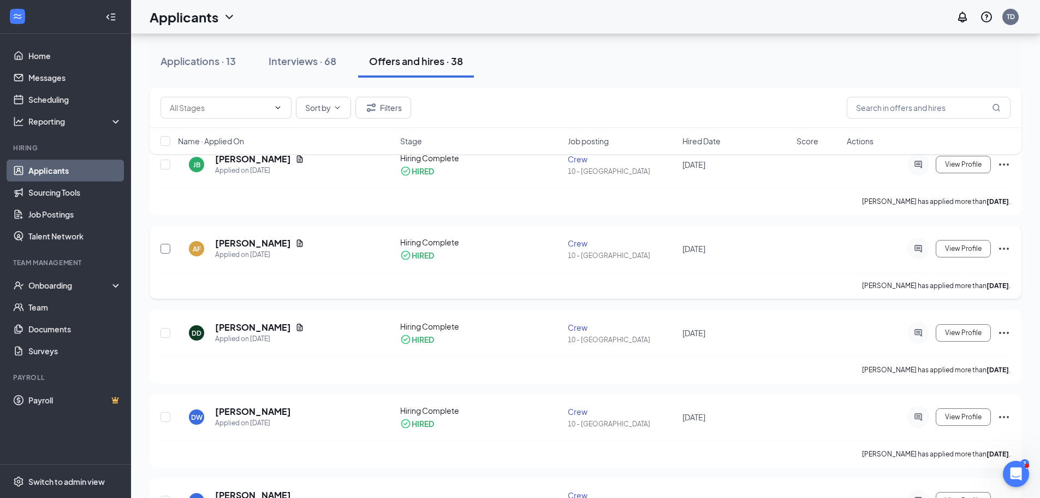
click at [165, 246] on input "checkbox" at bounding box center [166, 249] width 10 height 10
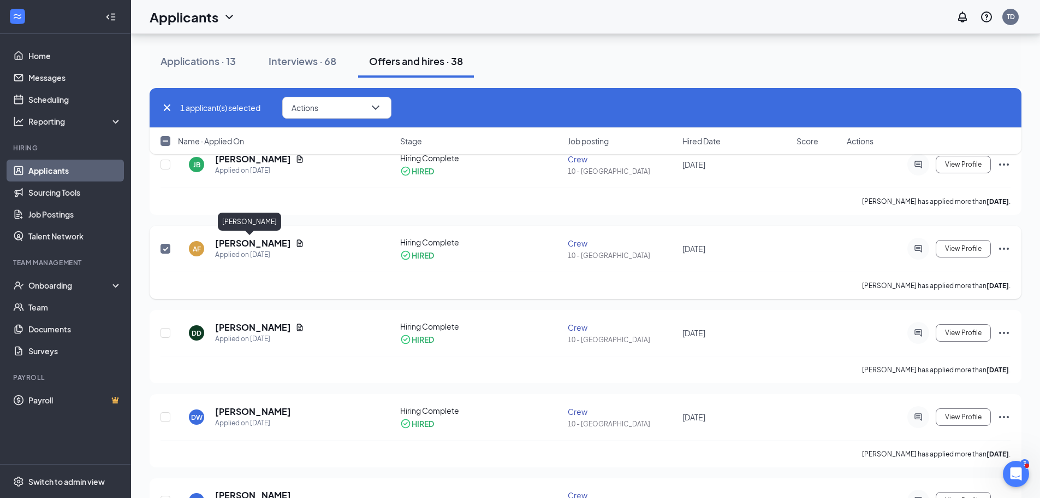
click at [235, 245] on h5 "[PERSON_NAME]" at bounding box center [253, 243] width 76 height 12
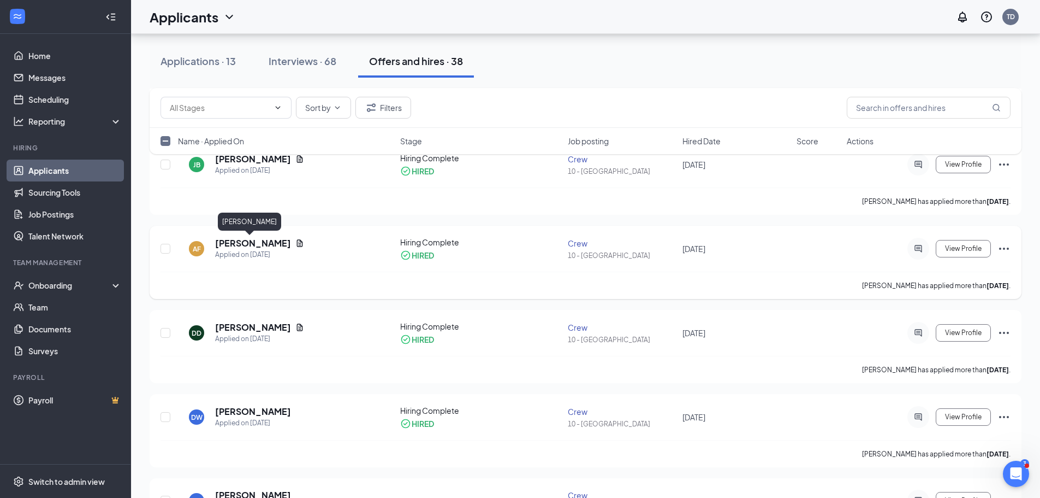
checkbox input "false"
click at [235, 245] on h5 "[PERSON_NAME]" at bounding box center [253, 243] width 76 height 12
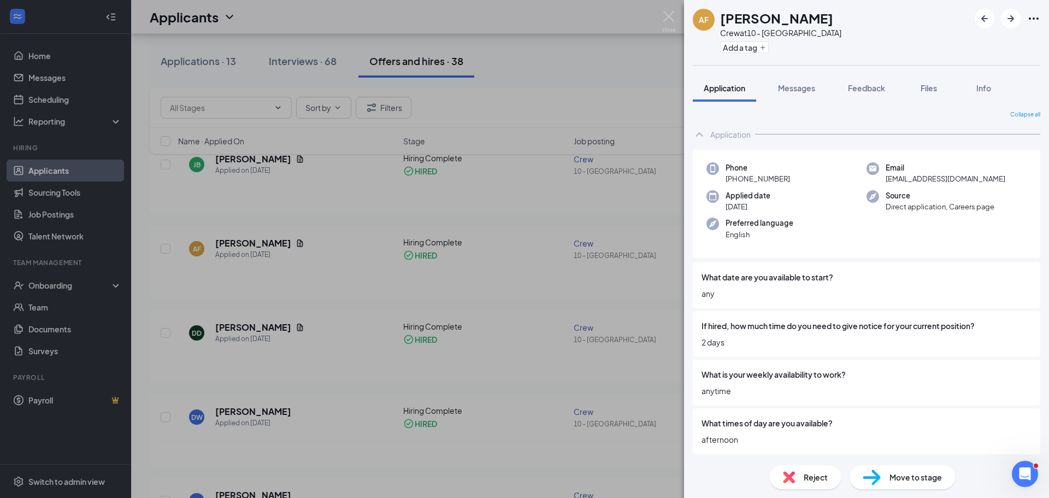
click at [809, 477] on span "Reject" at bounding box center [815, 477] width 24 height 12
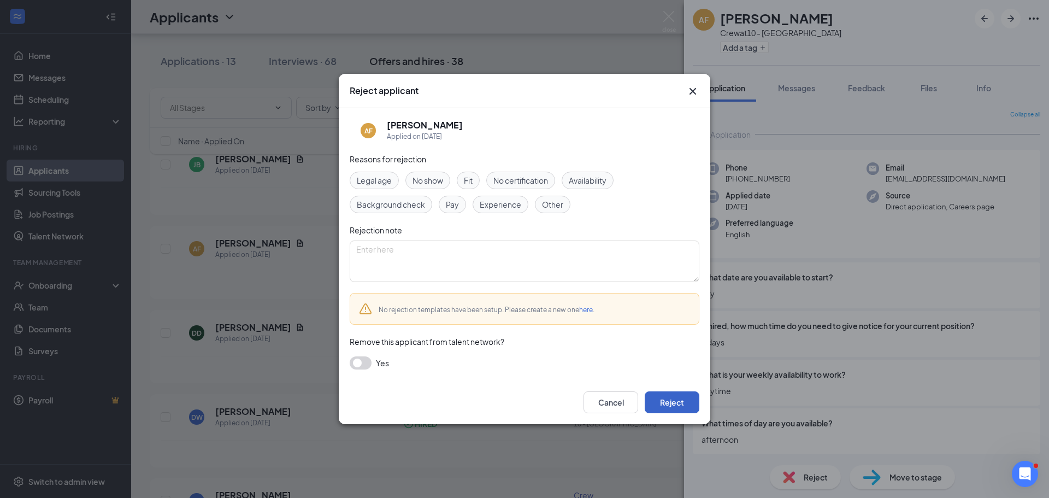
click at [673, 400] on button "Reject" at bounding box center [671, 402] width 55 height 22
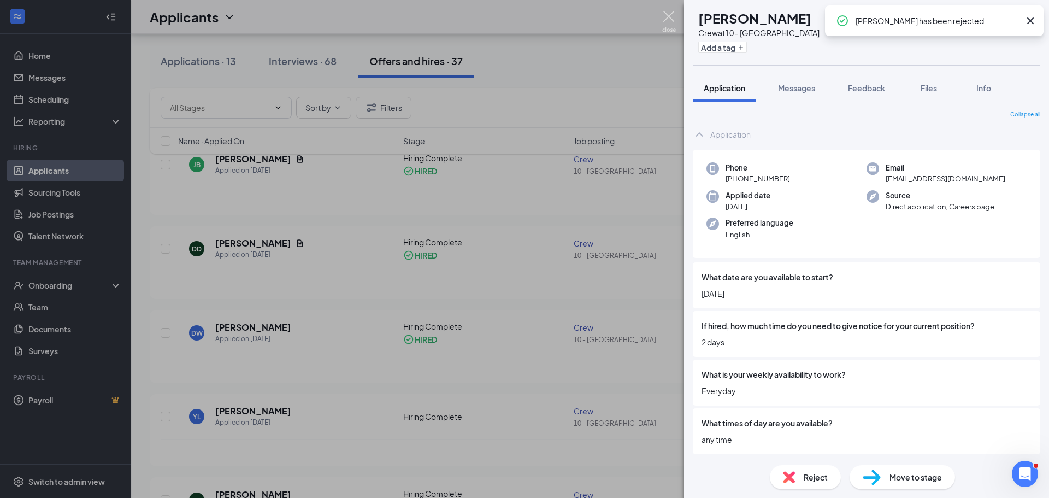
click at [667, 15] on img at bounding box center [669, 21] width 14 height 21
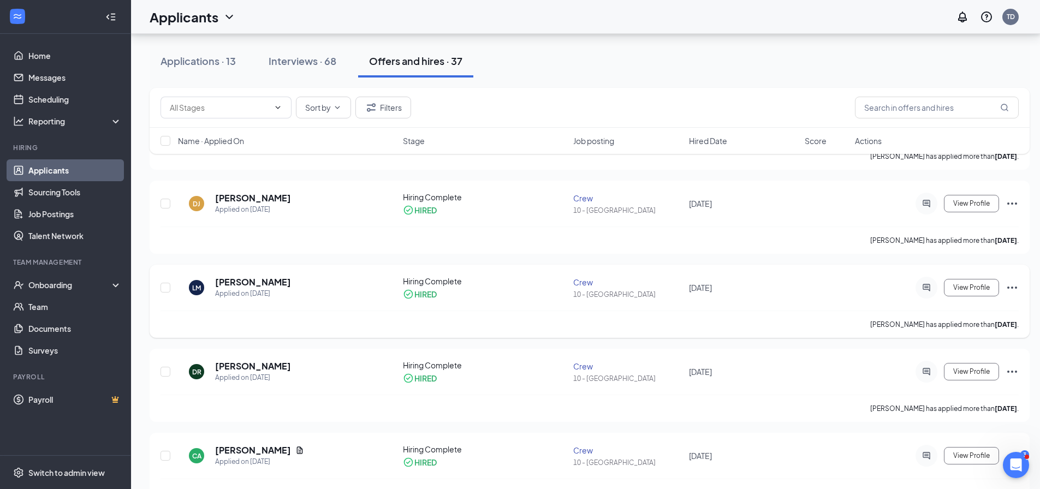
scroll to position [218, 0]
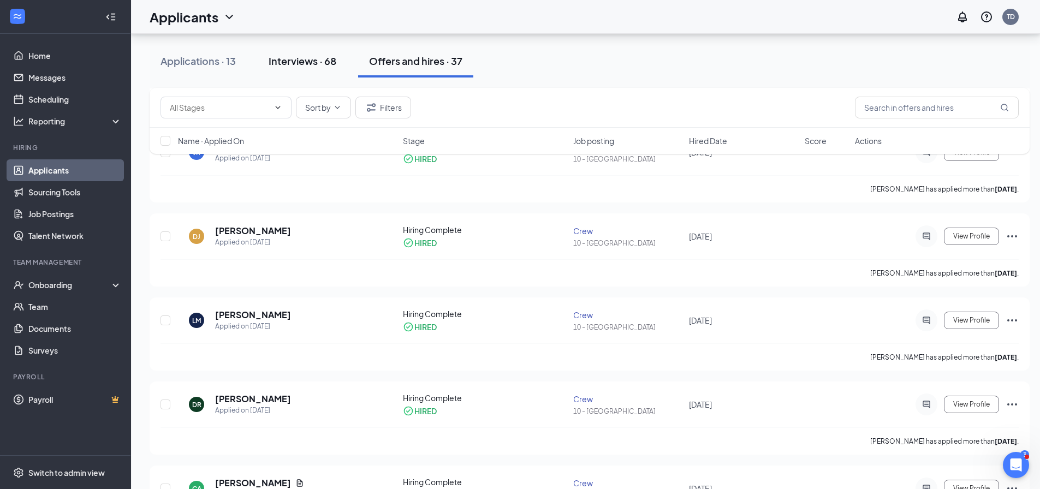
click at [296, 63] on div "Interviews · 68" at bounding box center [303, 61] width 68 height 14
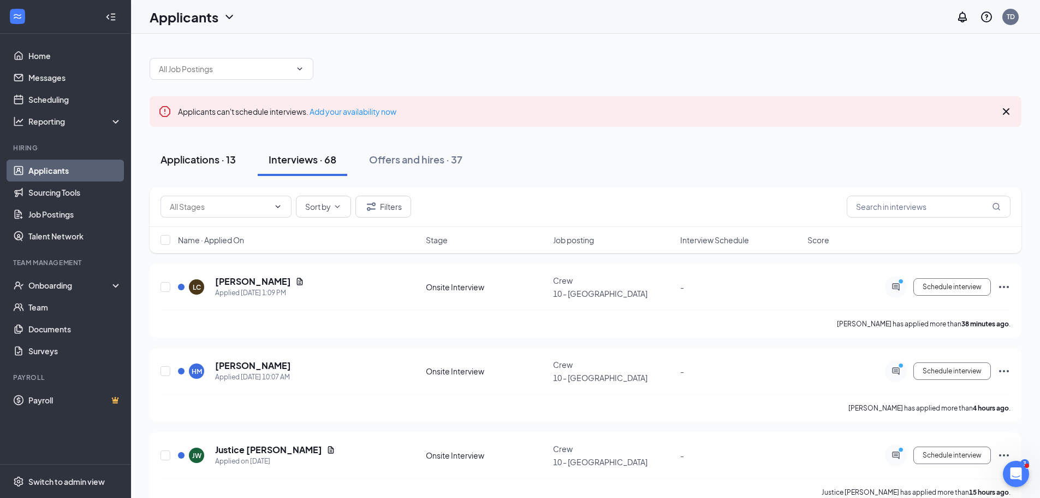
click at [203, 159] on div "Applications · 13" at bounding box center [198, 159] width 75 height 14
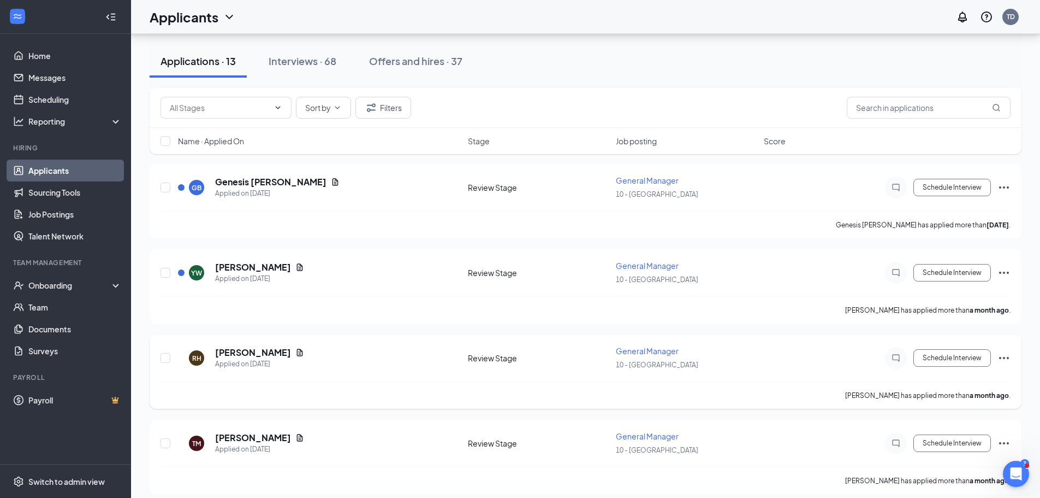
scroll to position [876, 0]
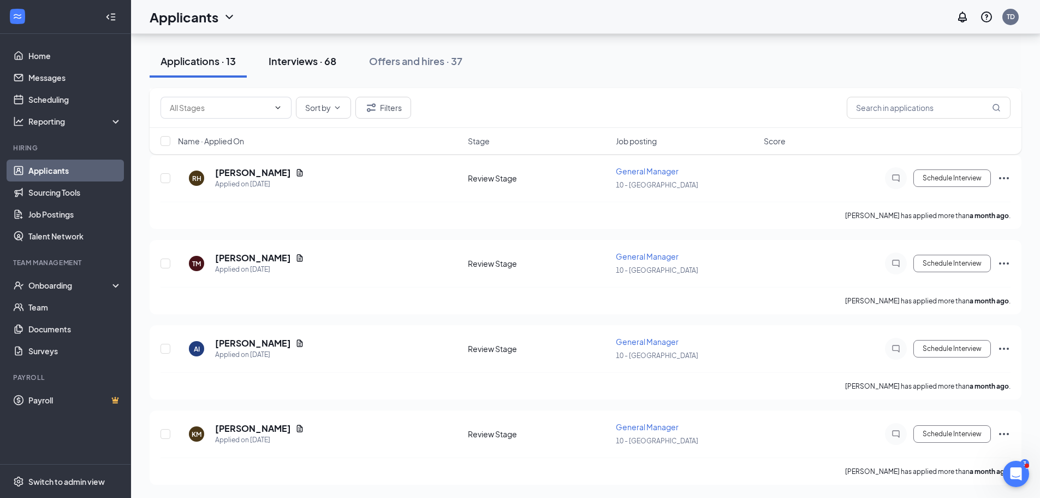
drag, startPoint x: 325, startPoint y: 52, endPoint x: 323, endPoint y: 58, distance: 6.9
click at [324, 56] on button "Interviews · 68" at bounding box center [303, 61] width 90 height 33
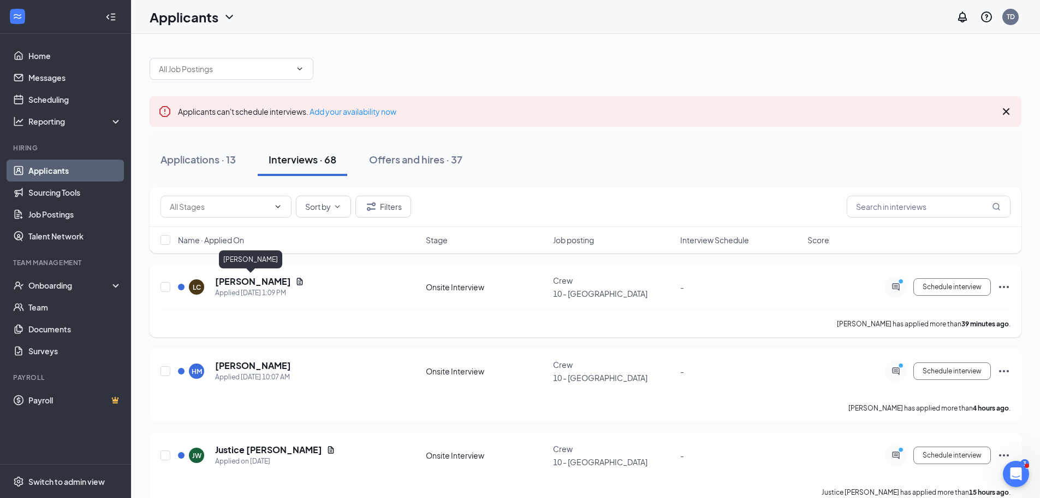
click at [239, 280] on h5 "[PERSON_NAME]" at bounding box center [253, 281] width 76 height 12
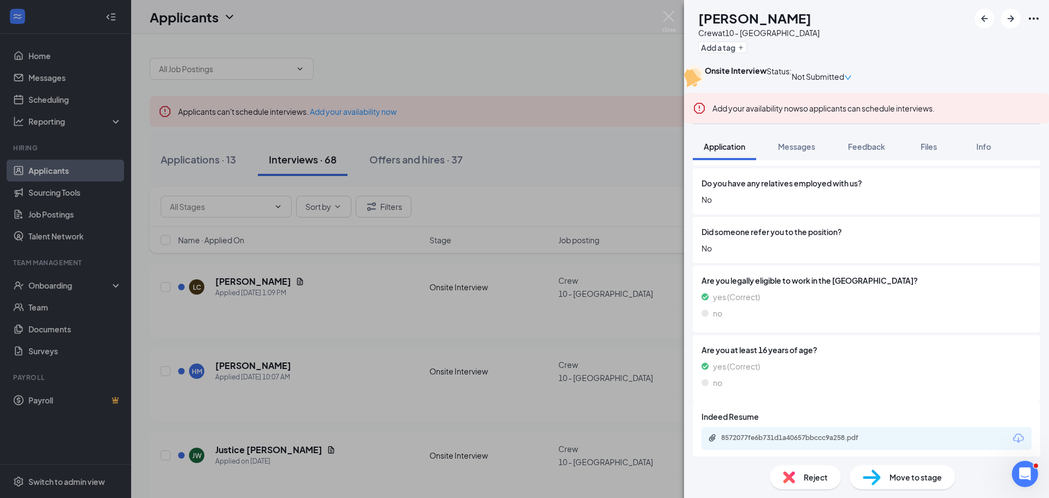
scroll to position [932, 0]
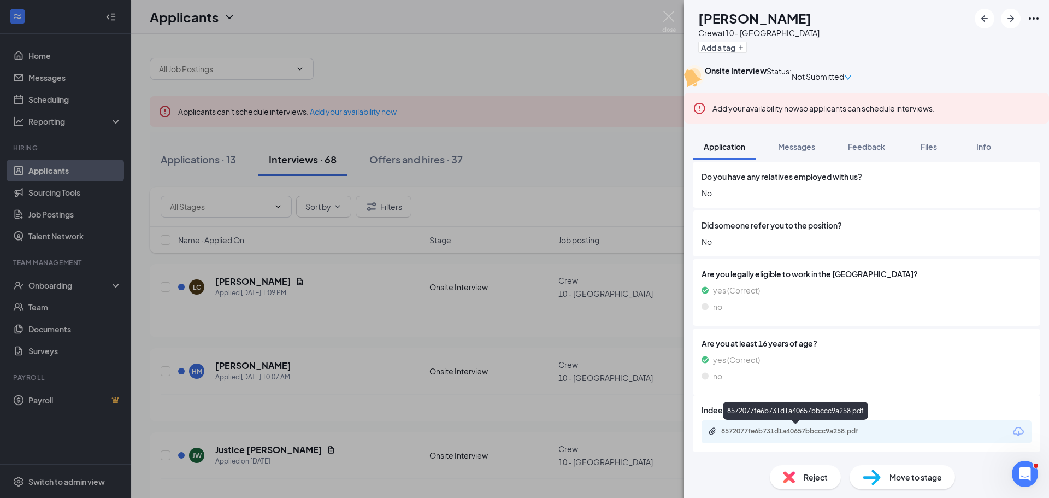
click at [801, 427] on div "8572077fe6b731d1a40657bbccc9a258.pdf" at bounding box center [797, 431] width 153 height 9
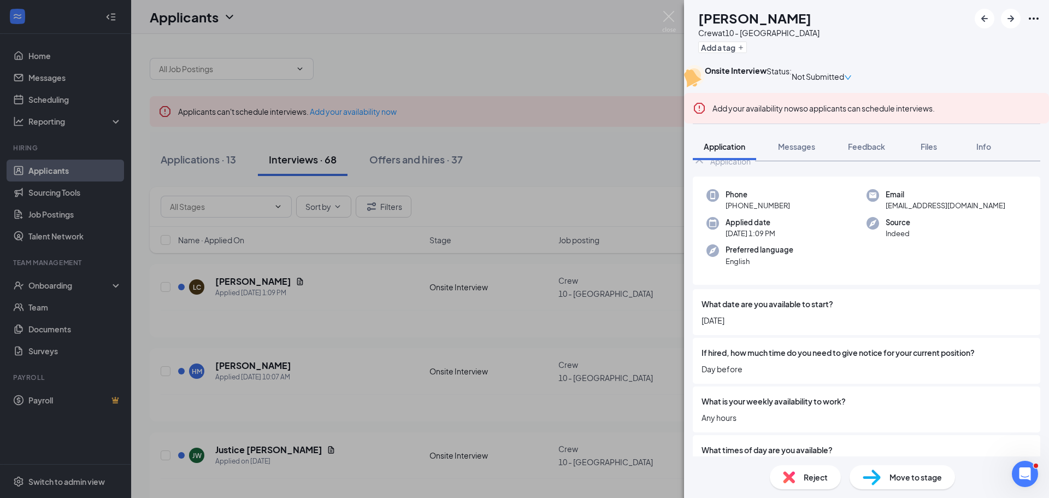
scroll to position [0, 0]
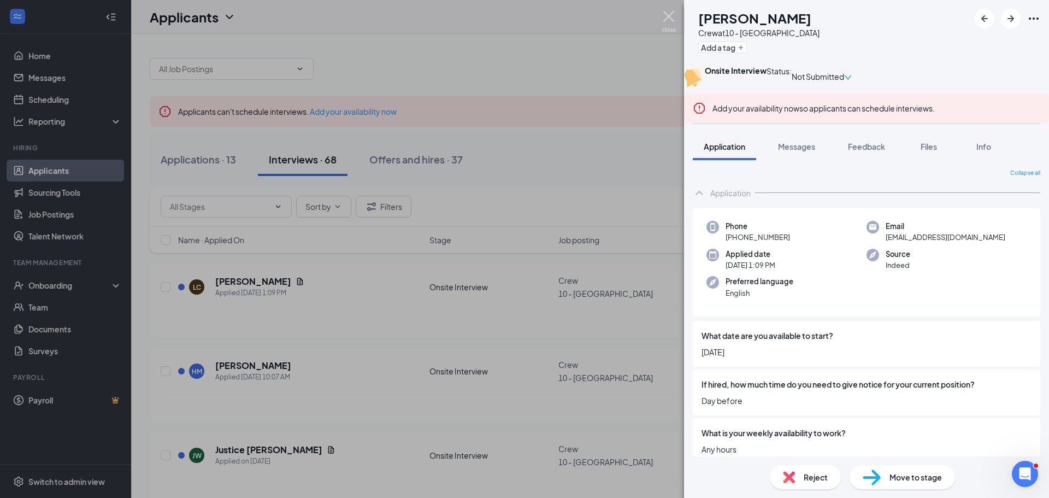
click at [672, 14] on img at bounding box center [669, 21] width 14 height 21
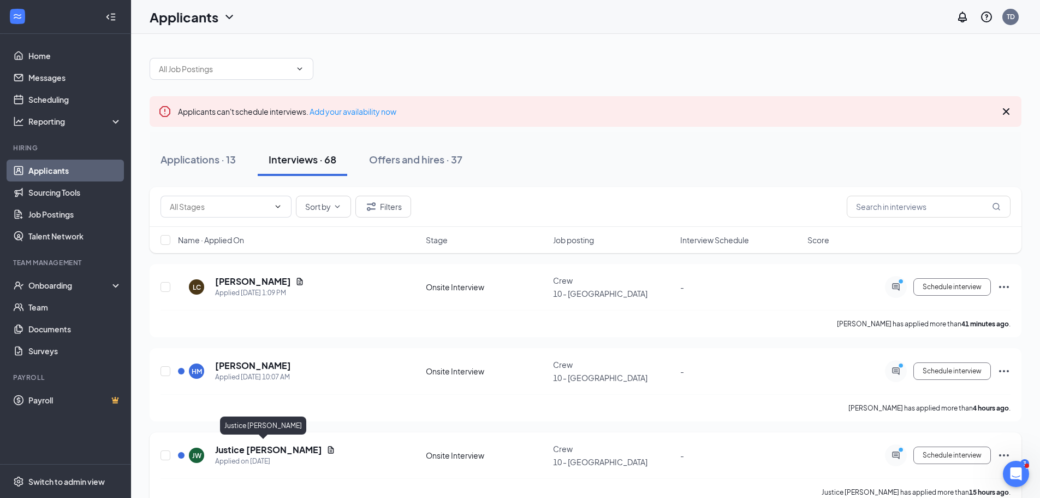
click at [256, 447] on h5 "Justice [PERSON_NAME]" at bounding box center [268, 449] width 107 height 12
click at [222, 446] on h5 "Justice [PERSON_NAME]" at bounding box center [268, 449] width 107 height 12
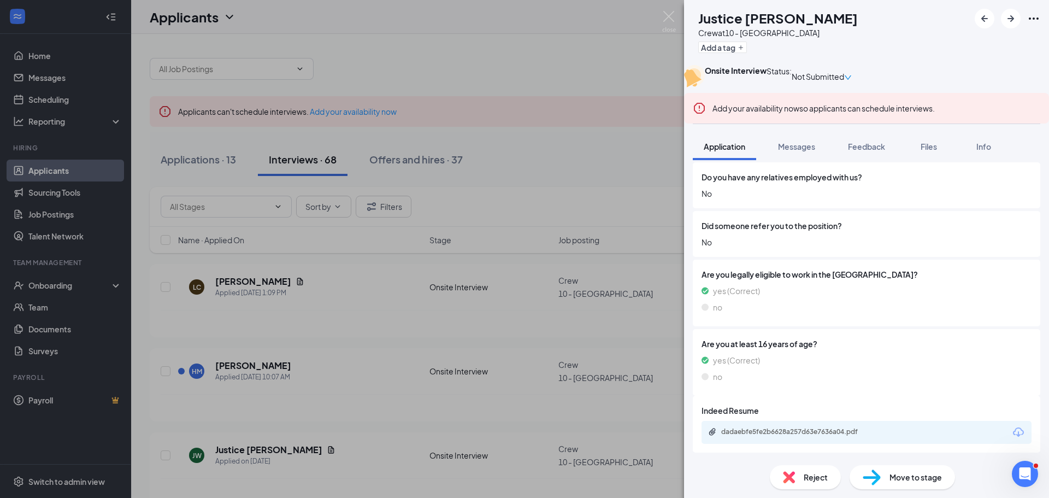
scroll to position [963, 0]
click at [838, 435] on div "dadaebfe5fe2b6628a257d63e7636a04.pdf" at bounding box center [796, 432] width 177 height 10
click at [636, 45] on div "JW Justice Williams Crew at 10 - Phenix City Add a tag Onsite Interview Status …" at bounding box center [524, 249] width 1049 height 498
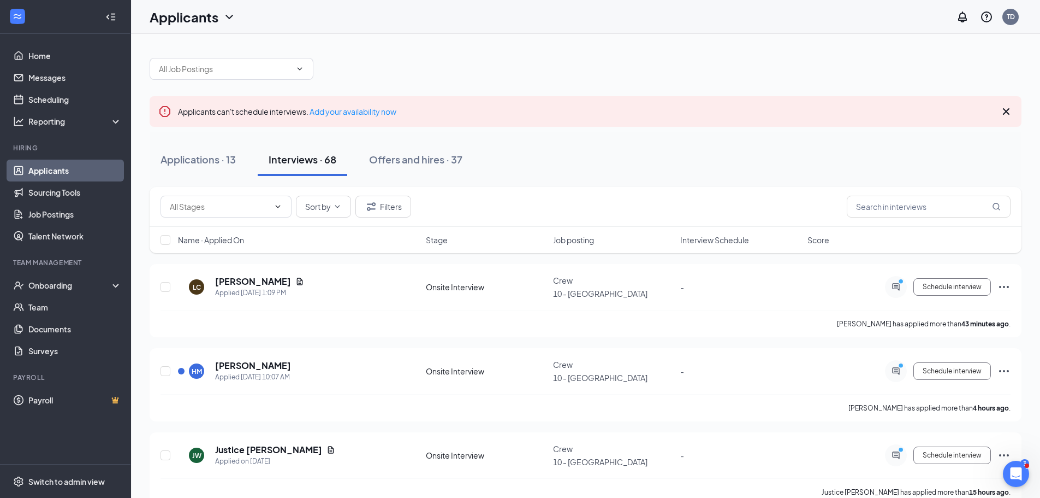
click at [674, 12] on div "Applicants TD" at bounding box center [585, 17] width 909 height 34
click at [256, 364] on h5 "[PERSON_NAME]" at bounding box center [253, 365] width 76 height 12
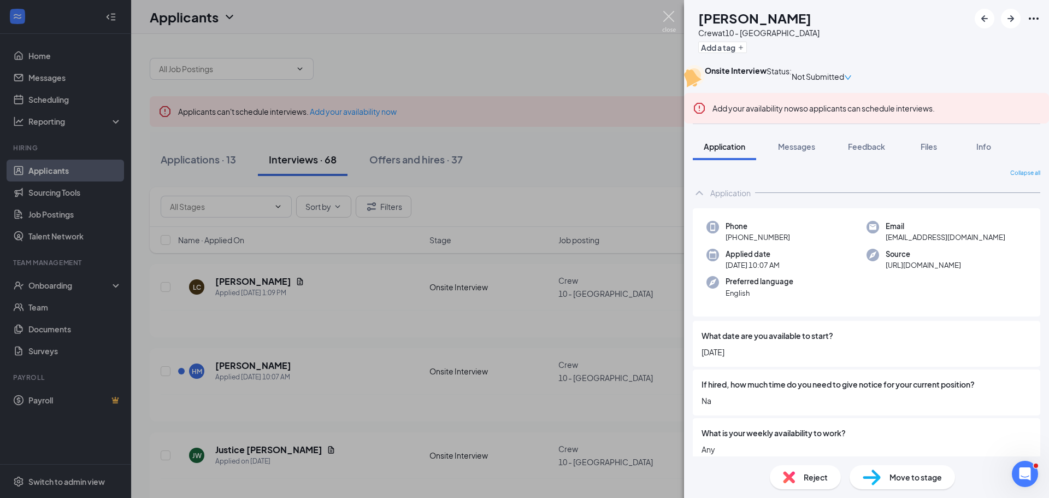
click at [667, 16] on img at bounding box center [669, 21] width 14 height 21
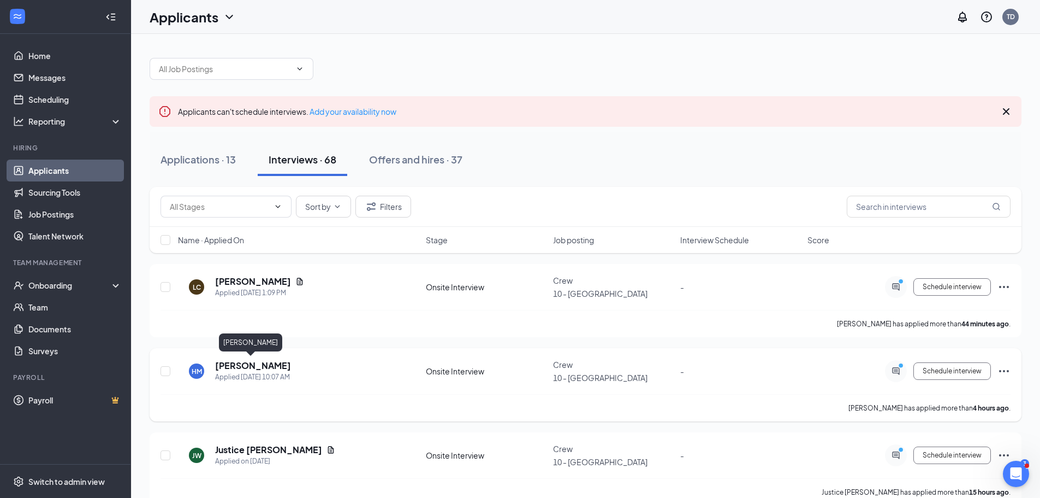
click at [229, 362] on h5 "[PERSON_NAME]" at bounding box center [253, 365] width 76 height 12
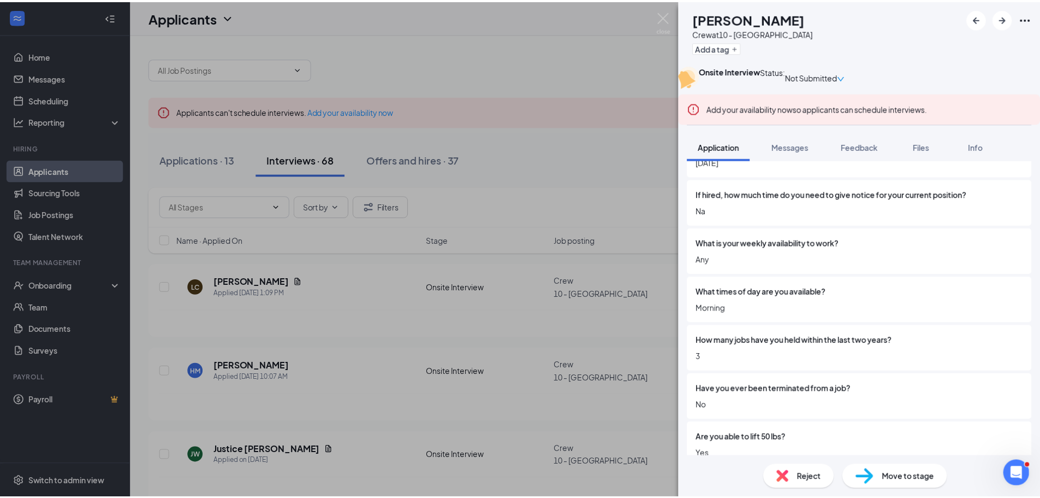
scroll to position [164, 0]
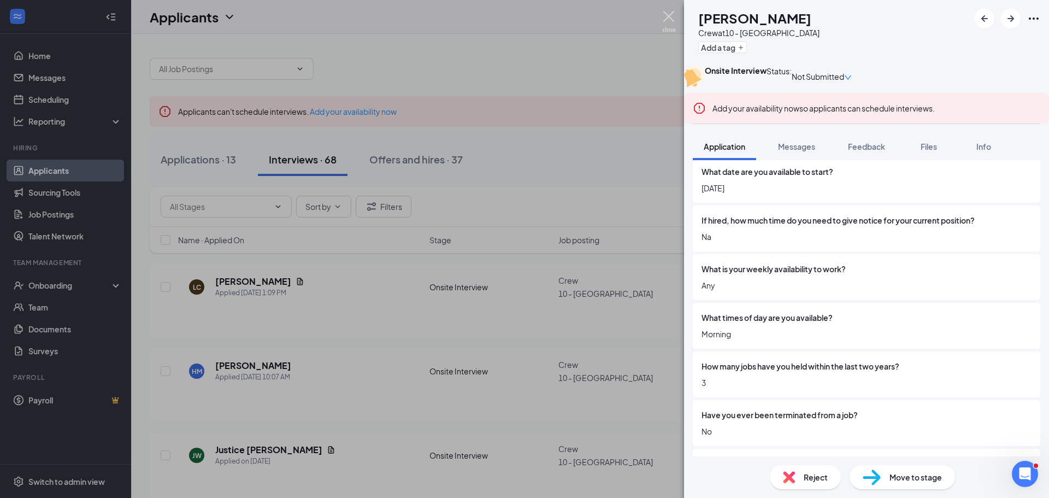
click at [664, 21] on img at bounding box center [669, 21] width 14 height 21
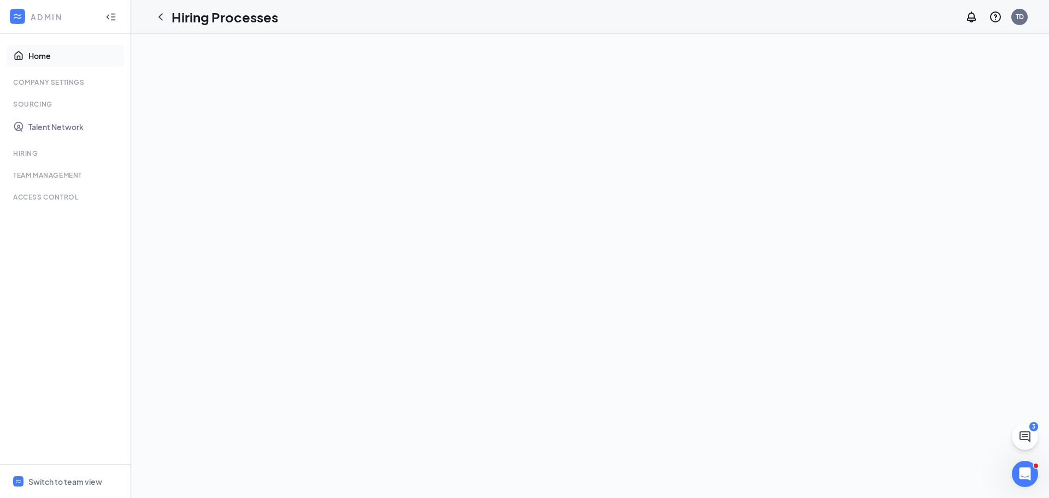
click at [39, 57] on link "Home" at bounding box center [74, 56] width 93 height 22
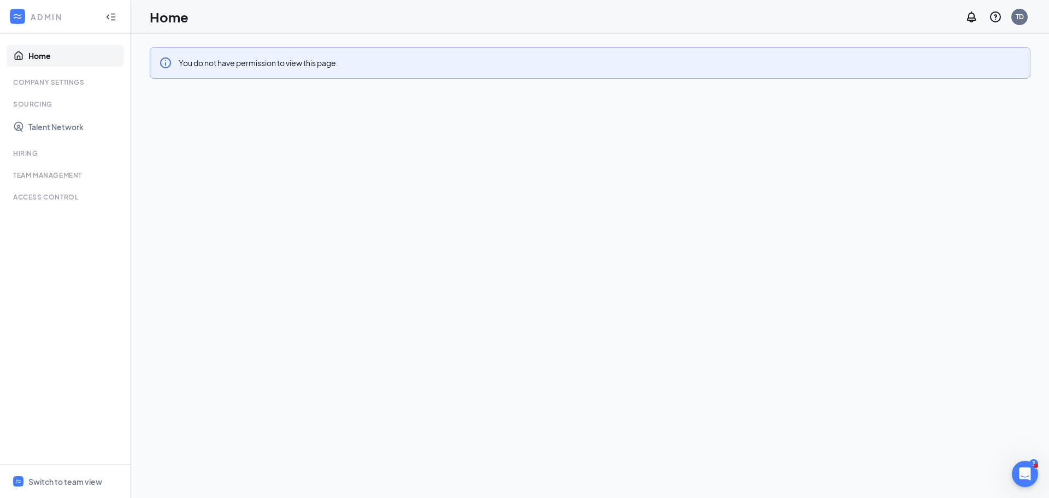
click at [26, 152] on div "Hiring" at bounding box center [66, 153] width 106 height 9
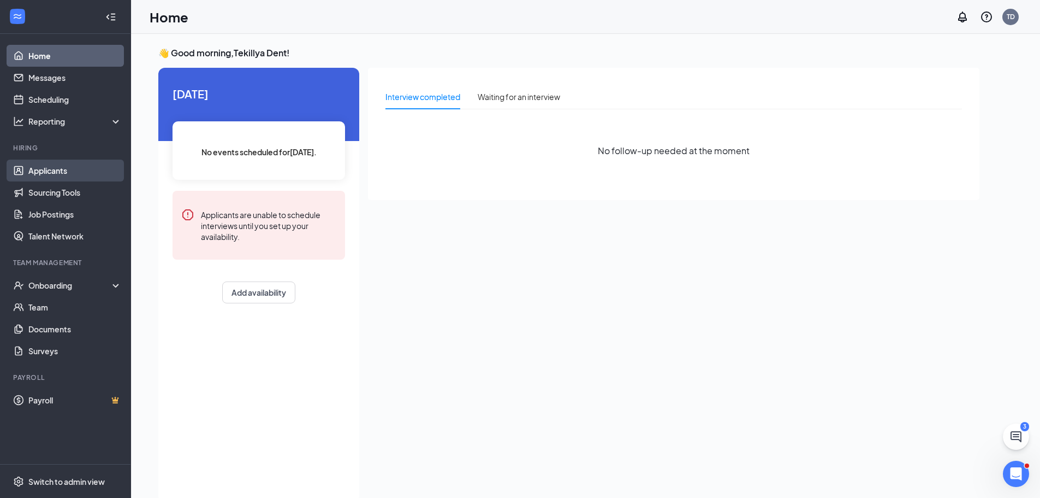
click at [68, 174] on link "Applicants" at bounding box center [74, 170] width 93 height 22
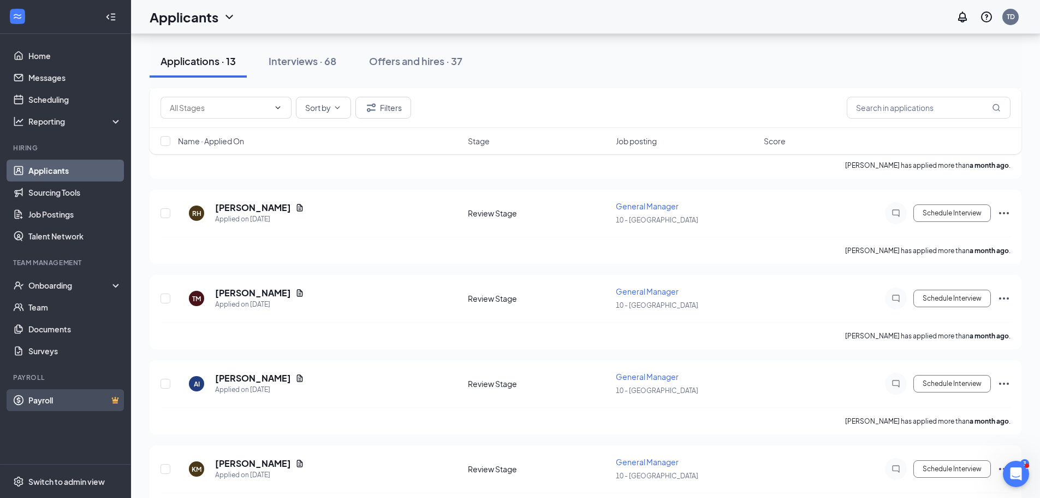
scroll to position [821, 0]
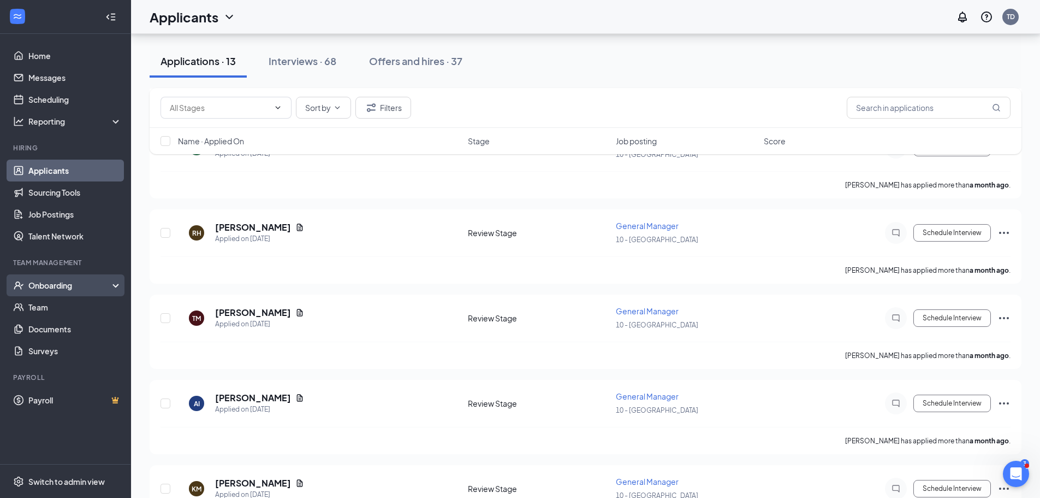
click at [61, 284] on div "Onboarding" at bounding box center [70, 285] width 84 height 11
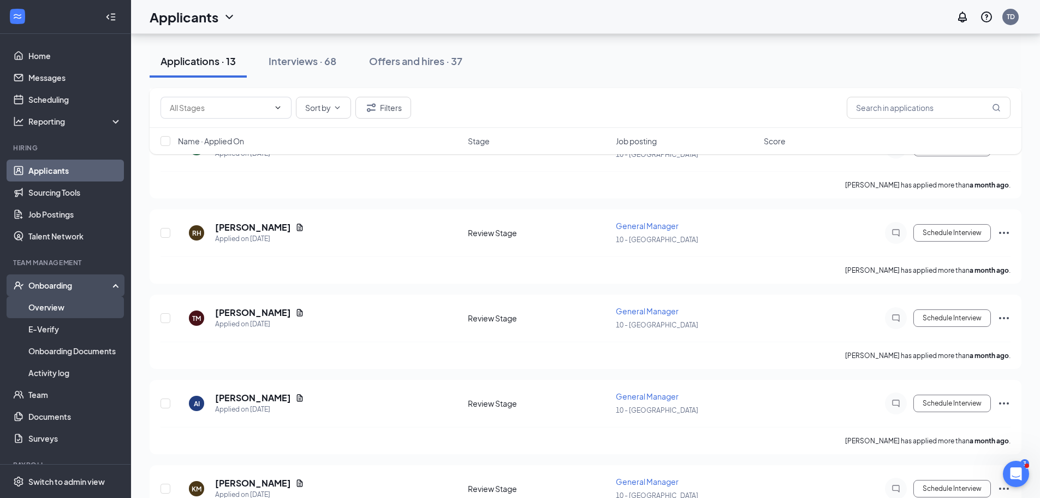
click at [63, 309] on link "Overview" at bounding box center [74, 307] width 93 height 22
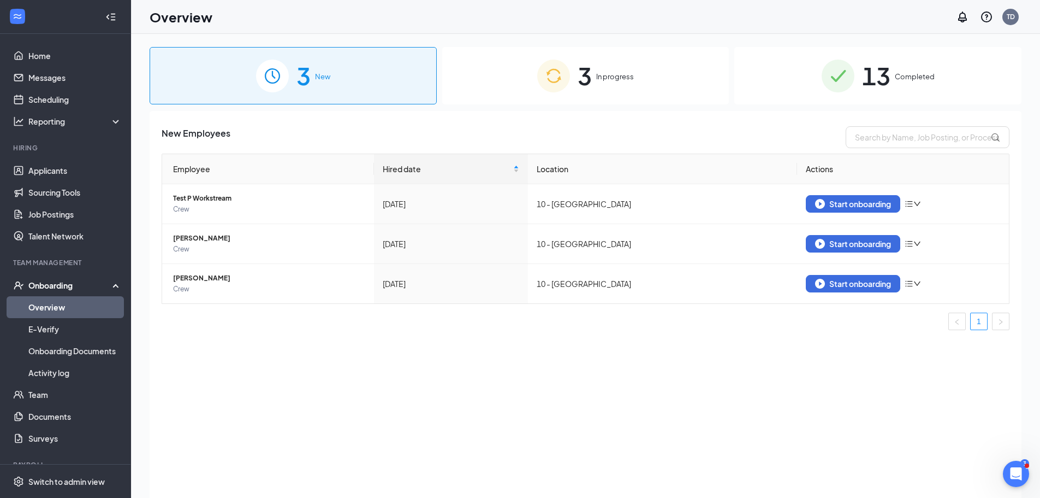
click at [898, 76] on span "Completed" at bounding box center [915, 76] width 40 height 11
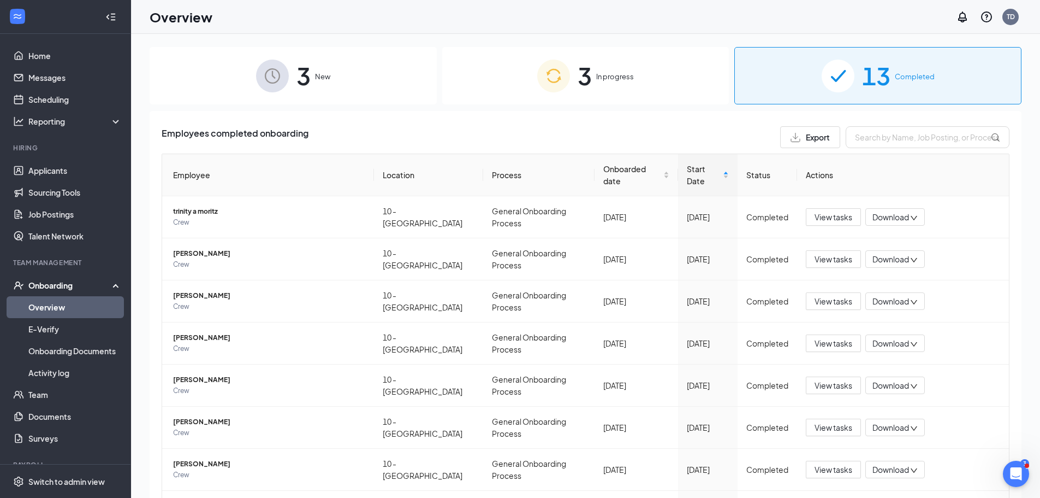
click at [298, 75] on span "3" at bounding box center [304, 76] width 14 height 38
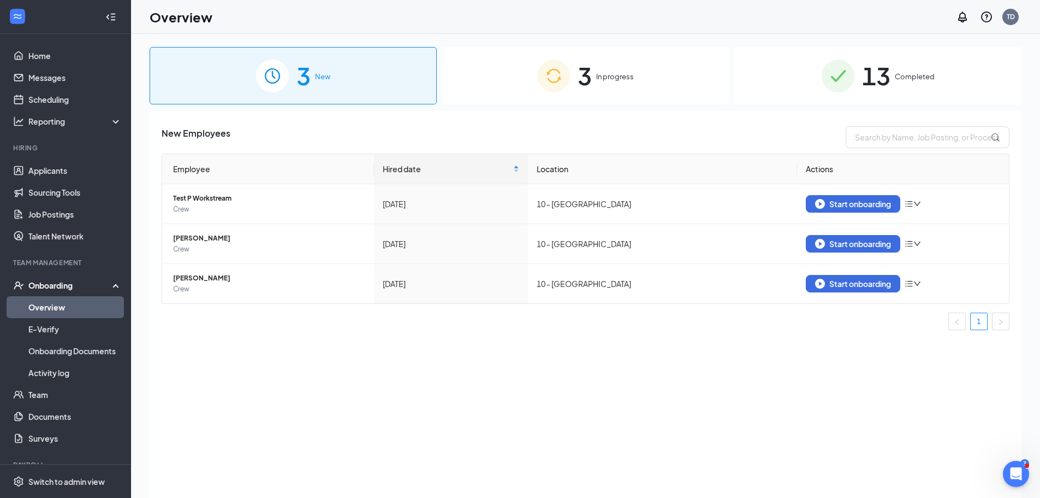
click at [611, 72] on span "In progress" at bounding box center [615, 76] width 38 height 11
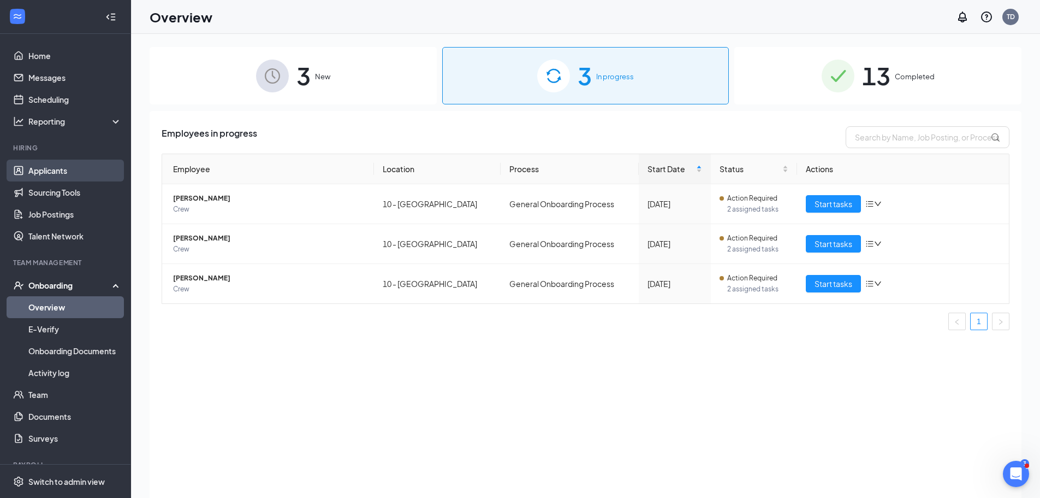
click at [82, 173] on link "Applicants" at bounding box center [74, 170] width 93 height 22
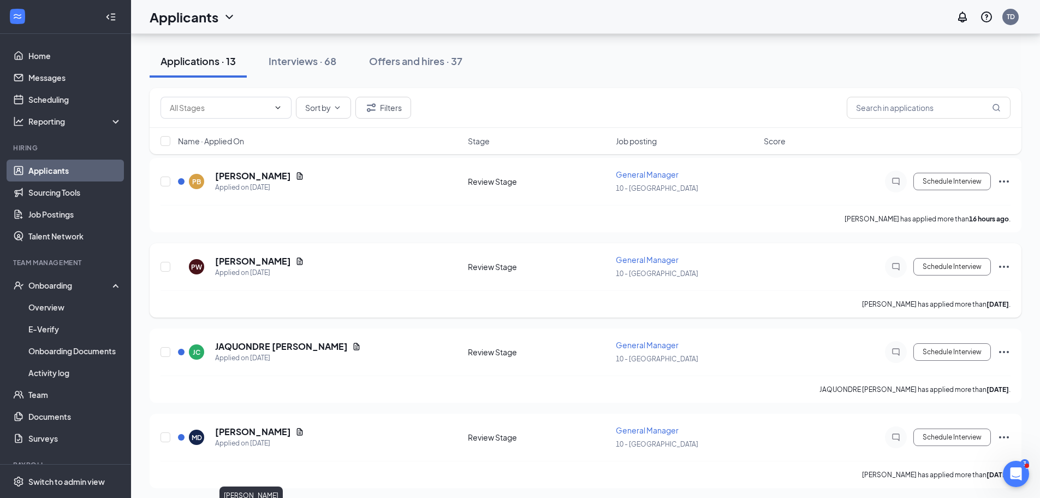
scroll to position [57, 0]
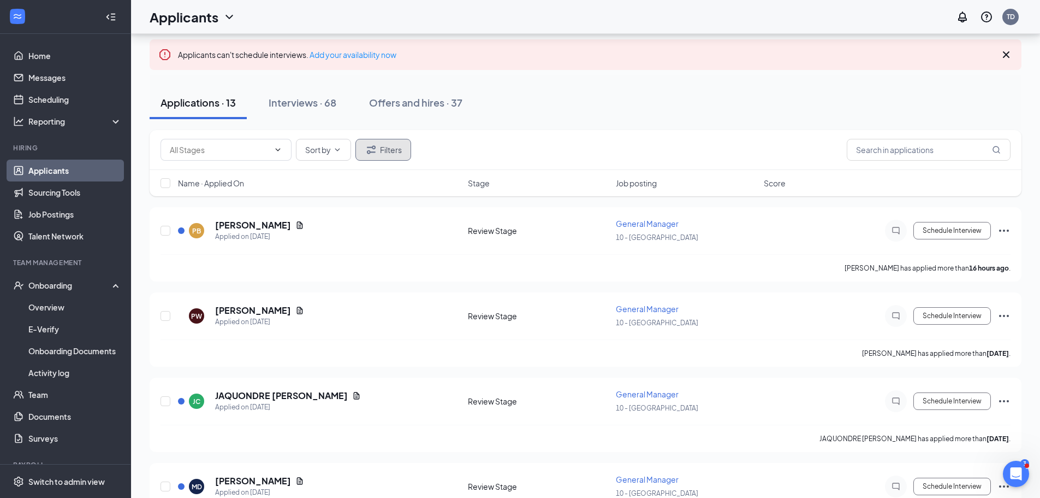
click at [386, 150] on button "Filters" at bounding box center [384, 150] width 56 height 22
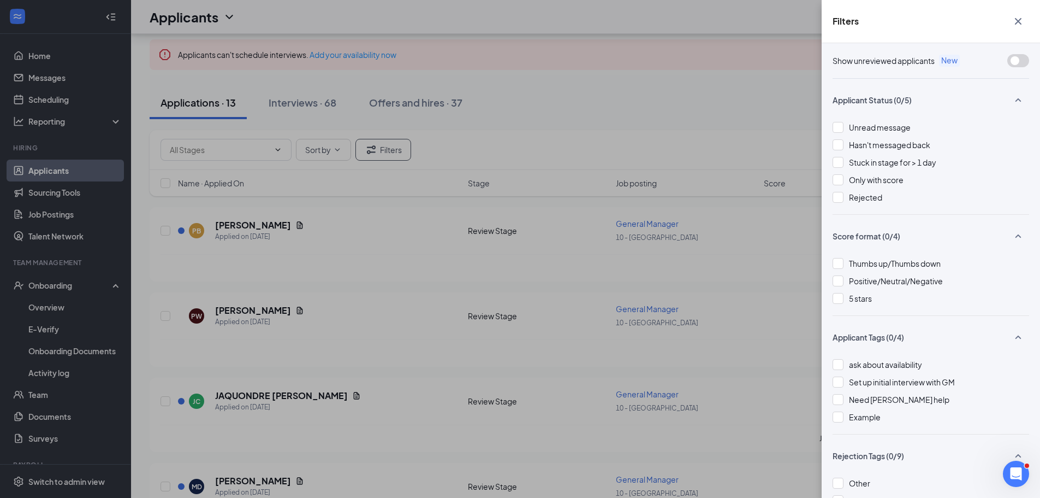
click at [419, 92] on div "Filters Show unreviewed applicants New Applicant Status (0/5) Unread message Ha…" at bounding box center [520, 249] width 1040 height 498
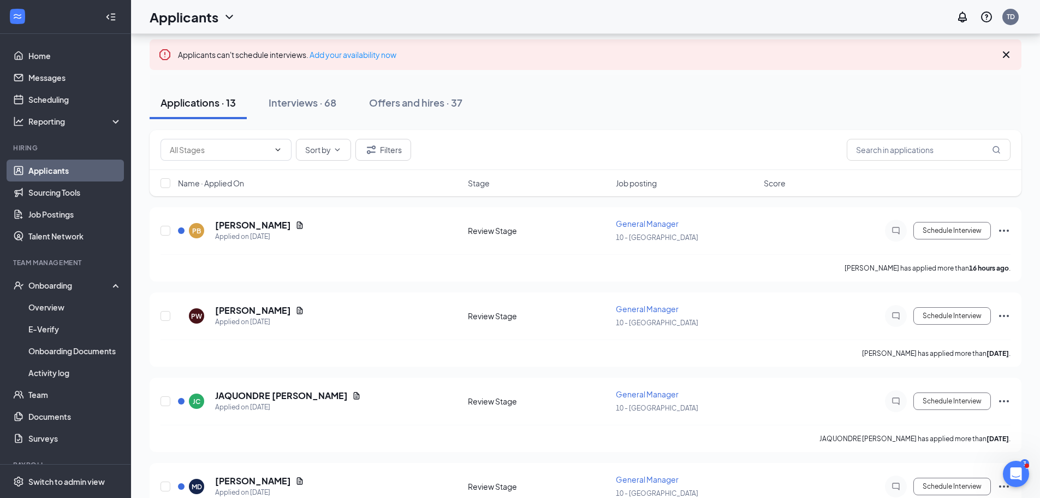
click at [422, 98] on div "Offers and hires · 37" at bounding box center [415, 103] width 93 height 14
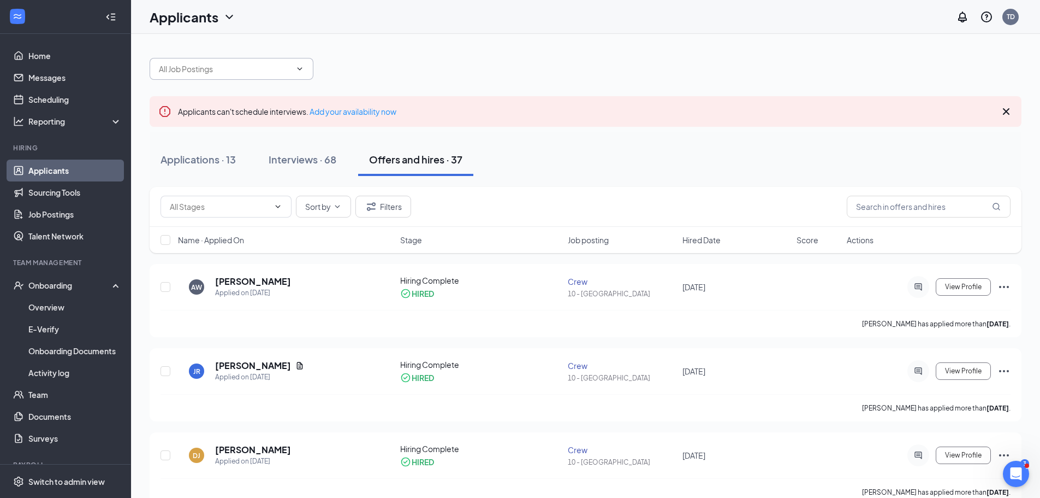
click at [236, 72] on input "text" at bounding box center [225, 69] width 132 height 12
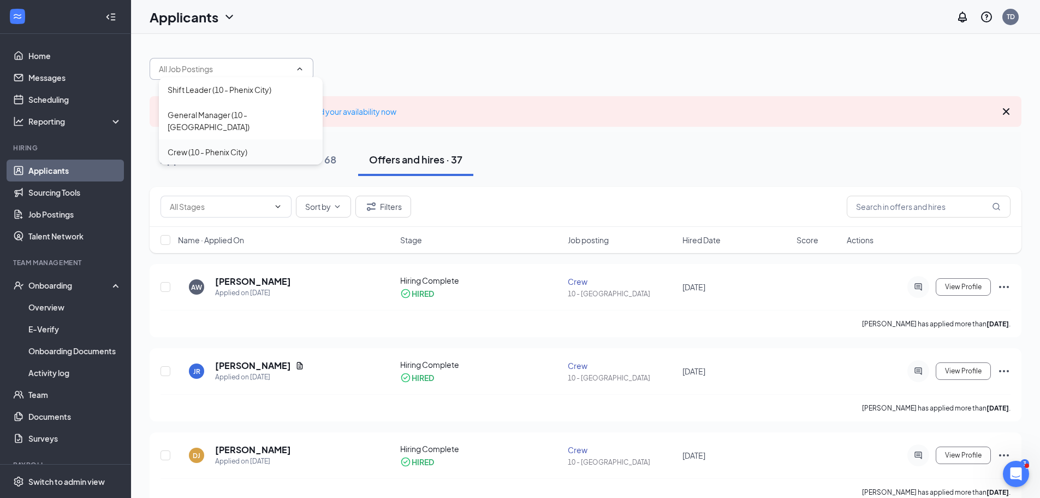
click at [239, 146] on div "Crew (10 - Phenix City)" at bounding box center [208, 152] width 80 height 12
